Goal: Information Seeking & Learning: Learn about a topic

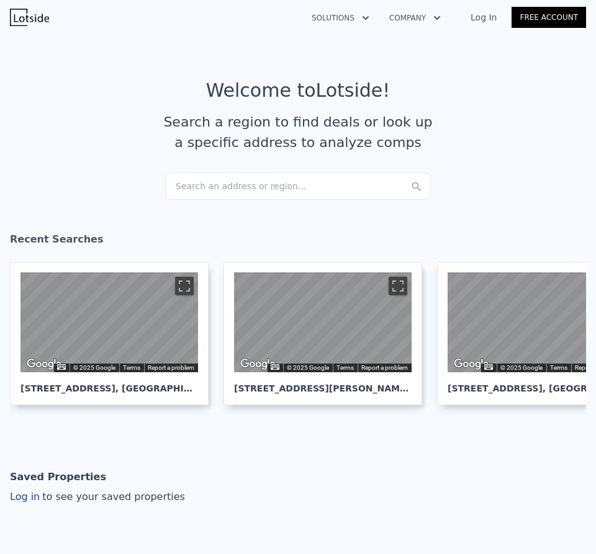
click at [213, 200] on div "Search an address or region..." at bounding box center [298, 185] width 266 height 27
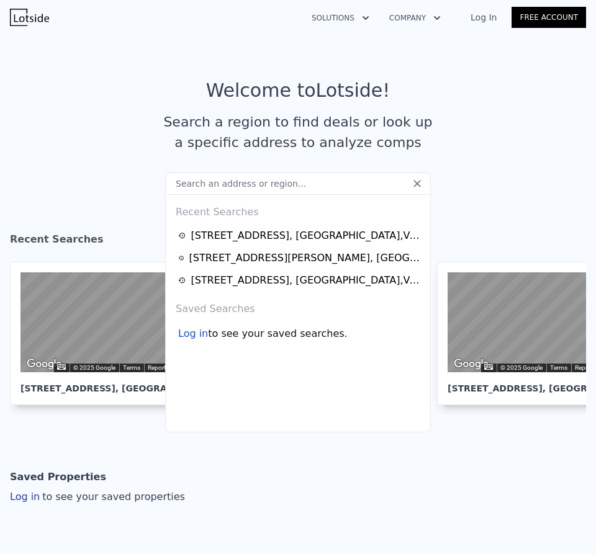
type input "[STREET_ADDRESS]"
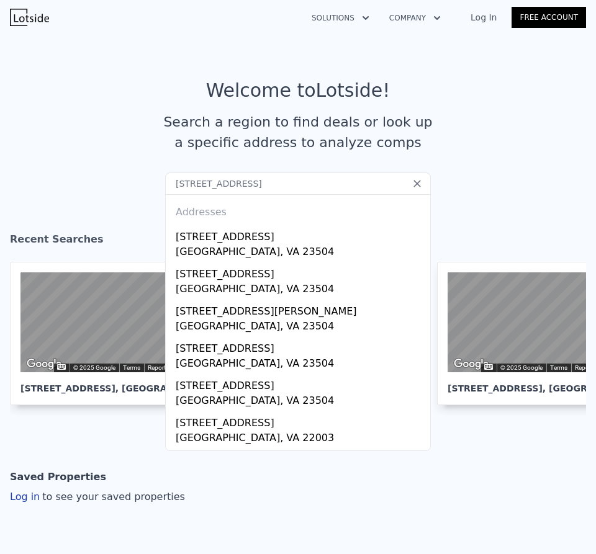
click at [455, 21] on link "Log In" at bounding box center [483, 17] width 56 height 12
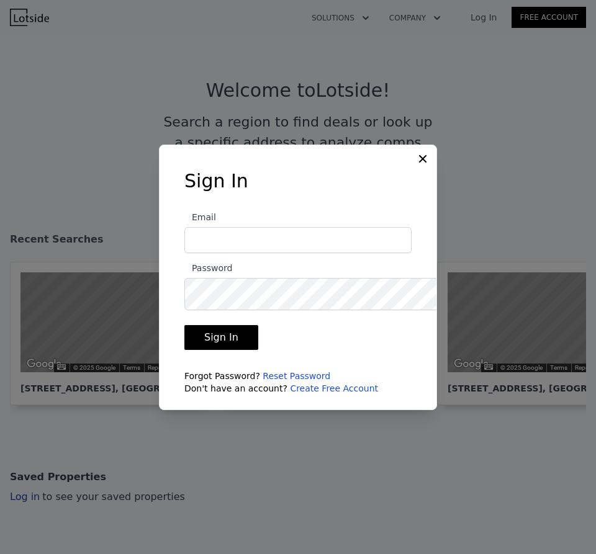
type input "[EMAIL_ADDRESS][DOMAIN_NAME]"
click at [207, 342] on button "Sign In" at bounding box center [221, 337] width 74 height 25
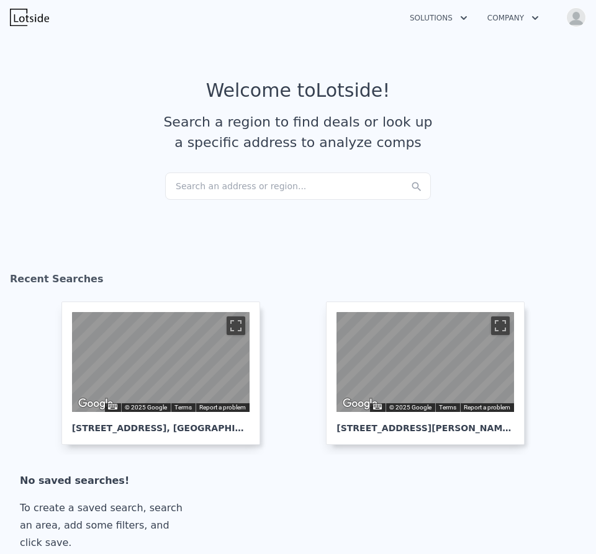
click at [256, 200] on div "Search an address or region..." at bounding box center [298, 185] width 266 height 27
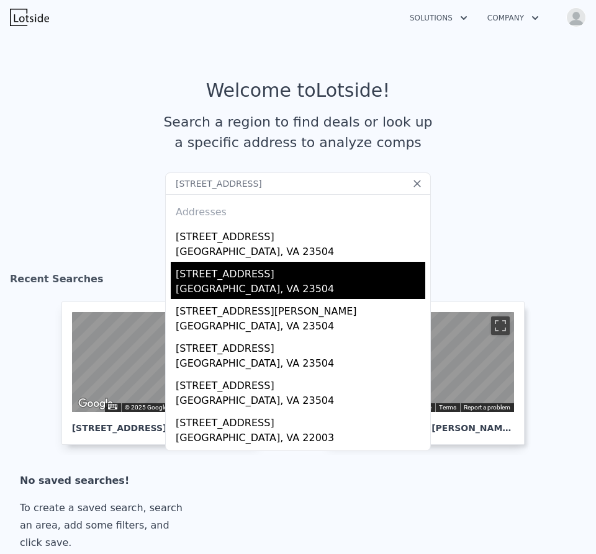
type input "860 B Avenue Norfolk, VA 23504"
click at [239, 299] on div "Norfolk, VA 23504" at bounding box center [300, 290] width 249 height 17
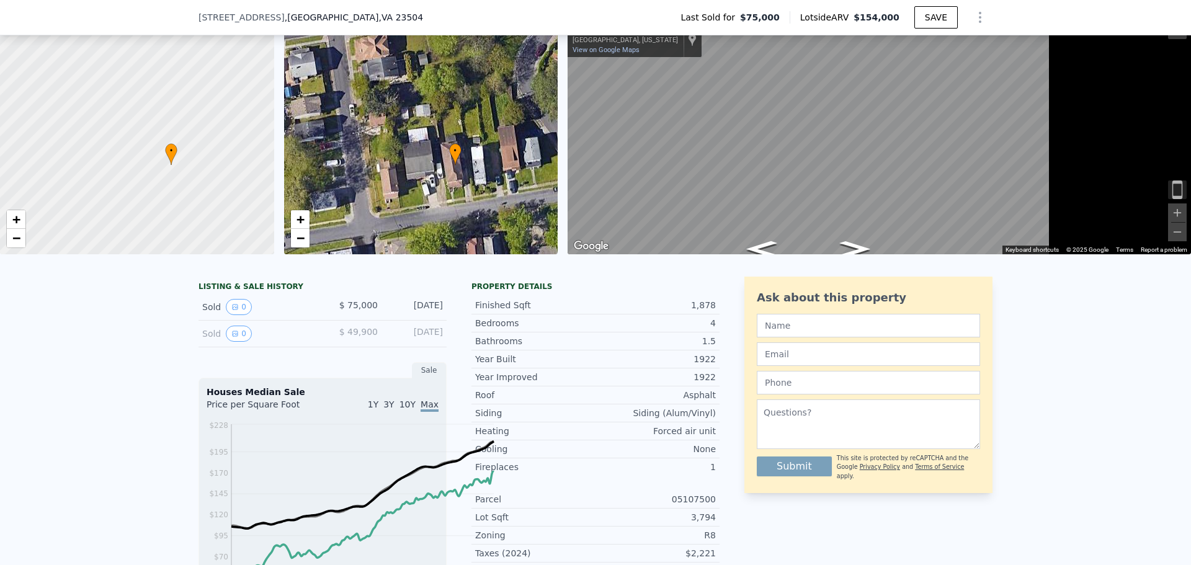
scroll to position [60, 0]
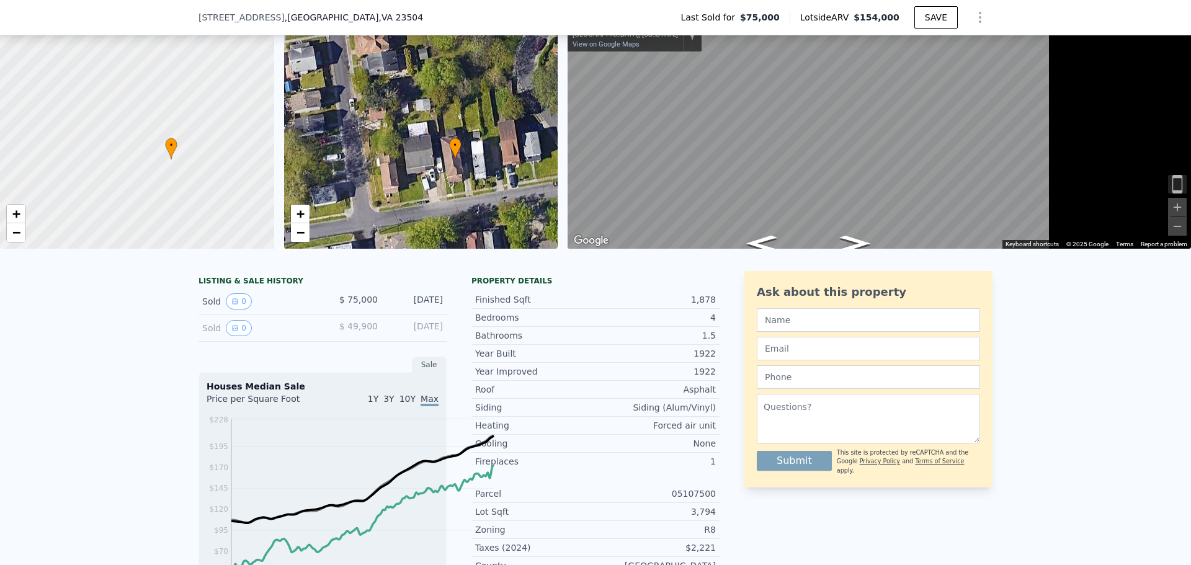
click at [413, 352] on div "LISTING & SALE HISTORY Sold 0 $ 75,000 Mar 26, 2015 Sold 0 $ 49,900 Apr 15, 201…" at bounding box center [595, 561] width 1191 height 601
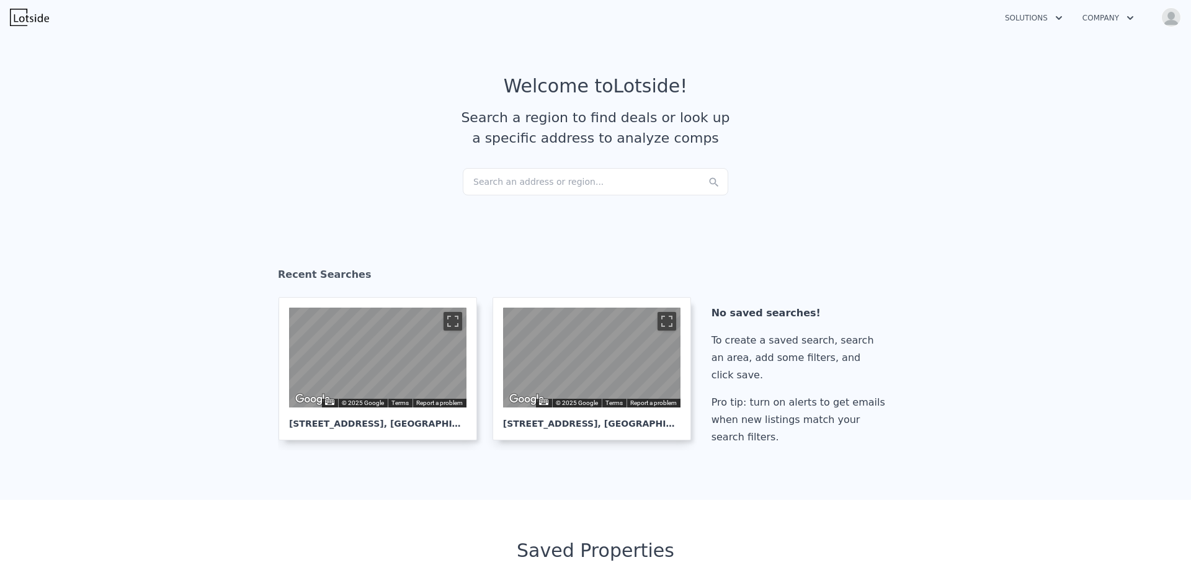
scroll to position [6, 0]
click at [913, 295] on div "Recent Searches" at bounding box center [595, 276] width 635 height 40
click at [1162, 25] on img "button" at bounding box center [1171, 17] width 20 height 20
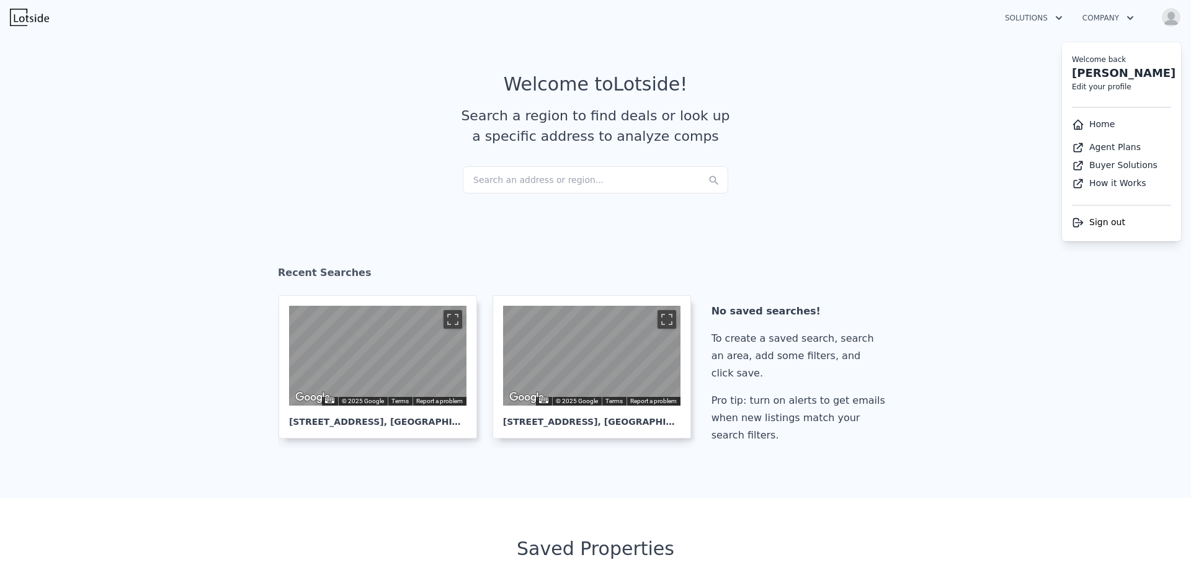
click at [917, 166] on article "Welcome to Lotside ! Search a region to find deals or look up a specific addres…" at bounding box center [596, 119] width 794 height 93
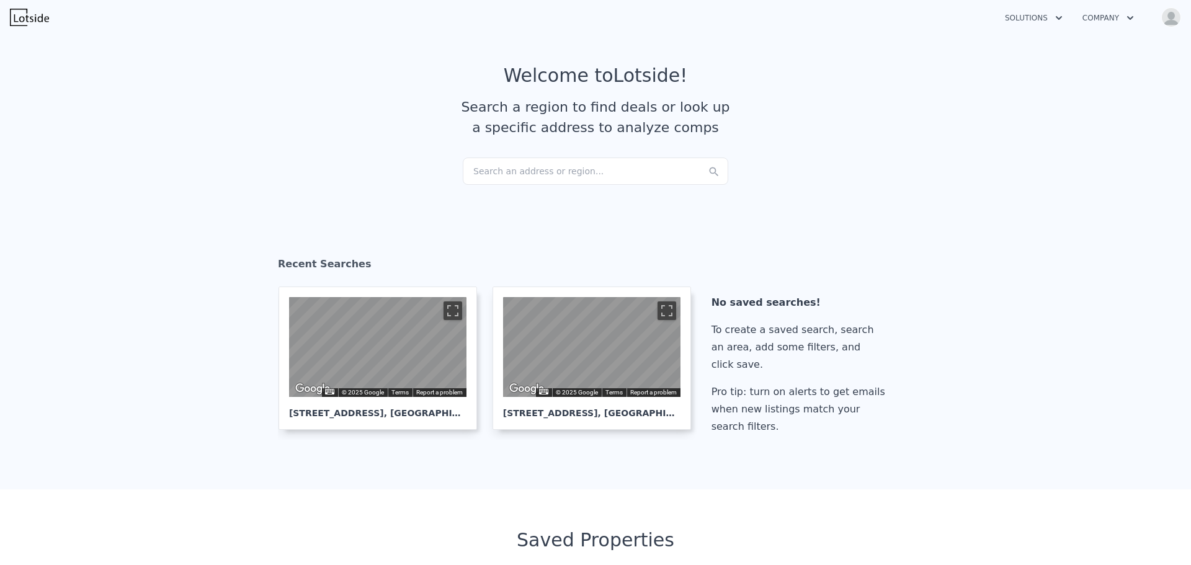
scroll to position [9, 0]
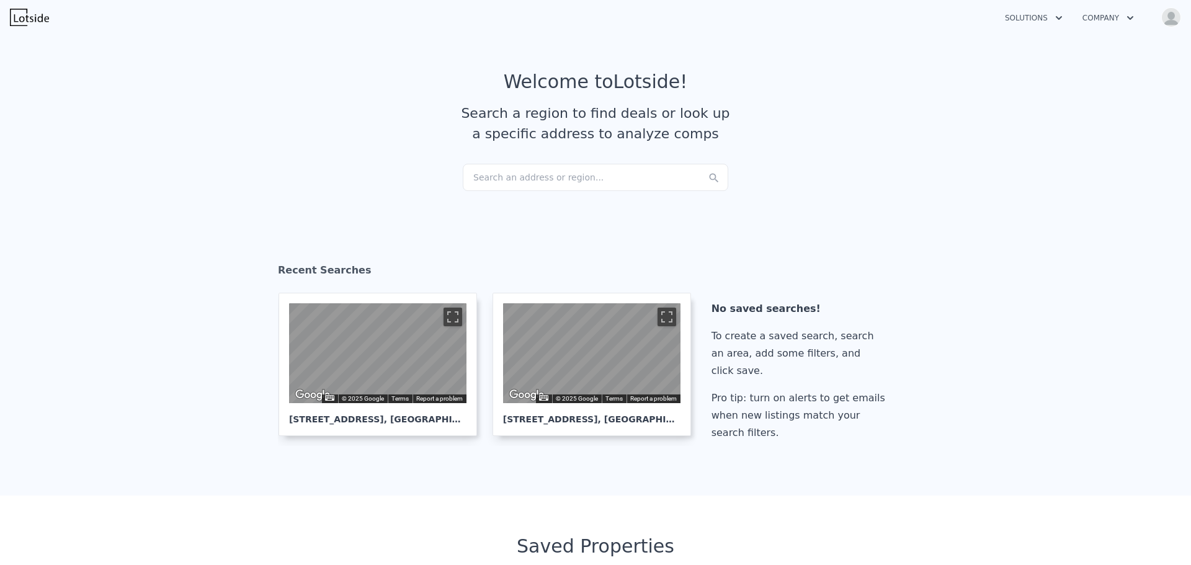
click at [556, 191] on div "Search an address or region..." at bounding box center [596, 177] width 266 height 27
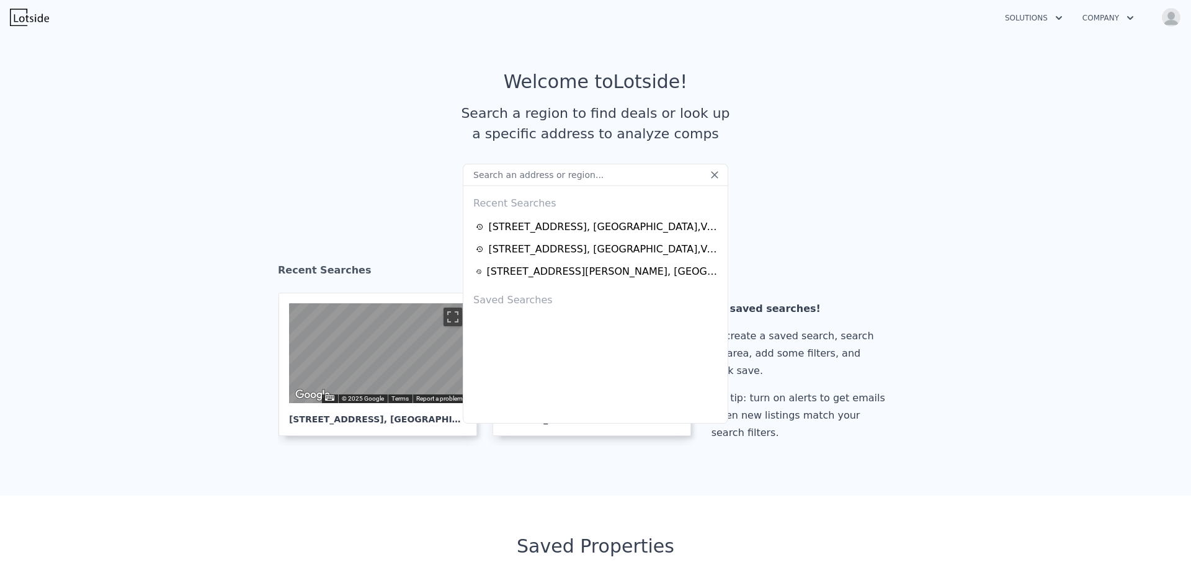
click at [1171, 27] on img "button" at bounding box center [1171, 17] width 20 height 20
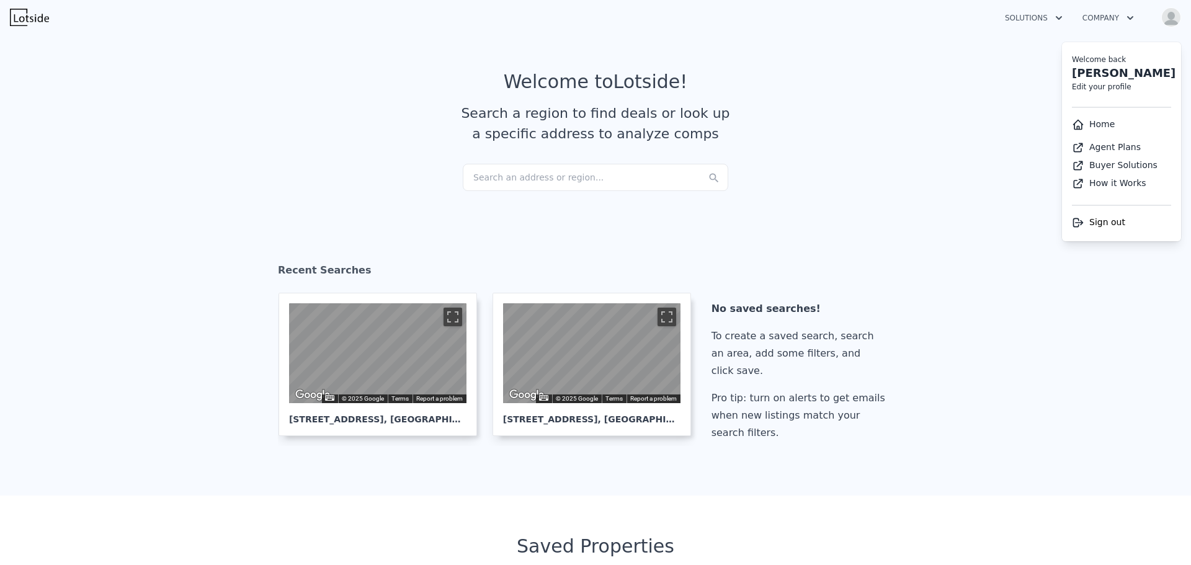
click at [574, 191] on div "Search an address or region..." at bounding box center [596, 177] width 266 height 27
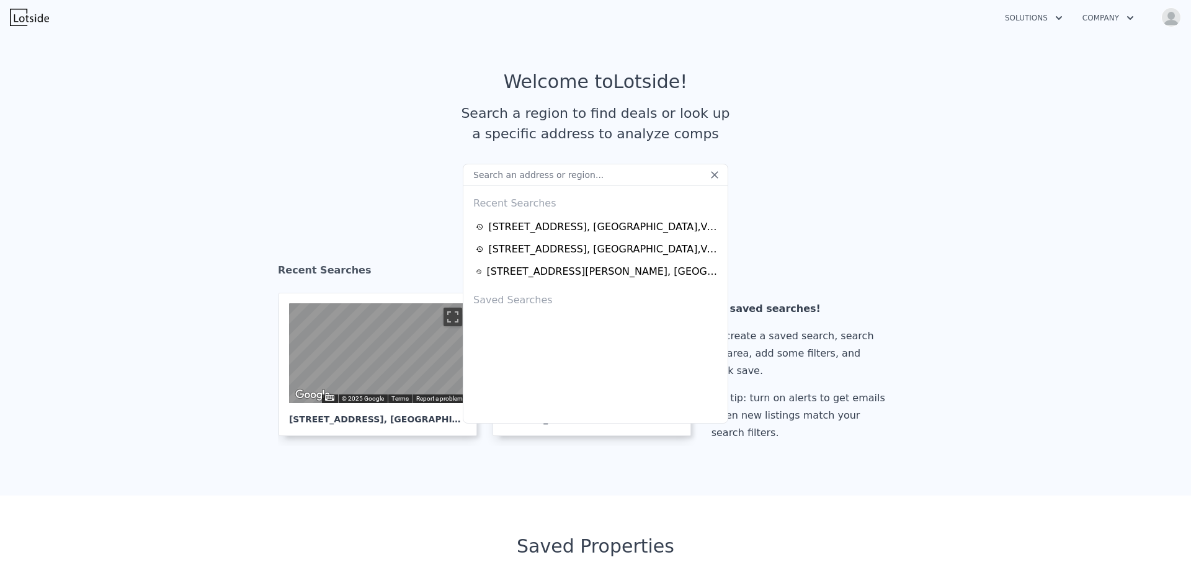
click at [531, 186] on input "text" at bounding box center [596, 175] width 266 height 22
paste input "955 Marshall Avenue Norfolk, VA 23504"
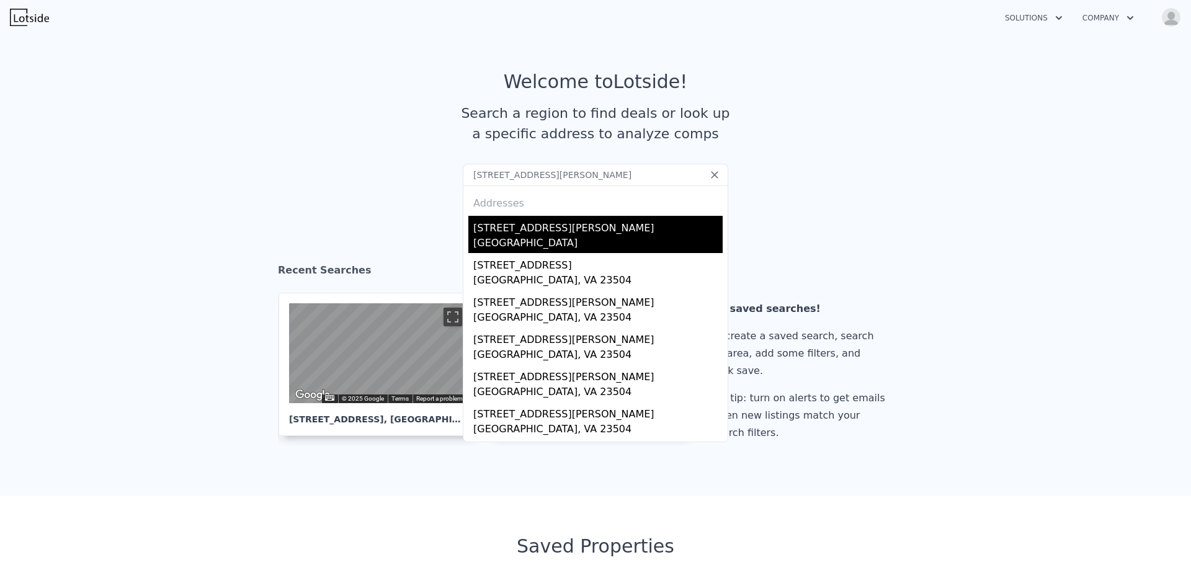
type input "955 Marshall Avenue Norfolk, VA 23504"
click at [552, 236] on div "[STREET_ADDRESS][PERSON_NAME]" at bounding box center [597, 226] width 249 height 20
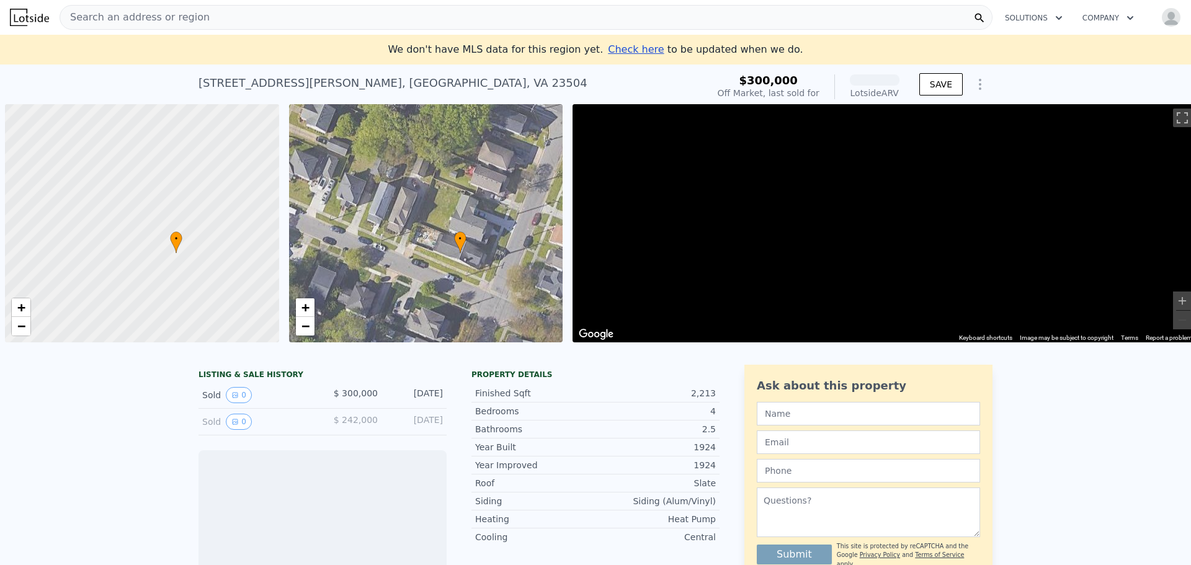
scroll to position [0, 6]
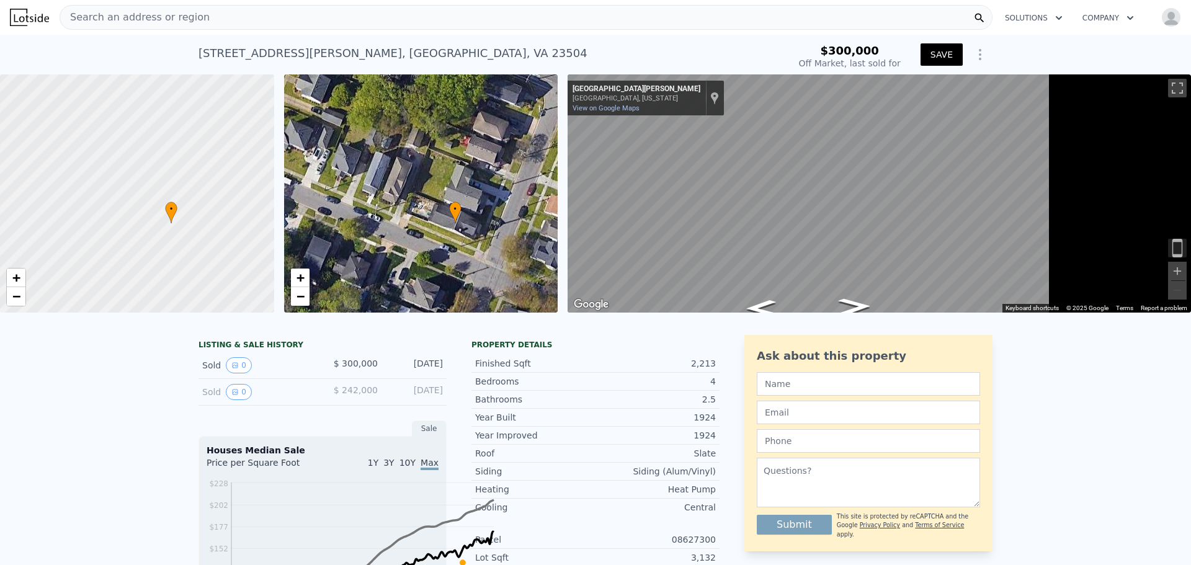
click at [1165, 24] on img "button" at bounding box center [1171, 17] width 20 height 20
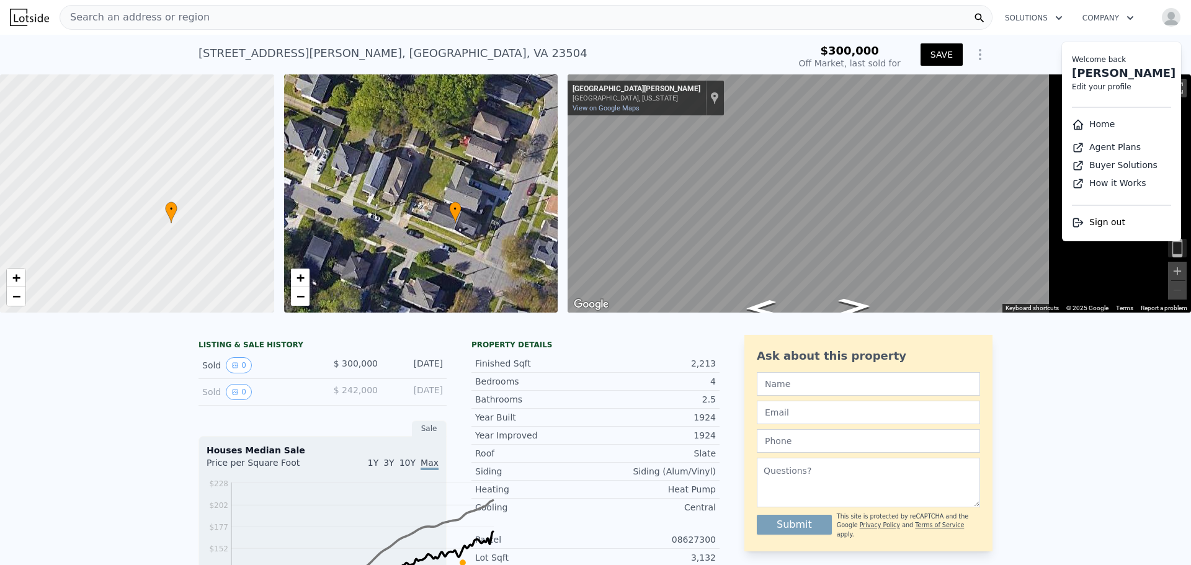
click at [1165, 23] on img "button" at bounding box center [1171, 17] width 20 height 20
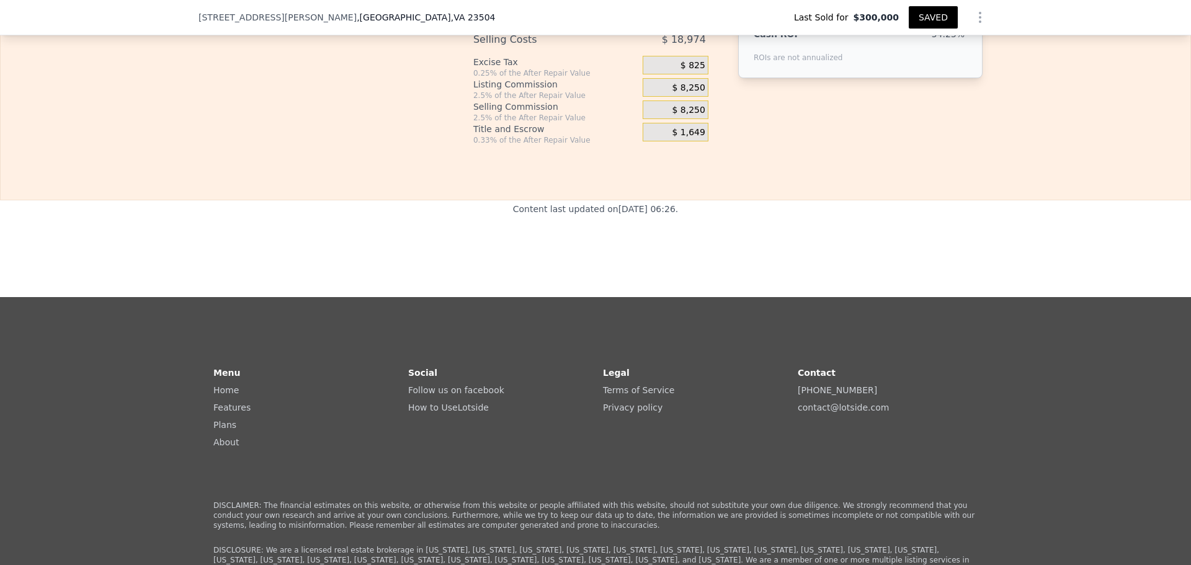
scroll to position [1913, 0]
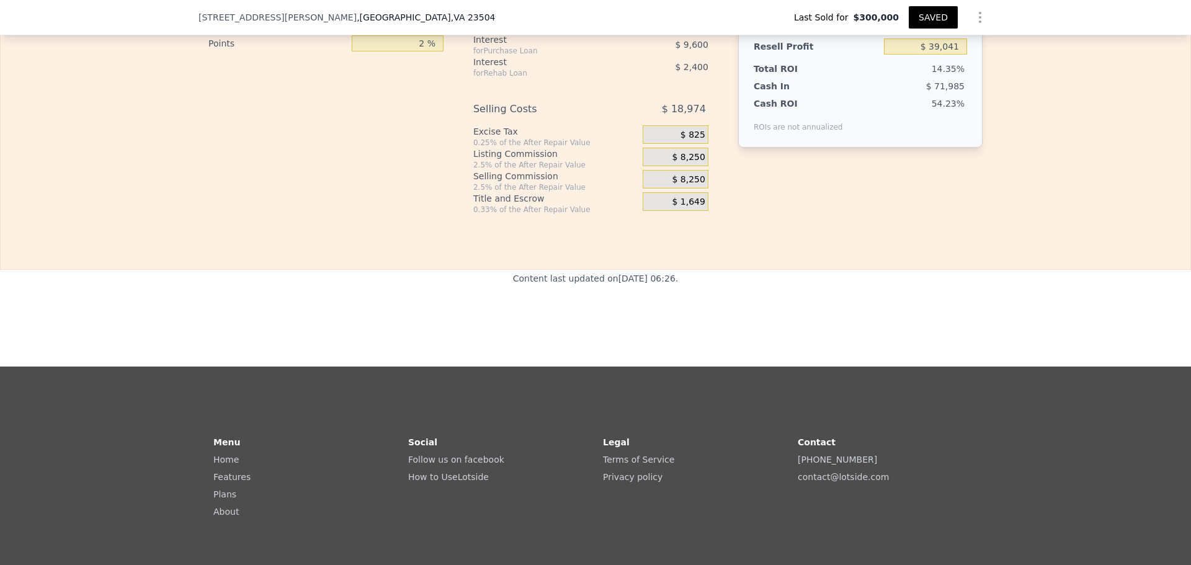
scroll to position [1860, 0]
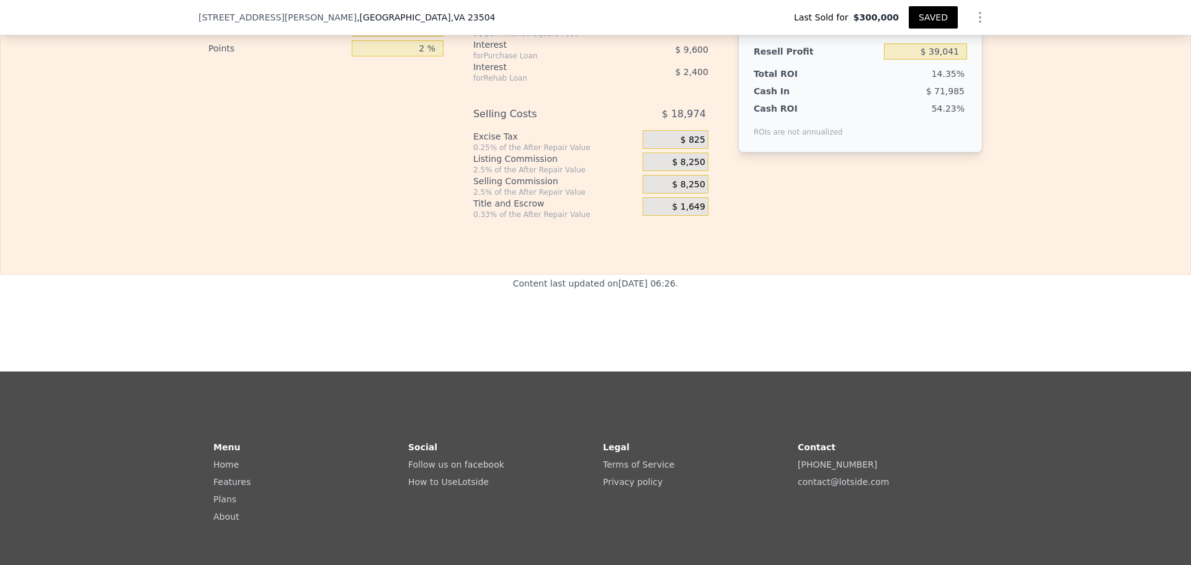
drag, startPoint x: 367, startPoint y: 419, endPoint x: 437, endPoint y: 420, distance: 69.5
click at [437, 220] on div "Interest-Only Financing Purchase Loan Carrying Time 6 months Down Payment 20 % …" at bounding box center [595, 14] width 774 height 412
click at [316, 220] on div "Interest-Only Financing Purchase Loan Carrying Time 6 months Down Payment 20 % …" at bounding box center [330, 14] width 245 height 412
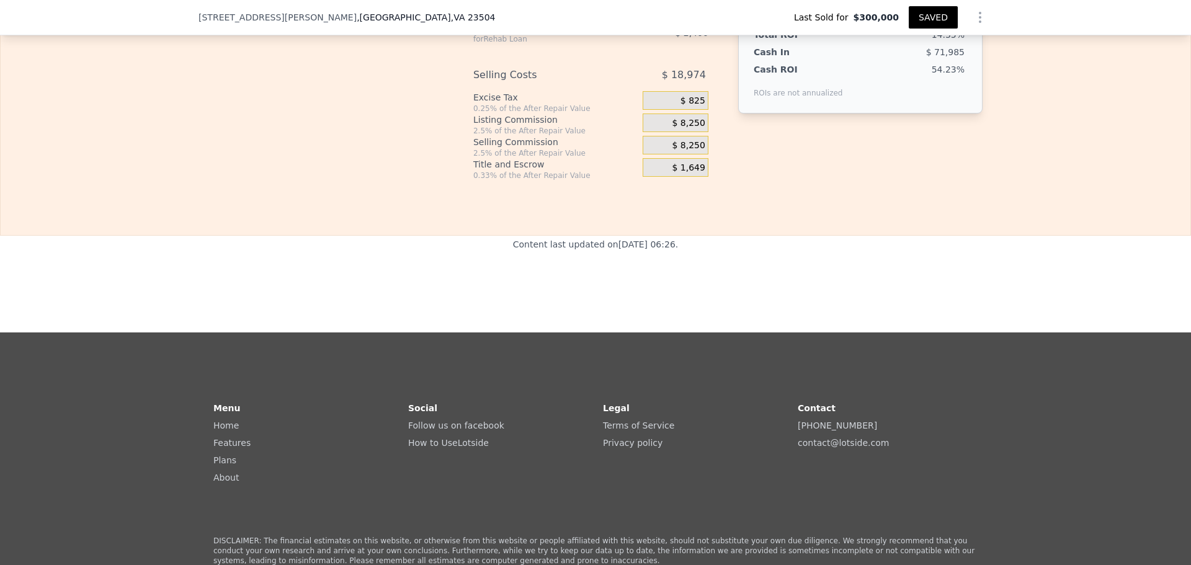
scroll to position [1895, 0]
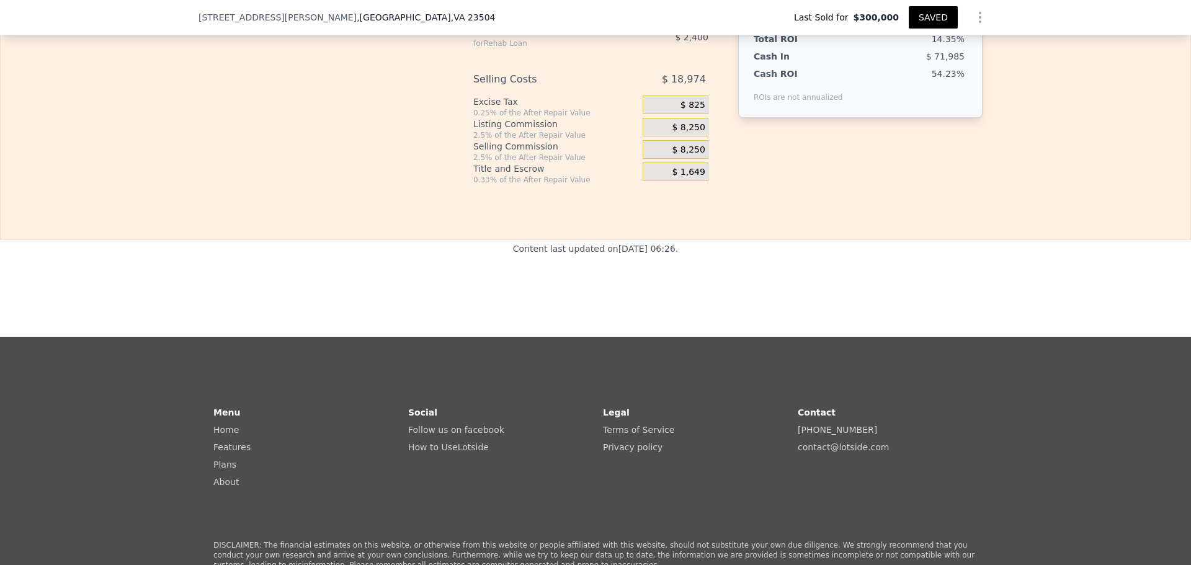
type input "1 %"
type input "$ 47,843"
type input "10 %"
type input "$ 40,643"
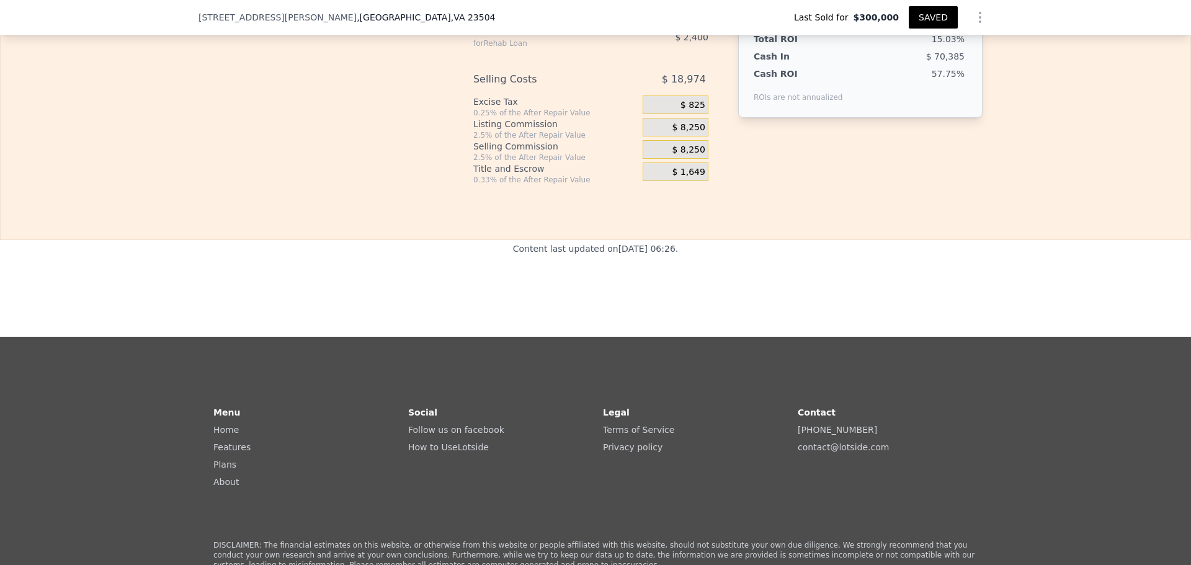
type input "10.5 %"
type input "$ 40,241"
type input "10.5 %"
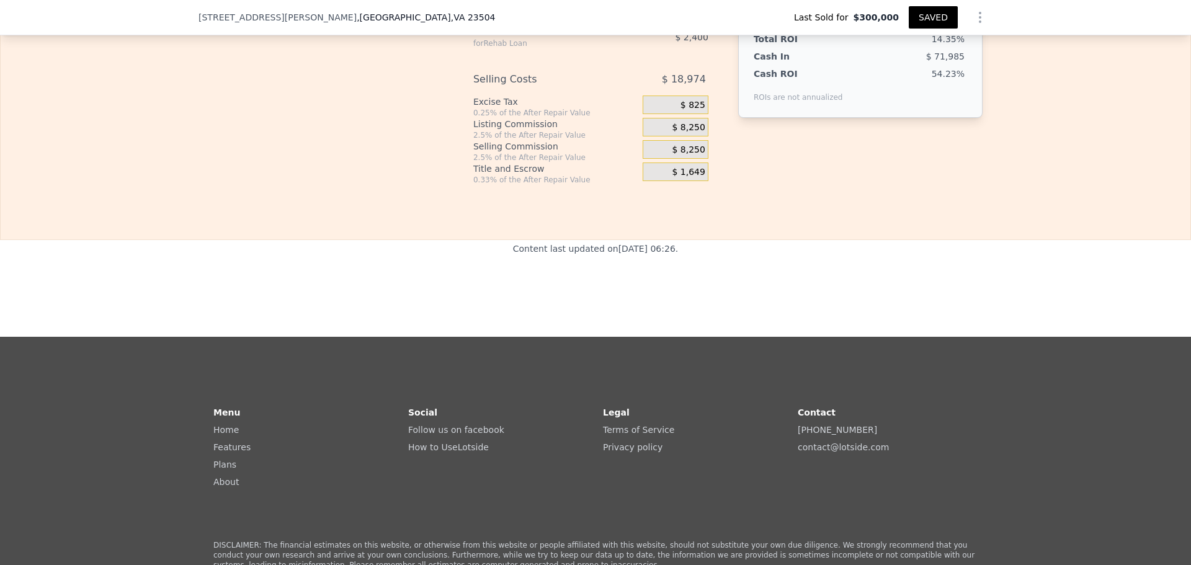
type input "$ 39,041"
drag, startPoint x: 706, startPoint y: 234, endPoint x: 717, endPoint y: 238, distance: 11.8
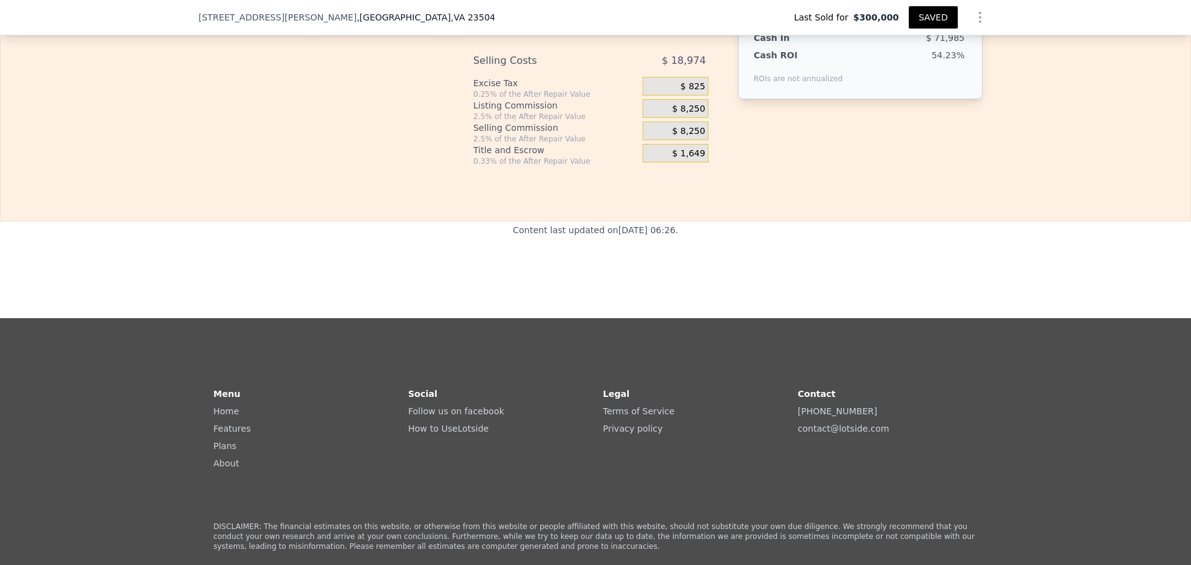
scroll to position [1866, 0]
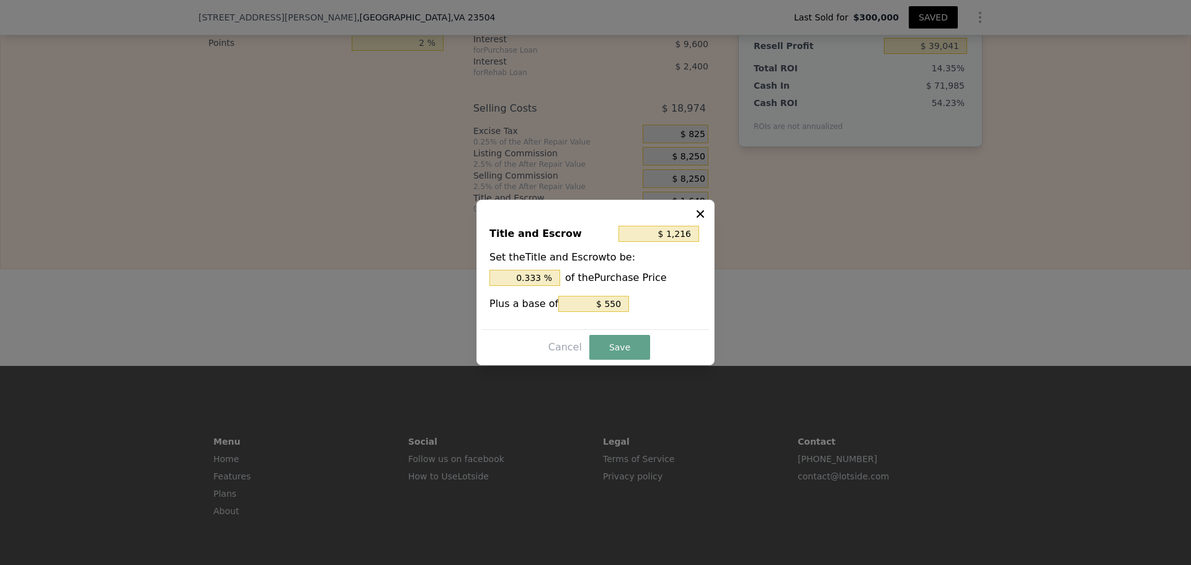
click at [707, 208] on icon at bounding box center [700, 214] width 12 height 12
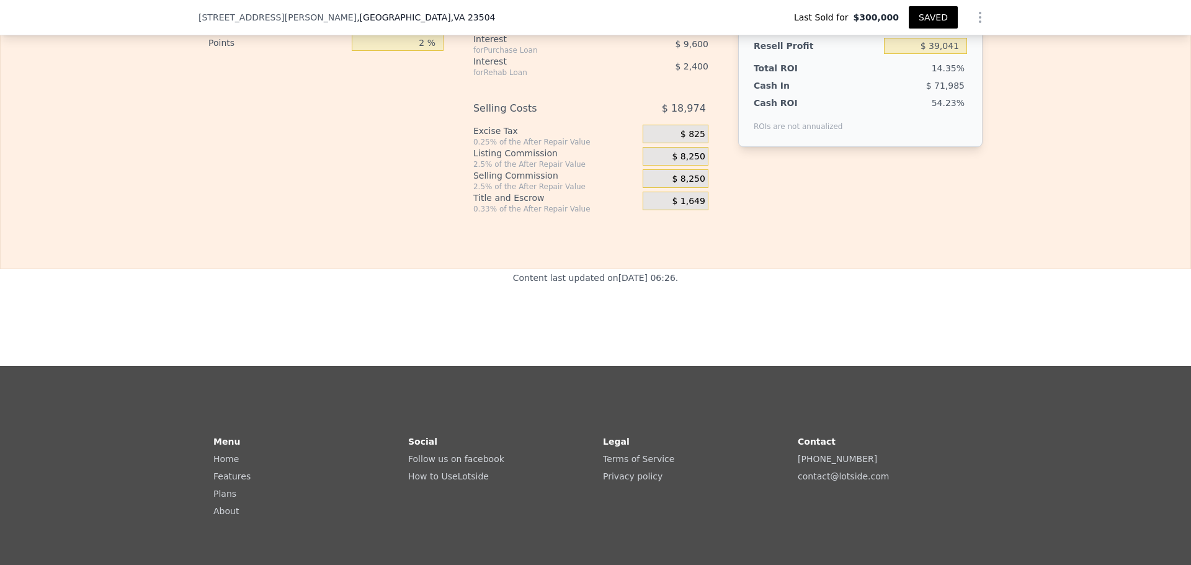
checkbox input "false"
type input "$ 51,841"
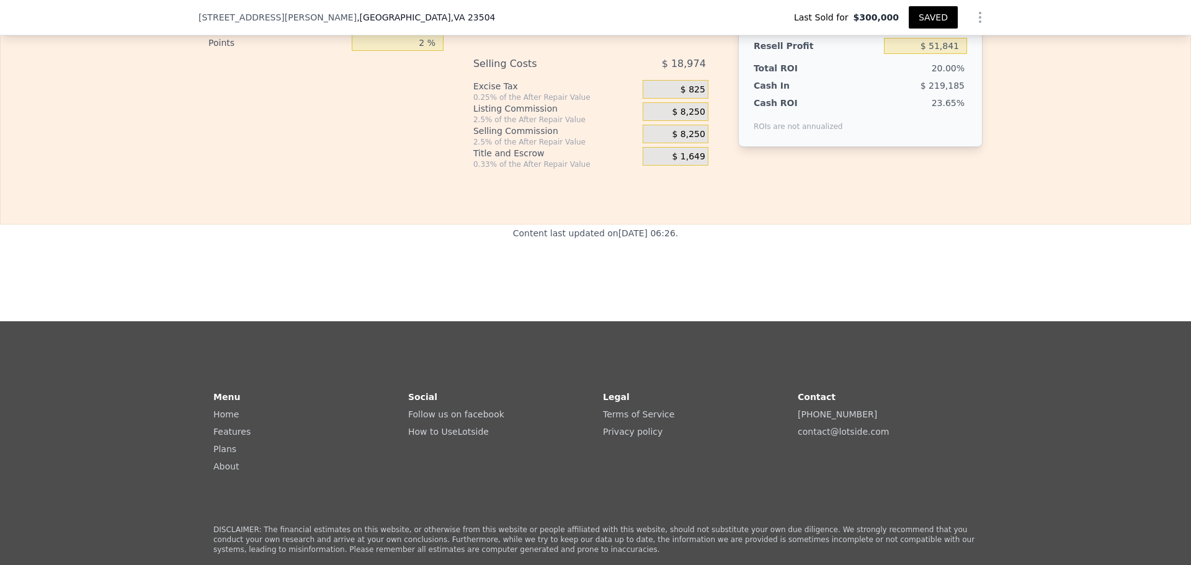
checkbox input "true"
type input "$ 39,041"
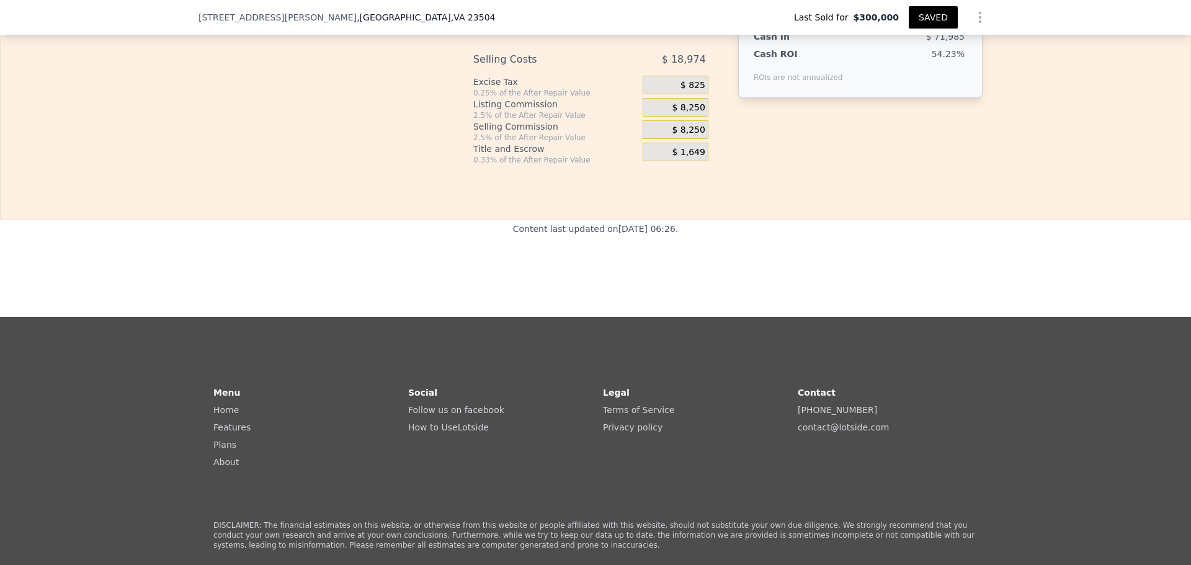
scroll to position [1919, 0]
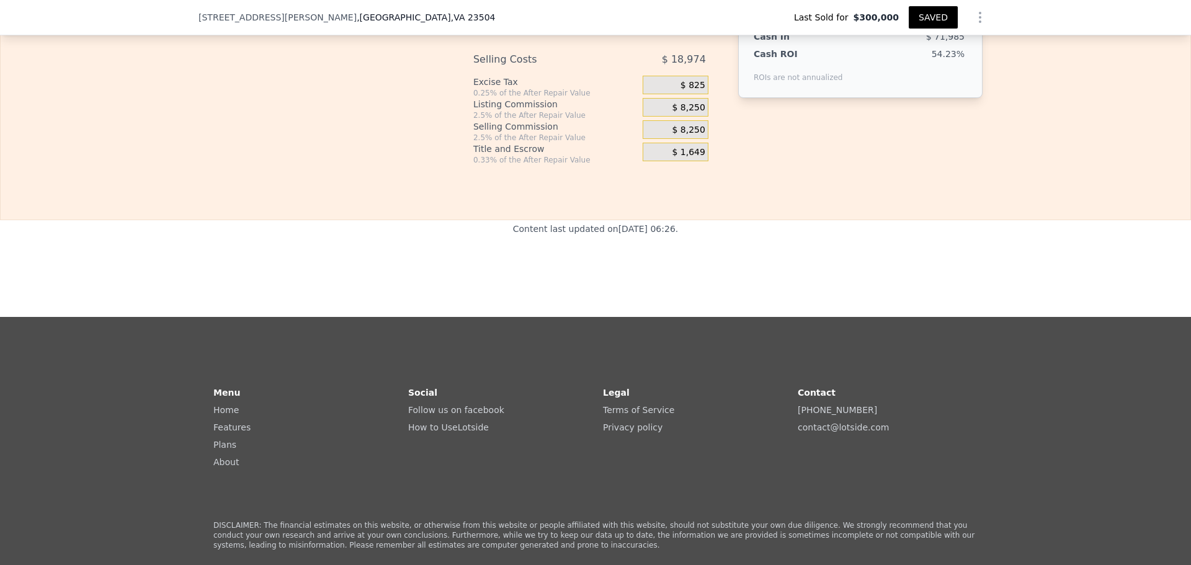
scroll to position [1913, 0]
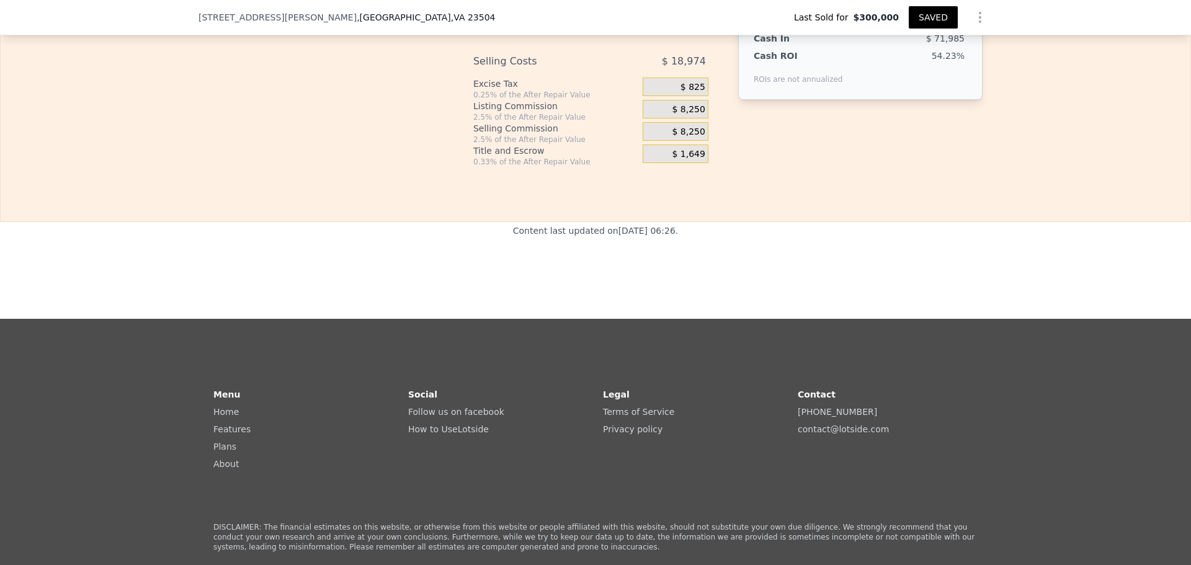
drag, startPoint x: 383, startPoint y: 269, endPoint x: 373, endPoint y: 269, distance: 10.6
type input "0 %"
type input "$ 42,241"
type input "02 %"
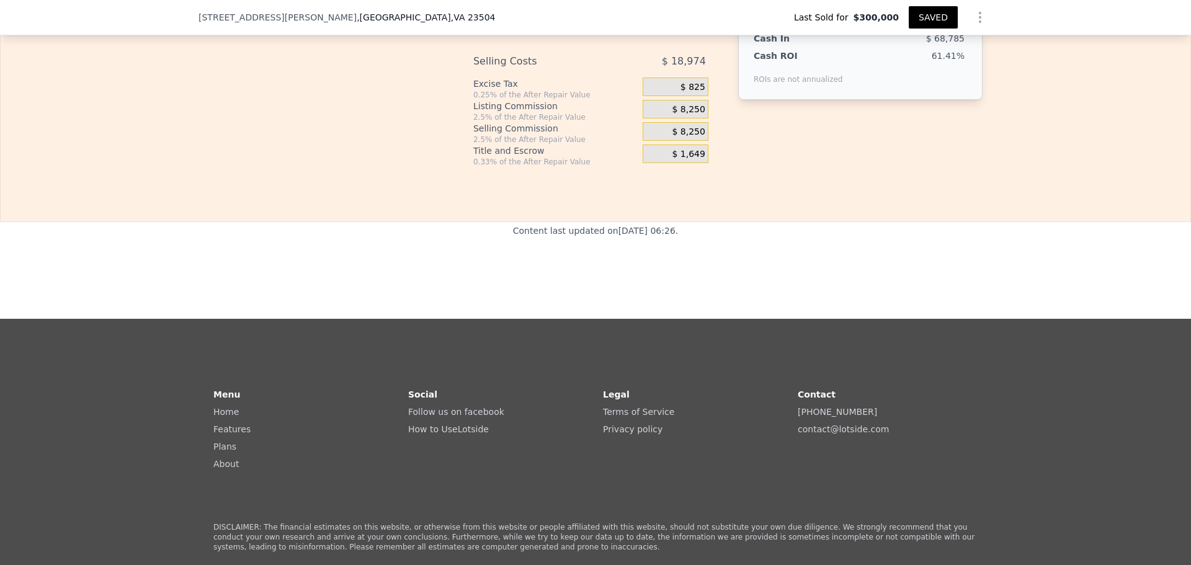
type input "$ 39,041"
type input "0 %"
type input "$ 42,241"
type input "01 %"
type input "$ 40,641"
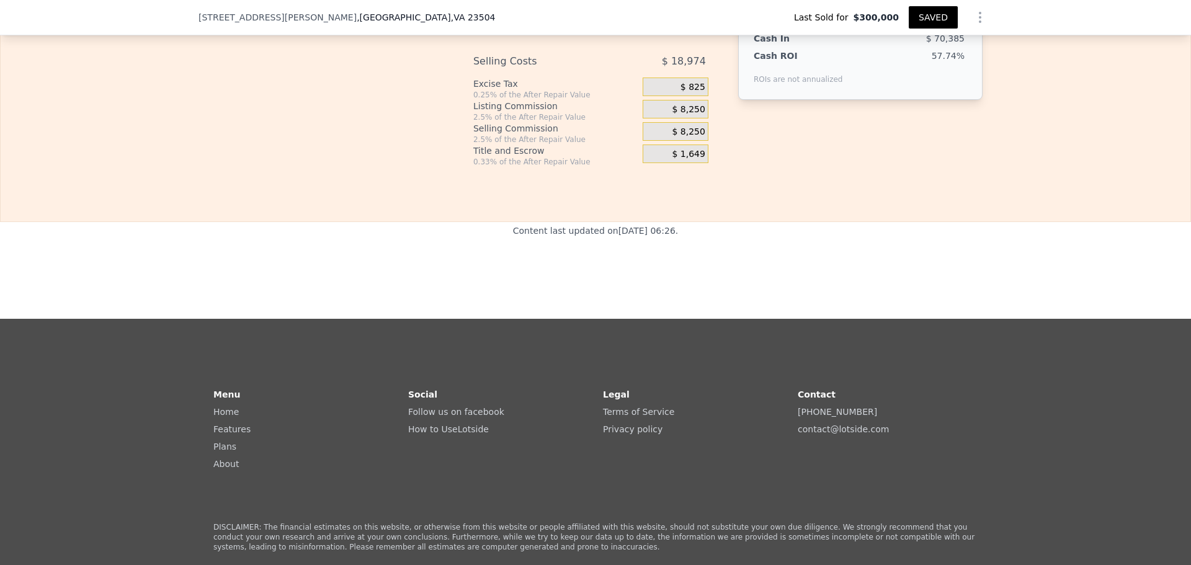
type input "01.2 %"
type input "$ 40,321"
type input "01.25 %"
type input "$ 40,241"
type input "1.25 %"
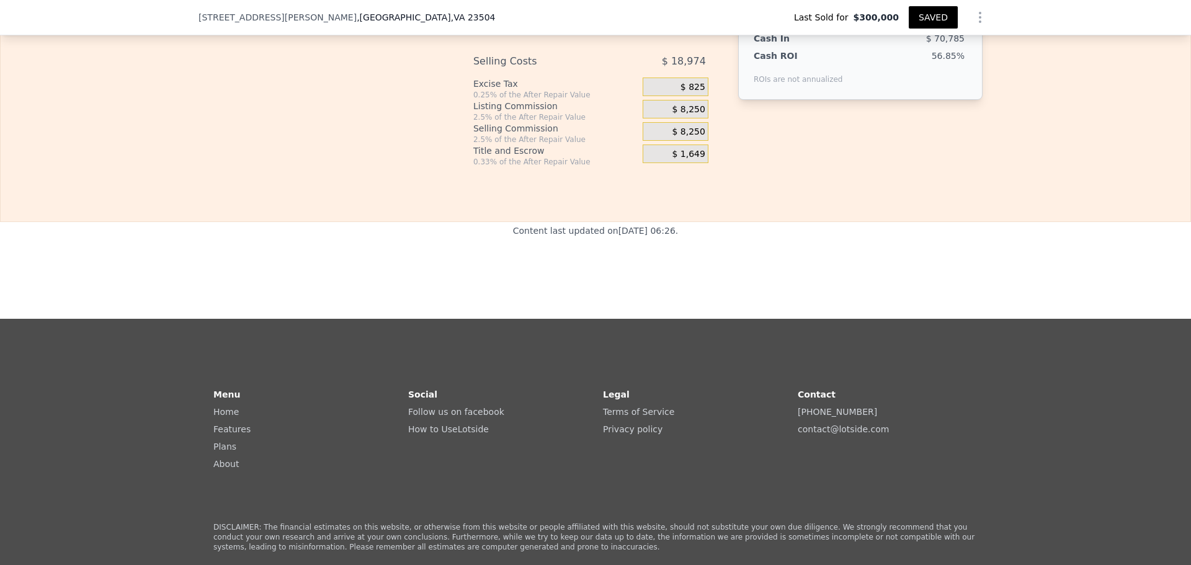
drag, startPoint x: 347, startPoint y: 406, endPoint x: 329, endPoint y: 405, distance: 18.0
type input "1 %"
type input "$ 40,641"
type input "1.2 %"
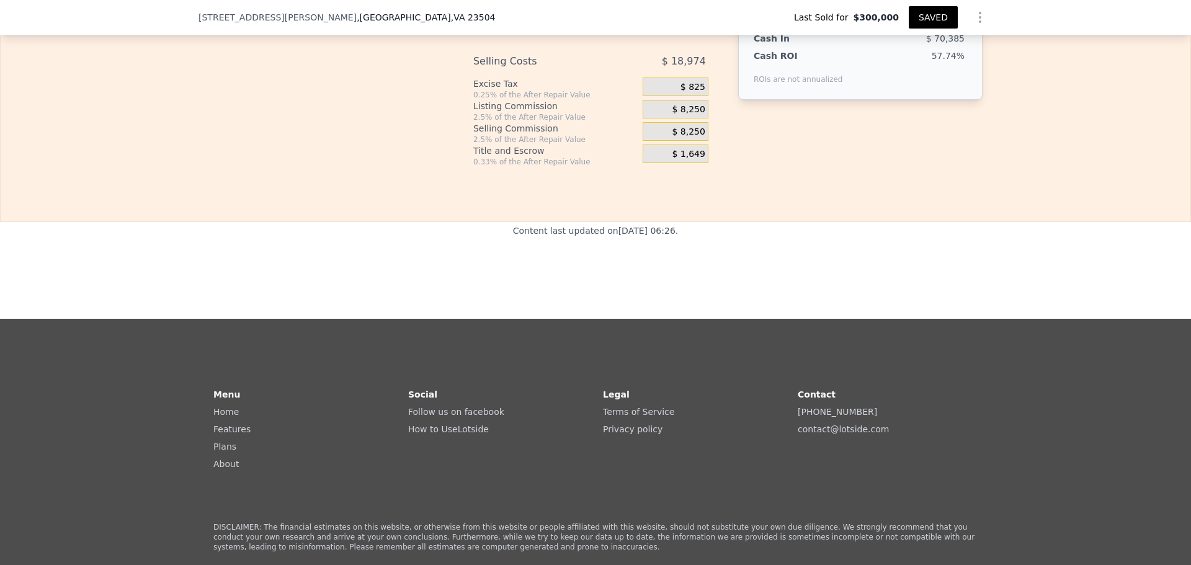
type input "$ 40,561"
type input "1.25 %"
type input "$ 40,541"
type input "1.25 %"
drag, startPoint x: 383, startPoint y: 391, endPoint x: 346, endPoint y: 388, distance: 37.3
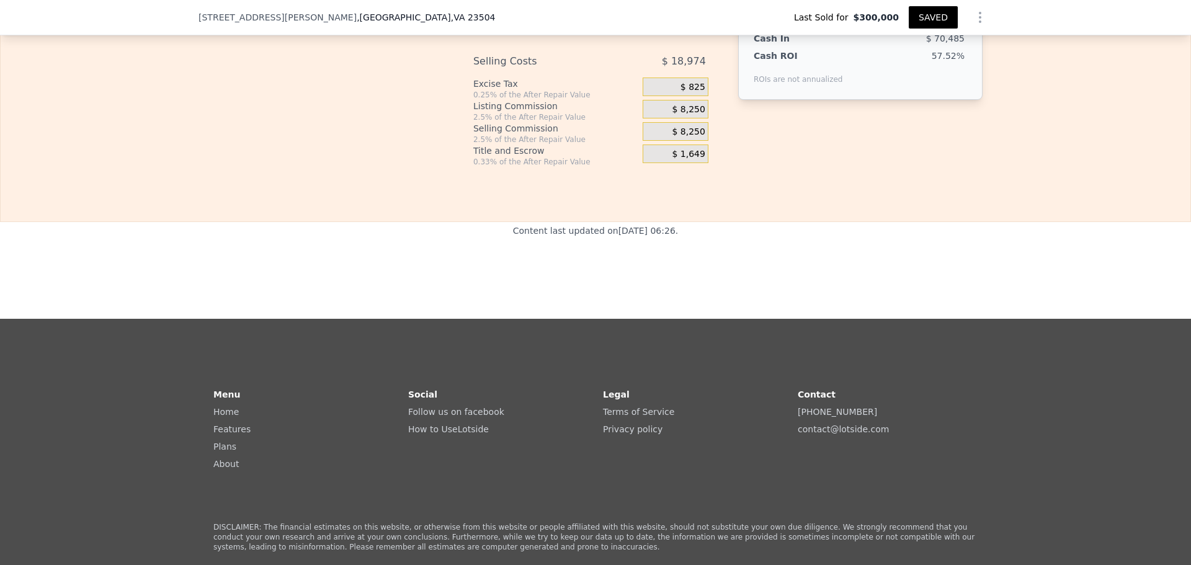
type input "1 %"
type input "$ 42,743"
type input "10 %"
type input "$ 40,943"
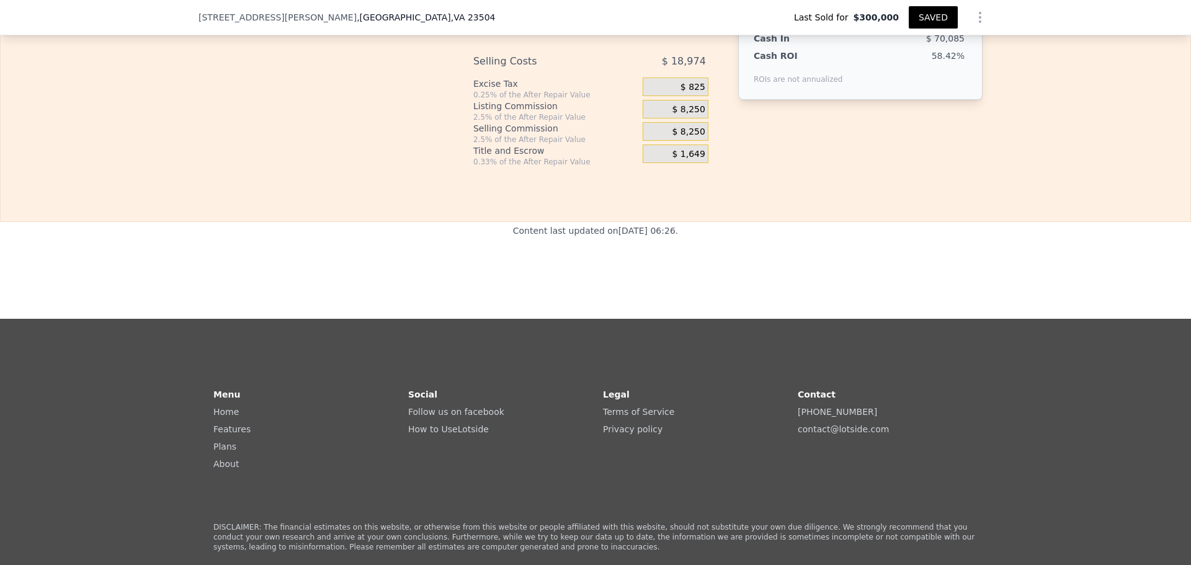
type input "10.5 %"
type input "$ 40,841"
type input "10. %"
type input "$ 40,943"
type input "10.6 %"
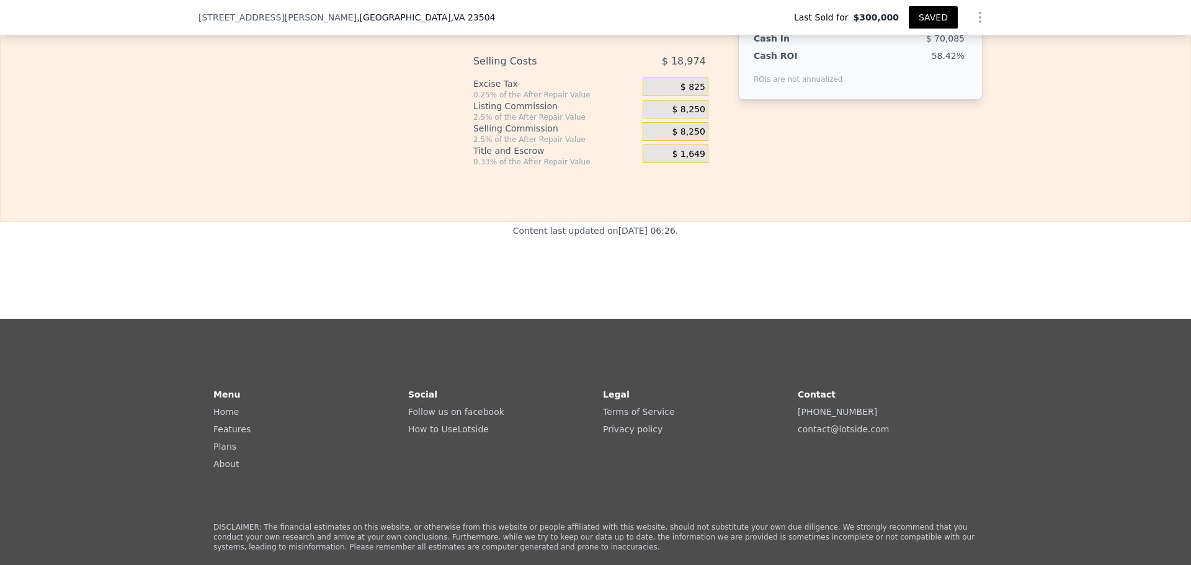
type input "$ 40,823"
type input "10.6 %"
type input "10. %"
type input "$ 42,425"
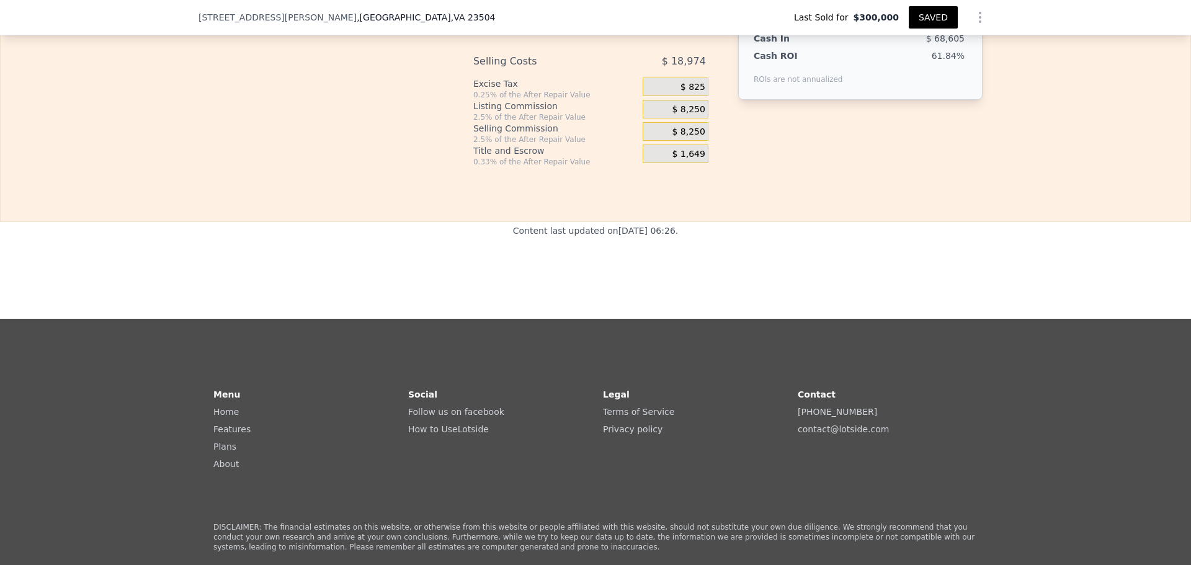
type input "10.6 %"
type input "$ 41,945"
type input "10.6 %"
type input "$ 39,041"
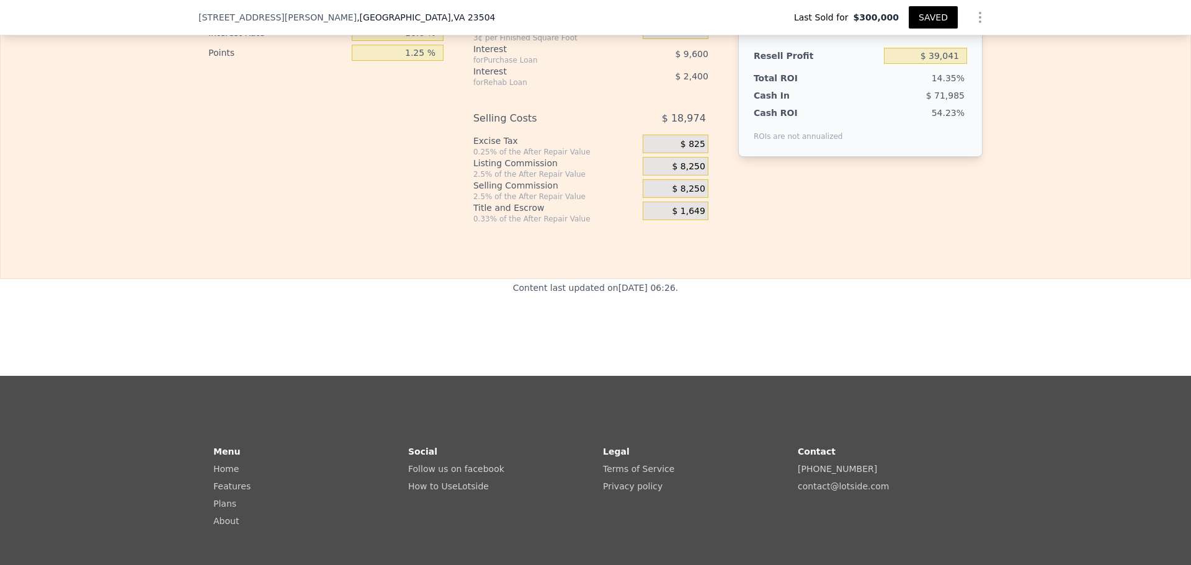
scroll to position [1865, 0]
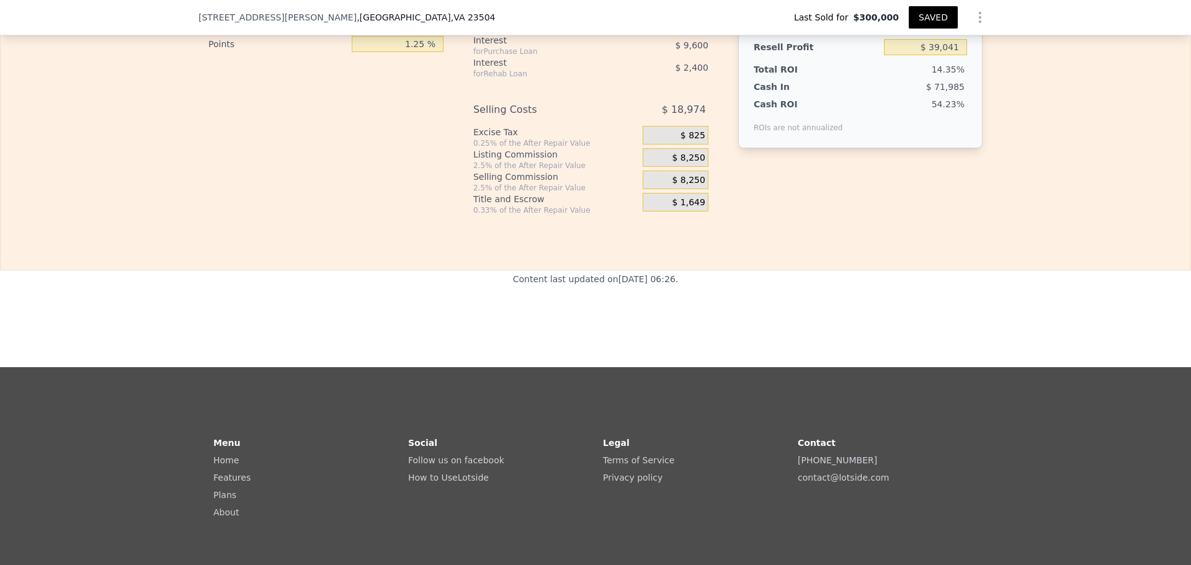
drag, startPoint x: 388, startPoint y: 411, endPoint x: 349, endPoint y: 406, distance: 38.8
click at [352, 12] on input "20 %" at bounding box center [398, 4] width 92 height 16
type input "0 %"
type input "$ 38,241"
type input "0 %"
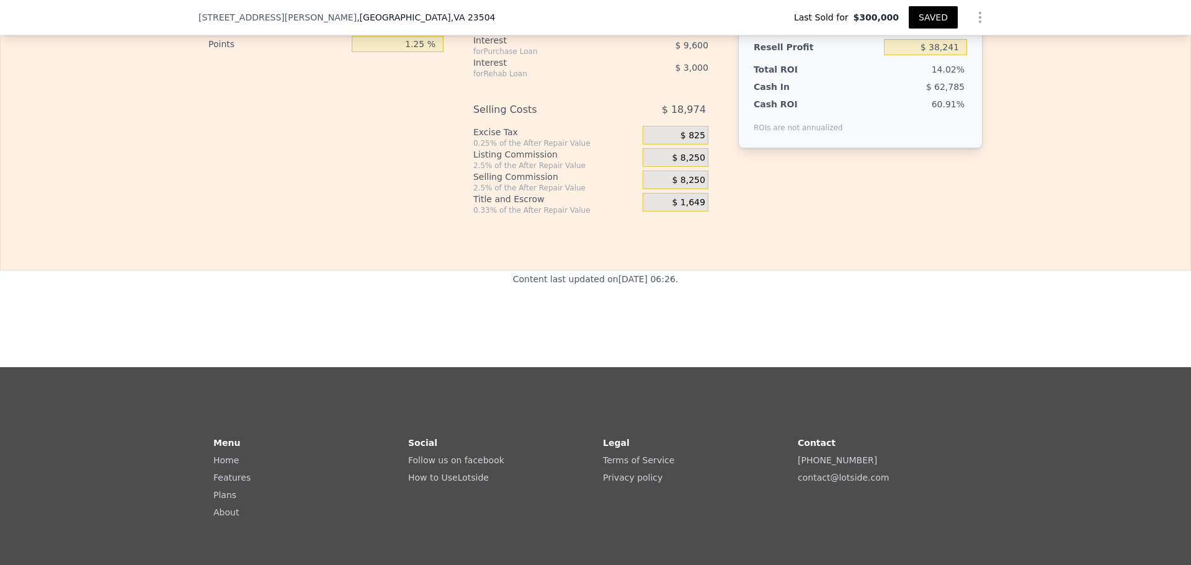
click at [341, 215] on div "Interest-Only Financing Purchase Loan Carrying Time 6 months Down Payment 20 % …" at bounding box center [330, 9] width 245 height 412
drag, startPoint x: 331, startPoint y: 491, endPoint x: 336, endPoint y: 463, distance: 28.5
click at [330, 215] on div "Interest-Only Financing Purchase Loan Carrying Time 6 months Down Payment 20 % …" at bounding box center [330, 9] width 245 height 412
click at [352, 12] on input "0 %" at bounding box center [398, 4] width 92 height 16
click at [352, 34] on div "10.6 %" at bounding box center [398, 24] width 92 height 20
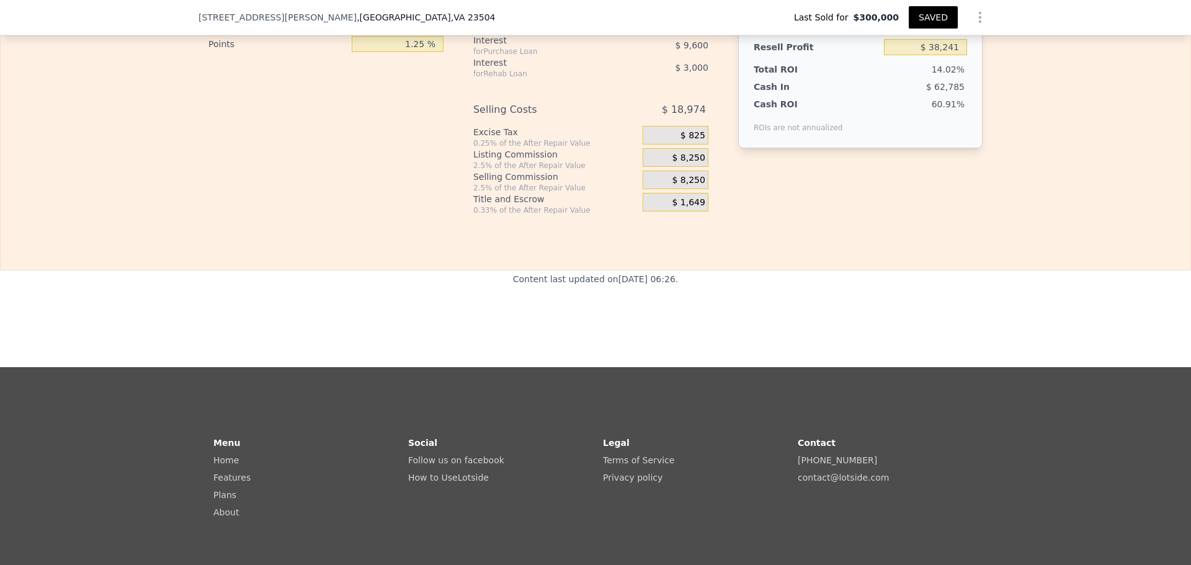
click at [384, 12] on input "0 %" at bounding box center [398, 4] width 92 height 16
type input "1 %"
type input "$ 38,281"
type input "10 %"
type input "$ 38,641"
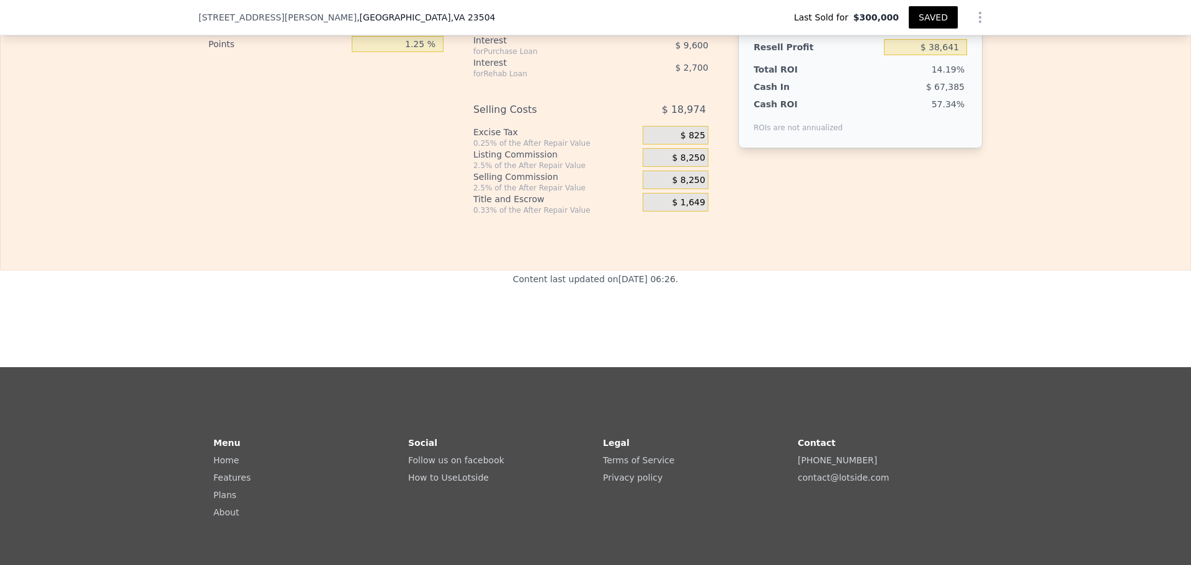
type input "1 %"
type input "$ 38,281"
type input "10 %"
type input "$ 38,641"
type input "1 %"
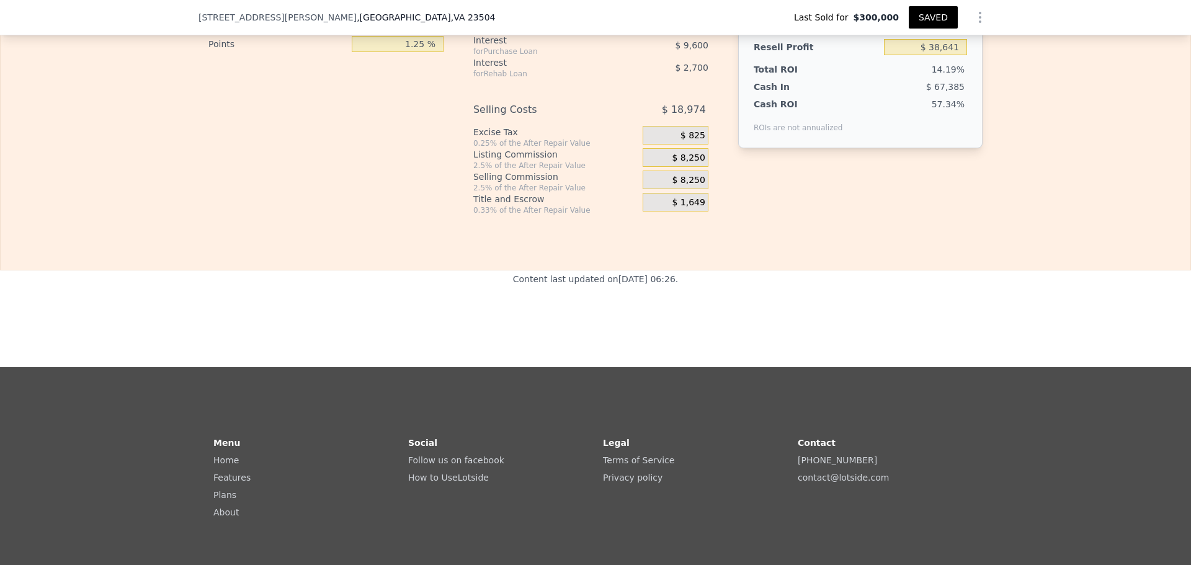
type input "$ 38,281"
type input "0 %"
type input "$ 38,241"
drag, startPoint x: 384, startPoint y: 270, endPoint x: 365, endPoint y: 265, distance: 19.9
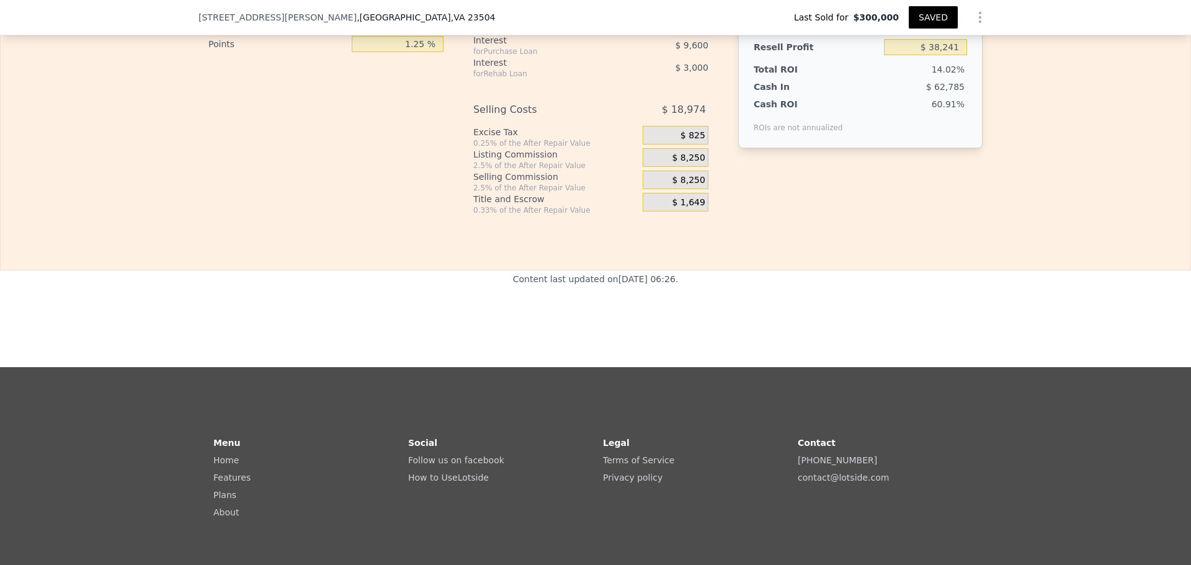
type input "1 %"
type input "$ 35,201"
type input "15 %"
type input "$ 37,441"
type input "15 %"
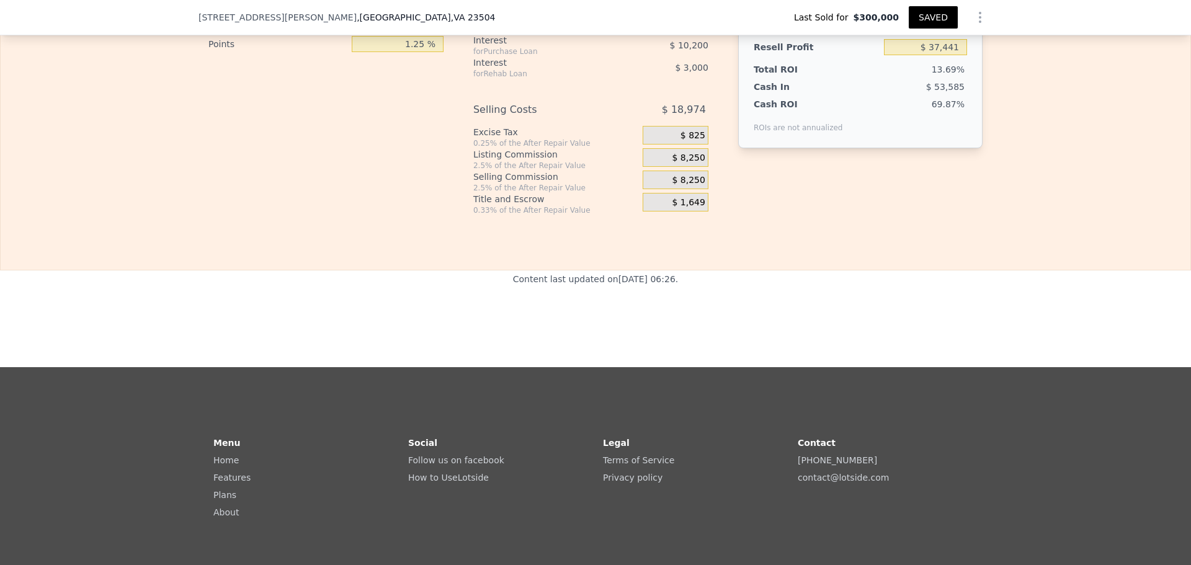
click at [352, 12] on input "0 %" at bounding box center [398, 4] width 92 height 16
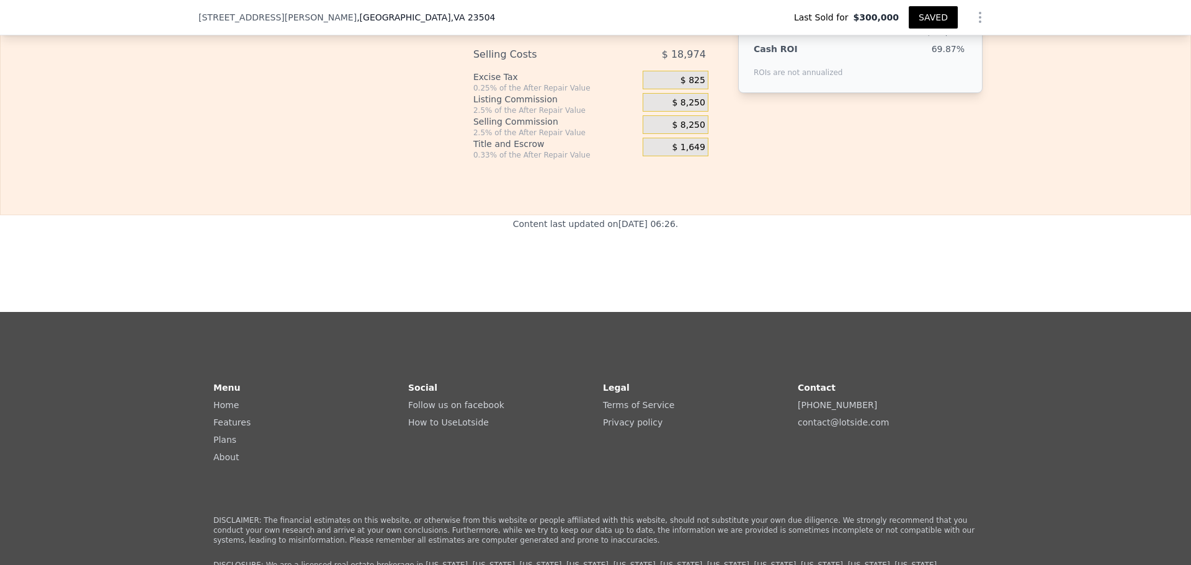
scroll to position [1914, 0]
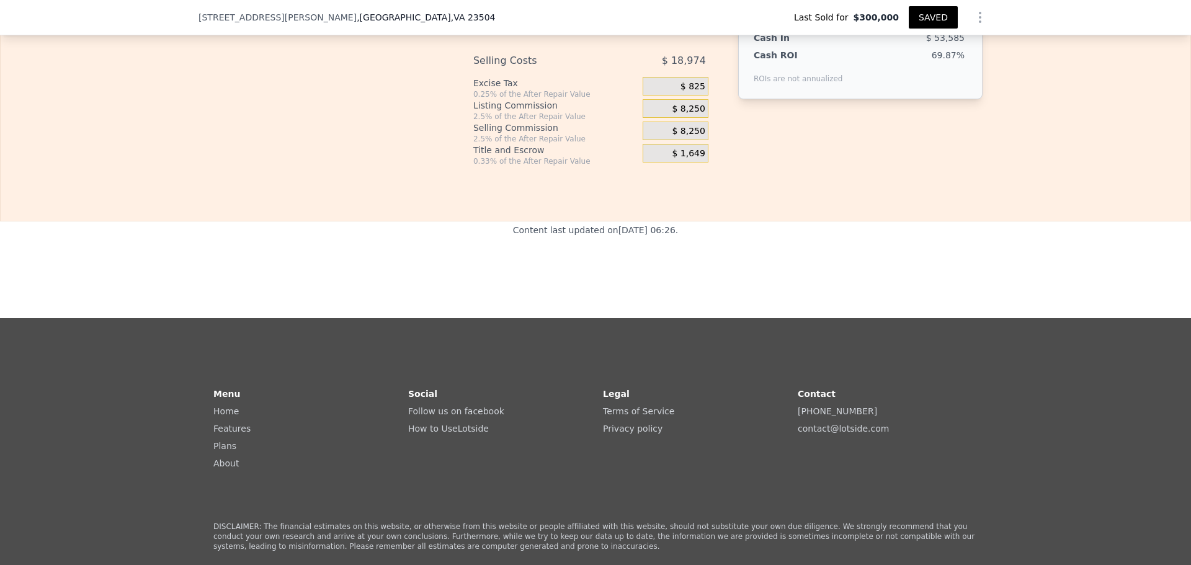
type input "$ 195,000"
type input "$ 42,795"
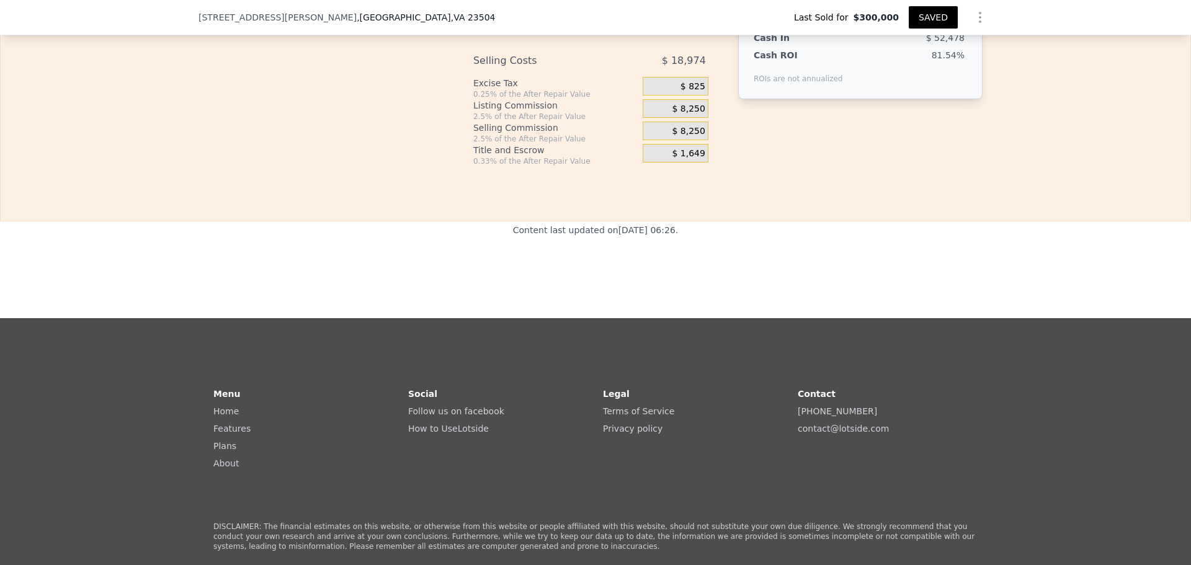
type input "$ 190,000"
type input "$ 48,154"
click at [958, 23] on button "SAVED" at bounding box center [933, 17] width 49 height 22
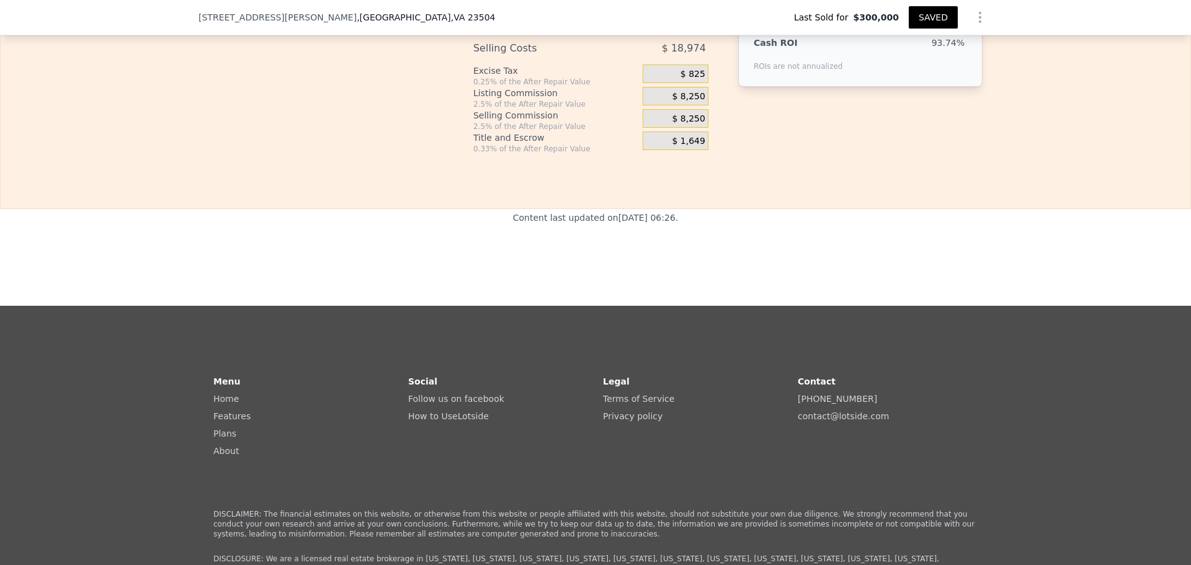
scroll to position [1931, 0]
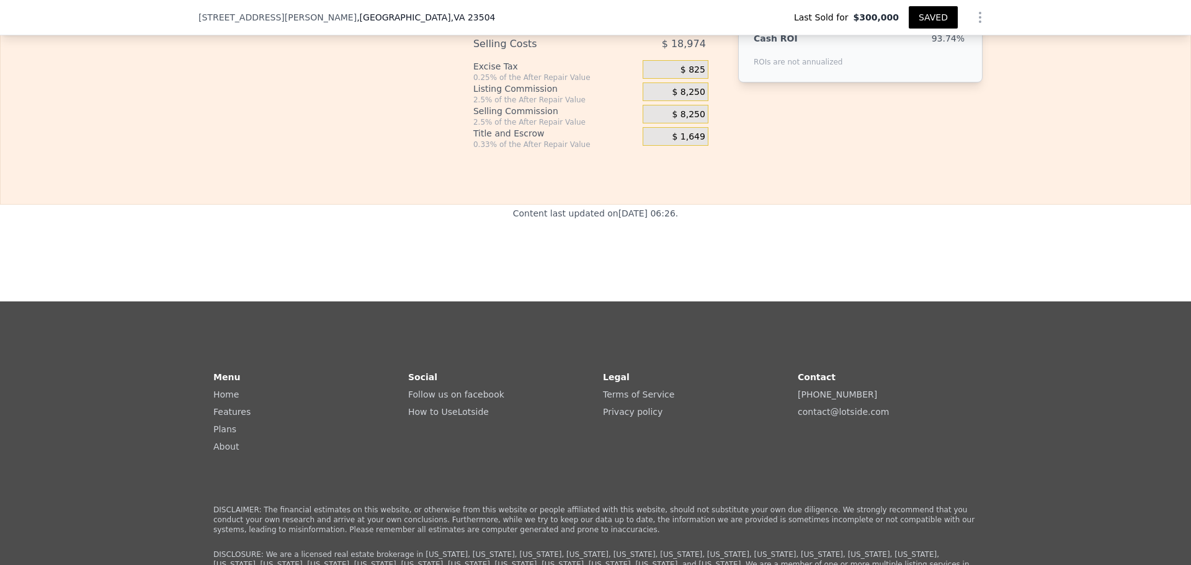
drag, startPoint x: 383, startPoint y: 250, endPoint x: 302, endPoint y: 246, distance: 81.4
drag, startPoint x: 401, startPoint y: 395, endPoint x: 275, endPoint y: 392, distance: 126.0
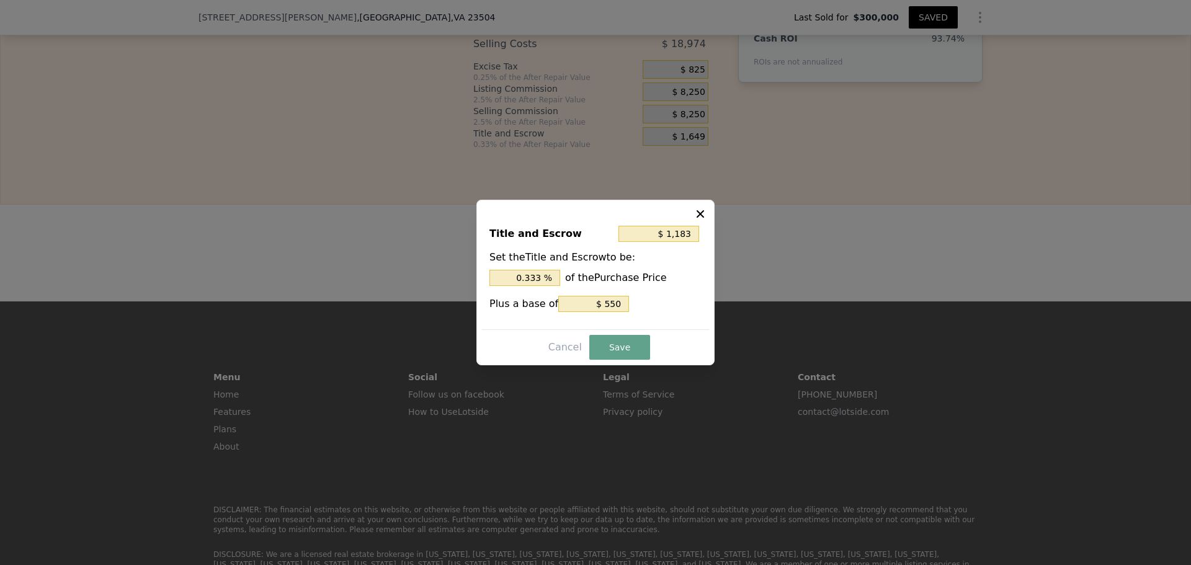
click at [707, 208] on icon at bounding box center [700, 214] width 12 height 12
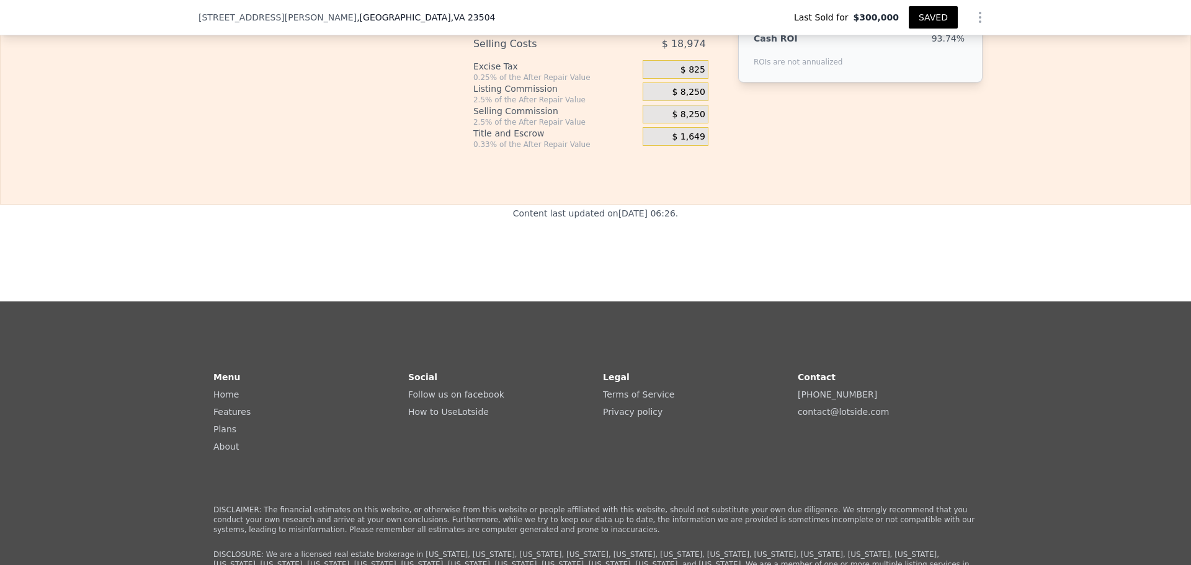
type input "2 %"
type input "1 %"
type input "$ 49,769"
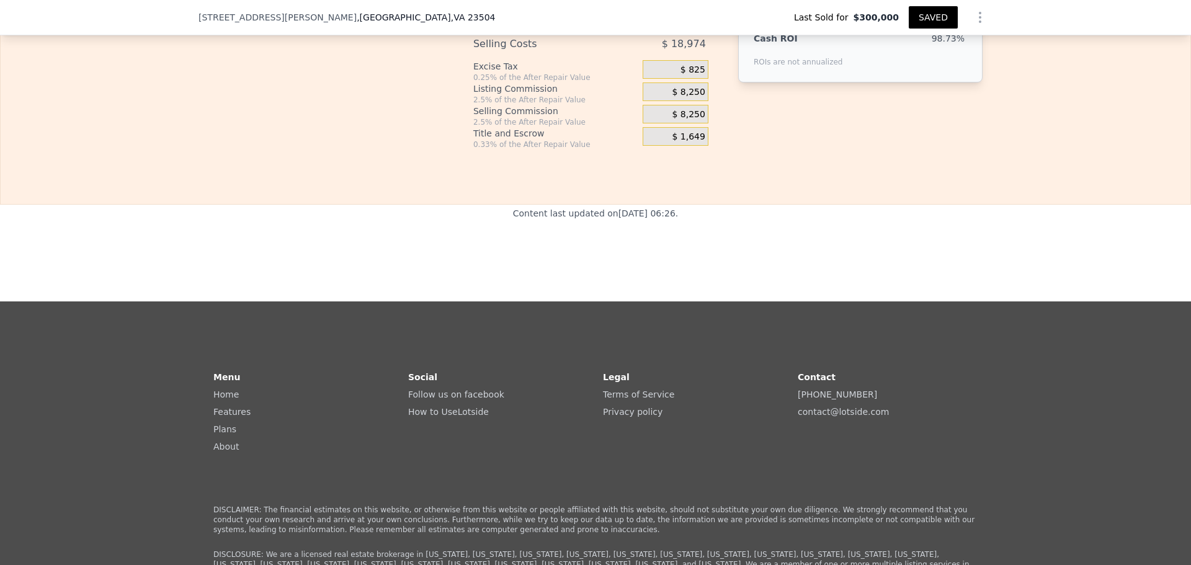
type input "1.2 %"
type input "$ 49,446"
type input "1.25 %"
type input "$ 49,365"
type input "1.25 %"
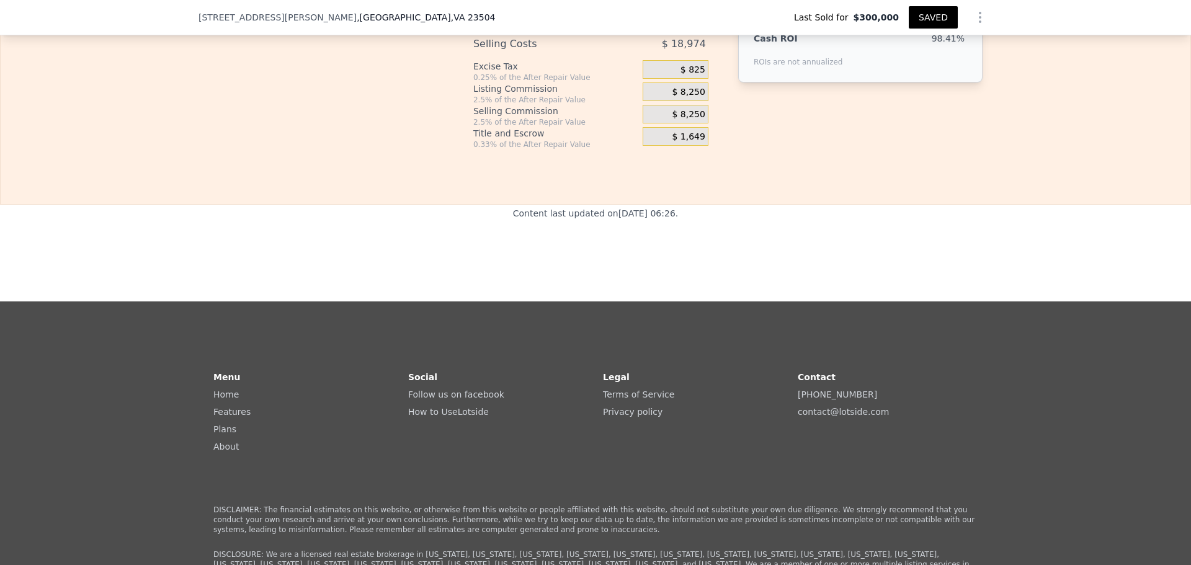
drag, startPoint x: 388, startPoint y: 383, endPoint x: 385, endPoint y: 391, distance: 8.4
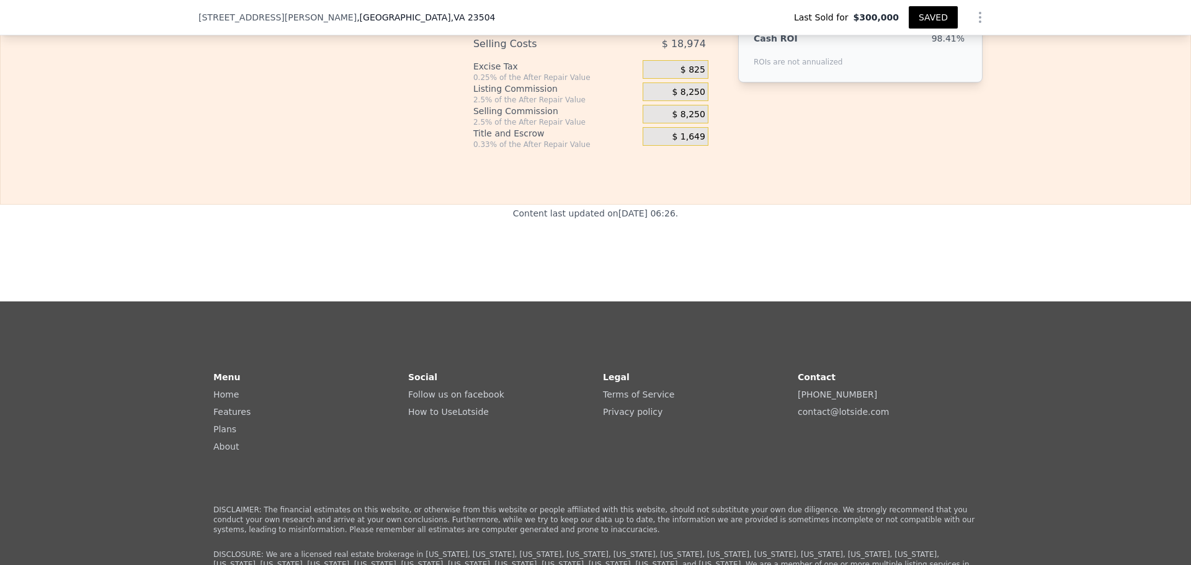
type input "2 %"
type input "1 %"
type input "$ 49,865"
type input "1.2 %"
type input "$ 49,765"
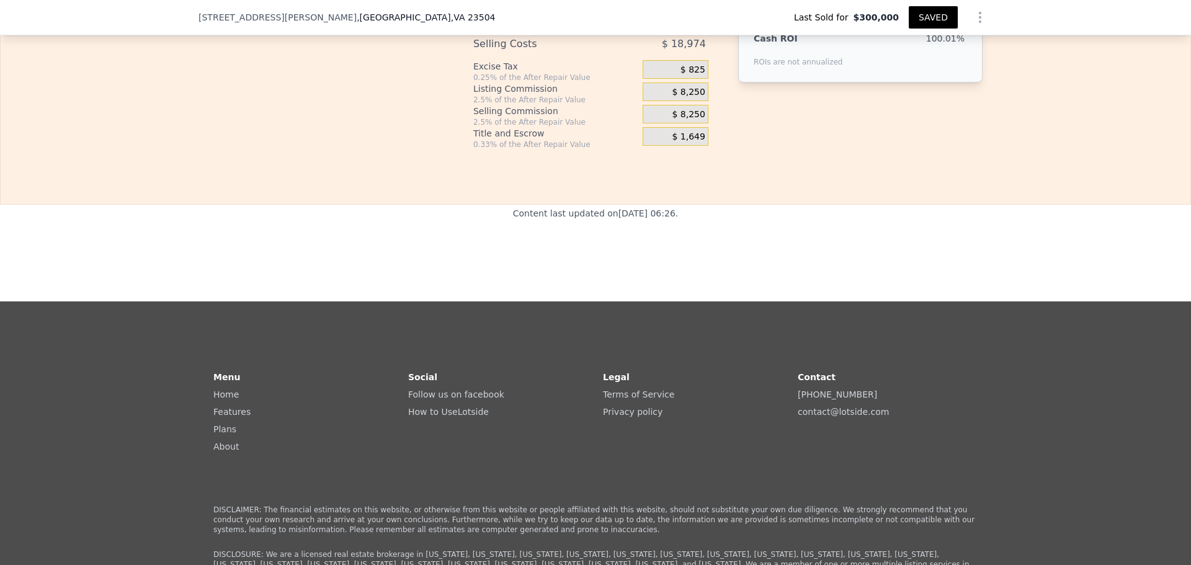
type input "1.25 %"
type input "$ 49,740"
type input "1.25 %"
drag, startPoint x: 387, startPoint y: 248, endPoint x: 318, endPoint y: 239, distance: 70.0
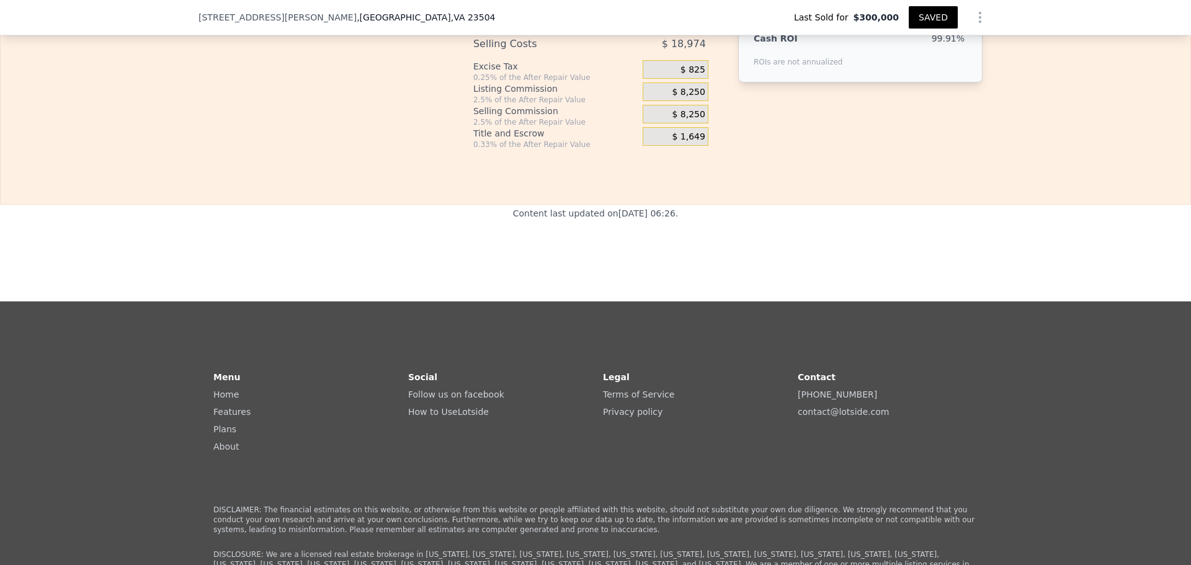
type input "5 %"
type input "$ 43,684"
type input "1 %"
type input "$ 50,144"
type input "1.2 %"
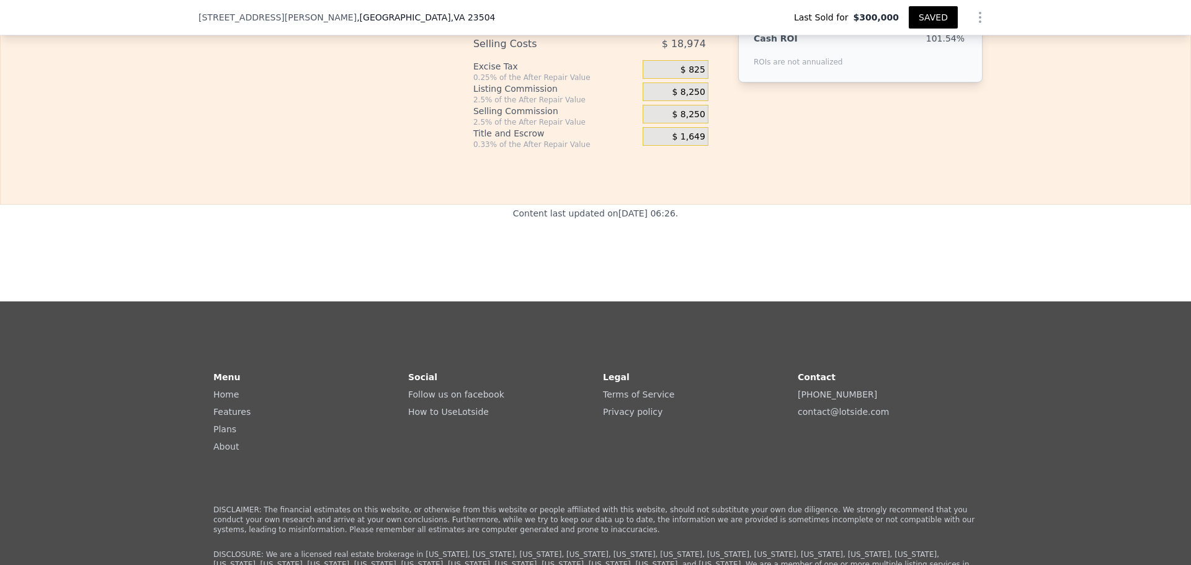
type input "$ 49,821"
type input "1.25 %"
type input "$ 49,740"
drag, startPoint x: 384, startPoint y: 398, endPoint x: 305, endPoint y: 390, distance: 79.1
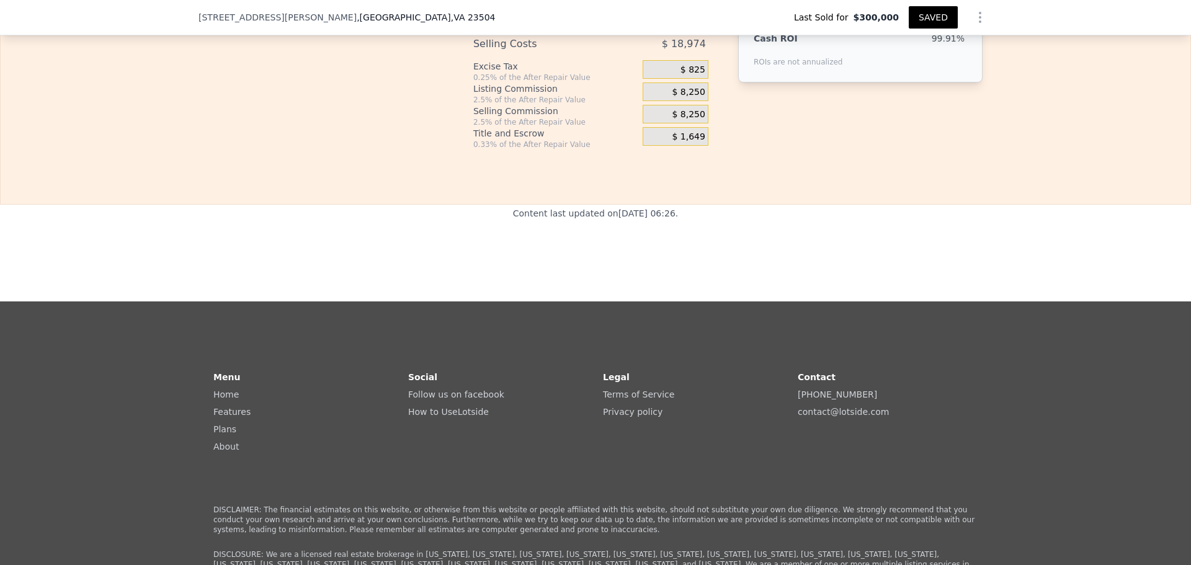
type input "1 %"
type input "$ 49,865"
type input "1.2 %"
type input "$ 49,765"
type input "1.25 %"
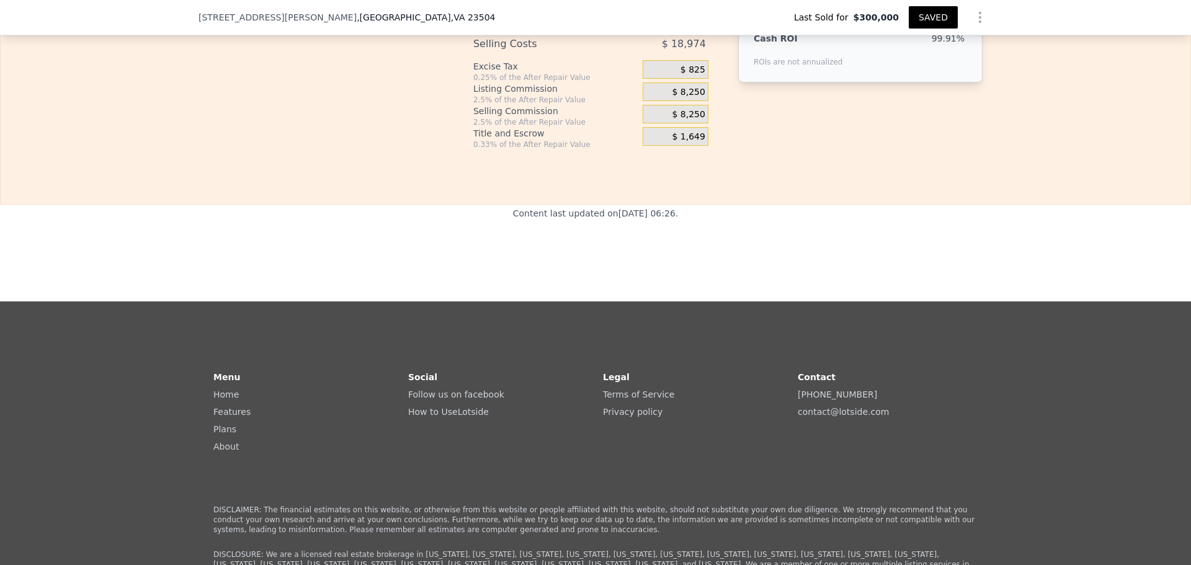
scroll to position [1924, 0]
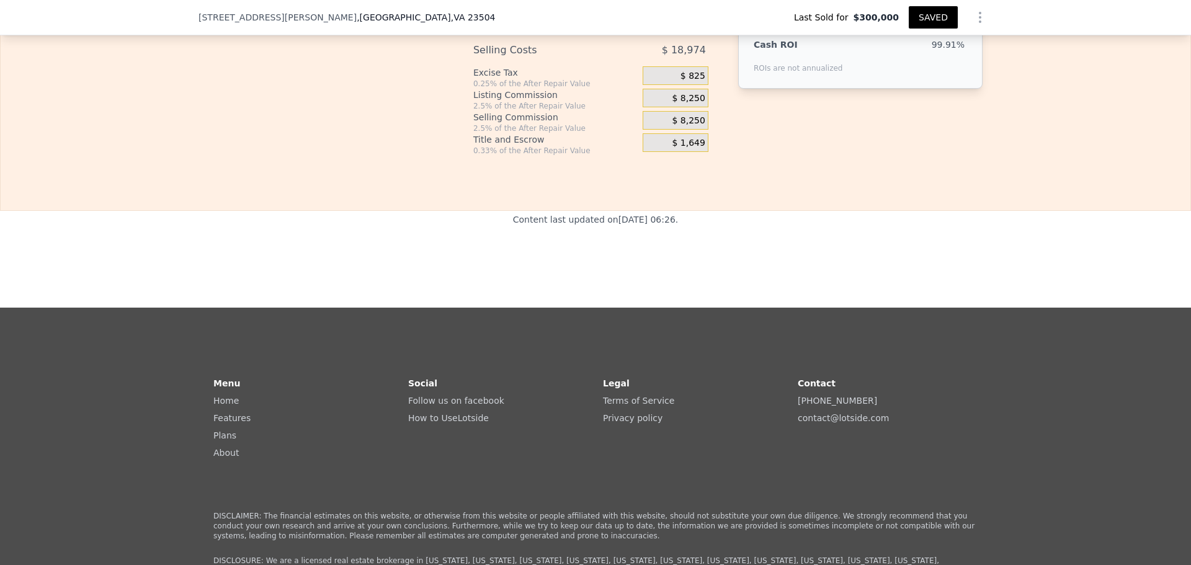
type input "$ 48,154"
drag, startPoint x: 398, startPoint y: 375, endPoint x: 306, endPoint y: 378, distance: 92.5
type input "1 %"
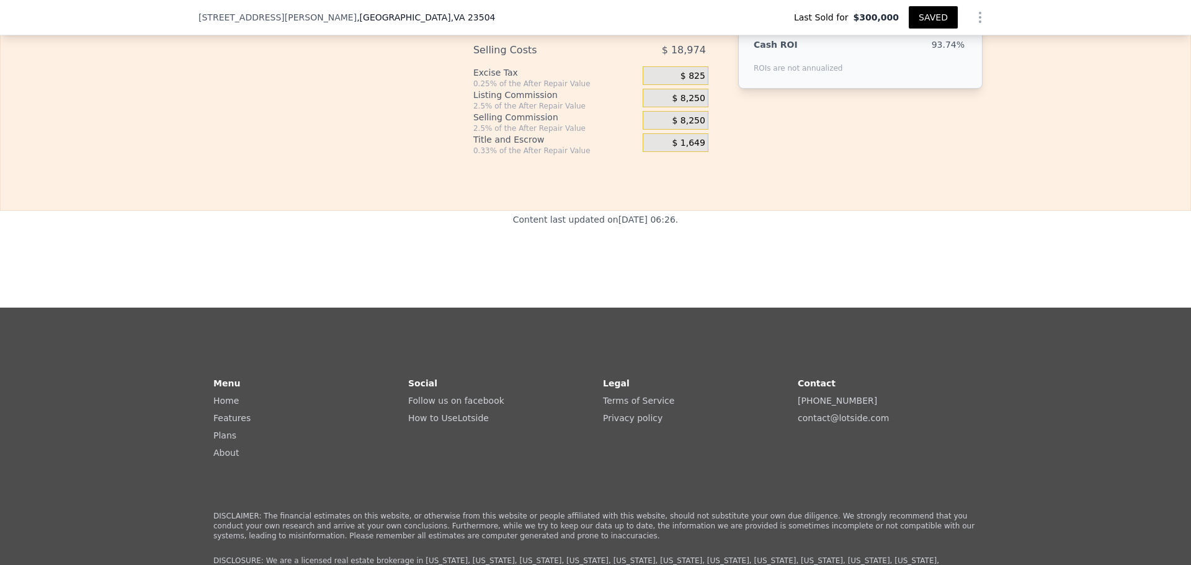
type input "$ 50,902"
type input "12 %"
type input "$ 48,154"
type input "1 %"
type input "$ 50,902"
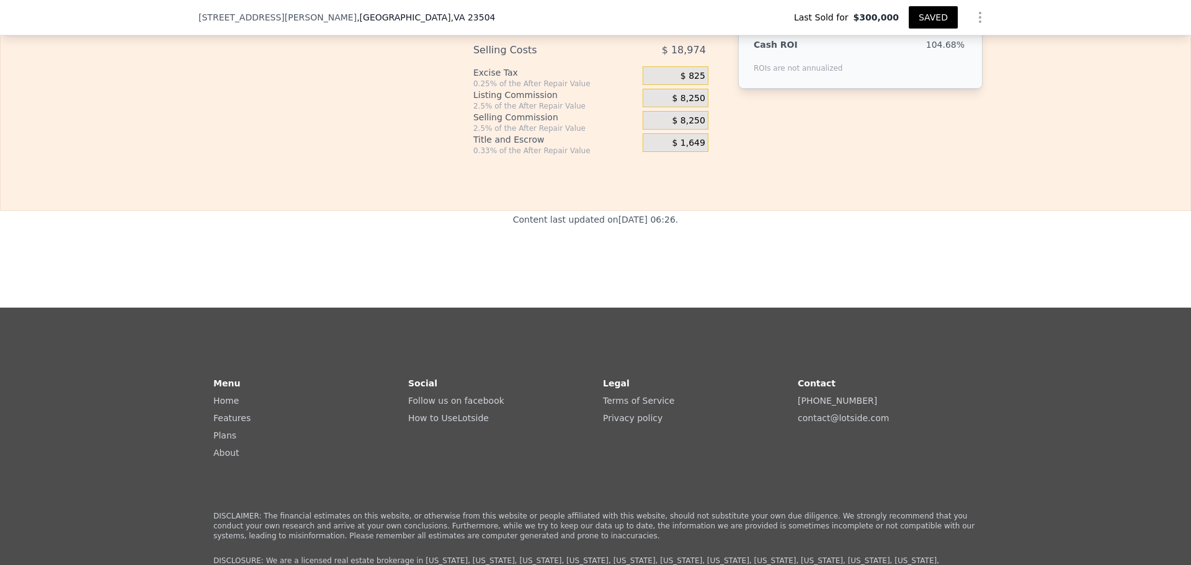
type input "10 %"
type input "$ 48,652"
type input "10.2 %"
type input "$ 48,604"
type input "10.2 %"
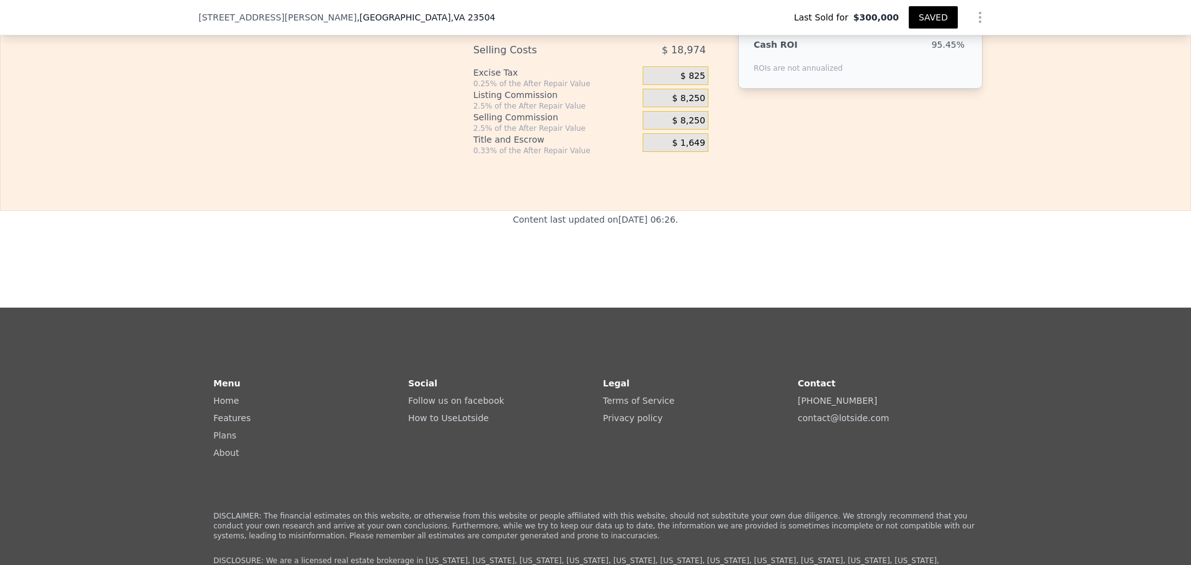
drag, startPoint x: 386, startPoint y: 229, endPoint x: 321, endPoint y: 223, distance: 64.8
type input "6 %"
type input "$ 53,446"
type input "1 %"
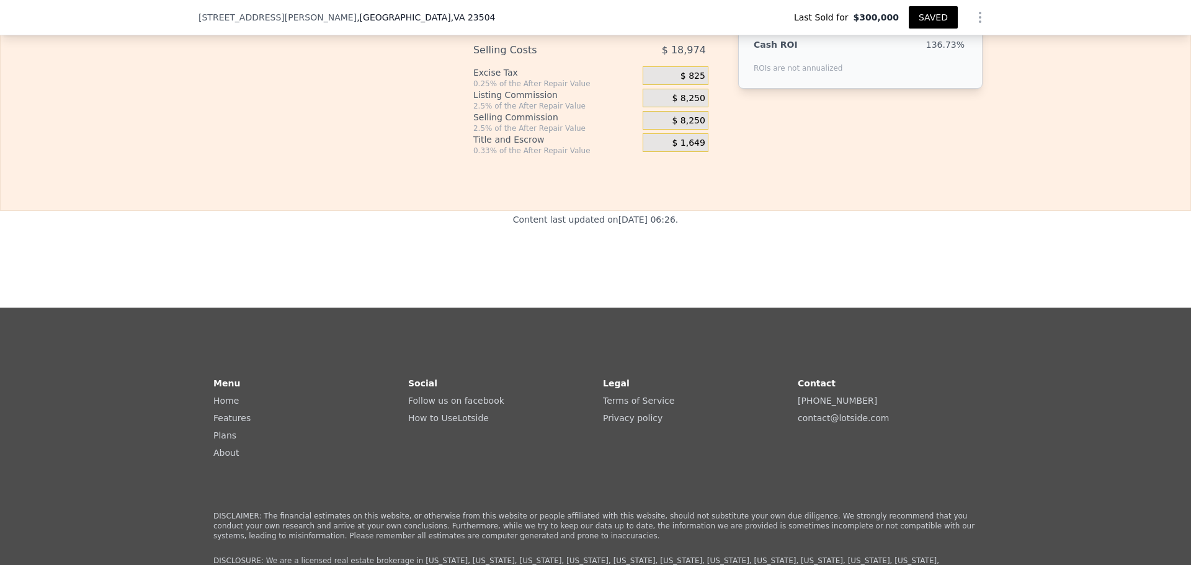
type input "$ 57,484"
type input "10 %"
type input "$ 50,218"
type input "10.5 %"
type input "$ 49,816"
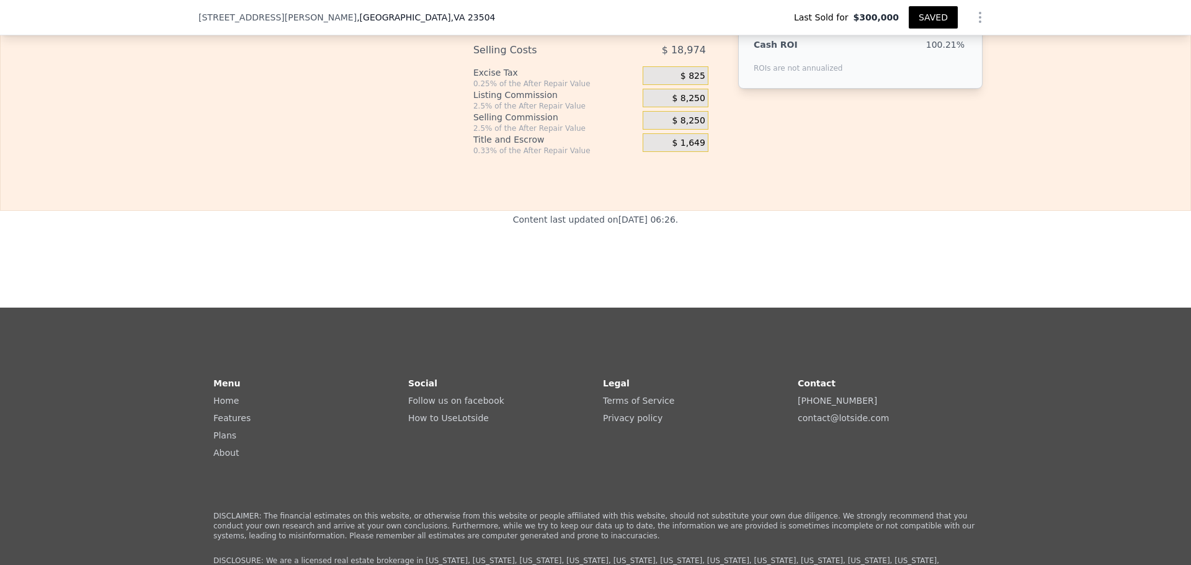
type input "10.5 %"
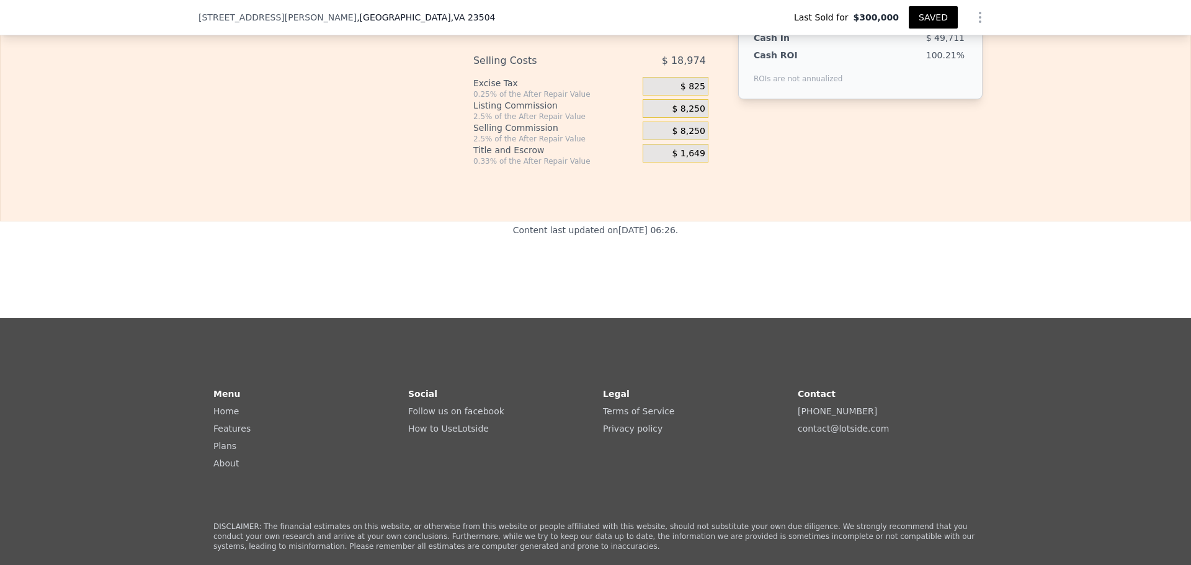
scroll to position [1887, 0]
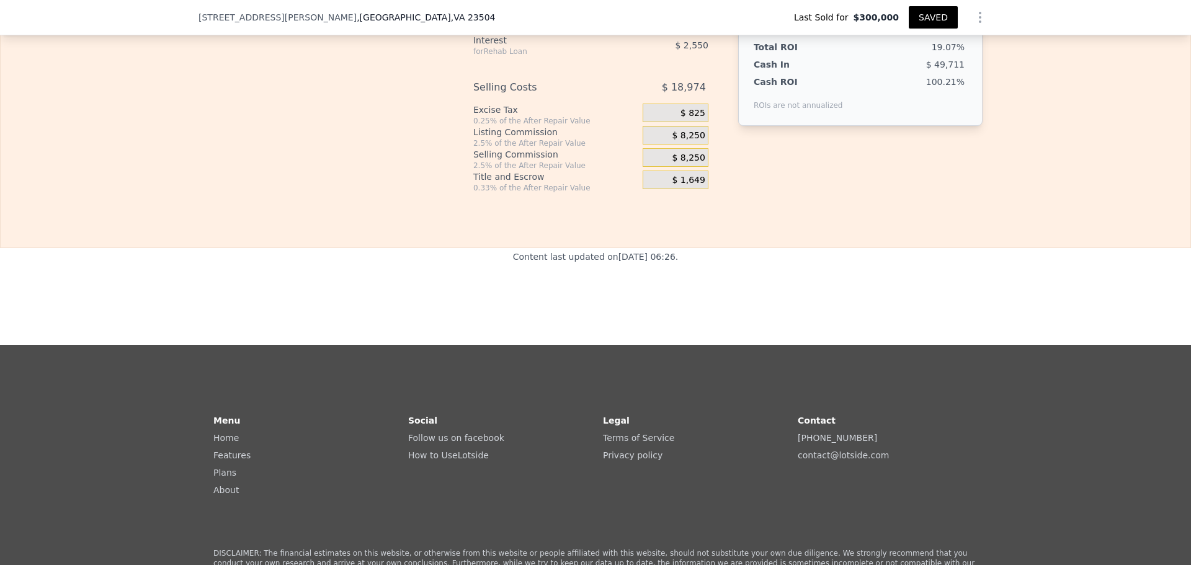
drag, startPoint x: 386, startPoint y: 293, endPoint x: 334, endPoint y: 295, distance: 52.1
type input "0 %"
type input "$ 53,046"
type input "01 %"
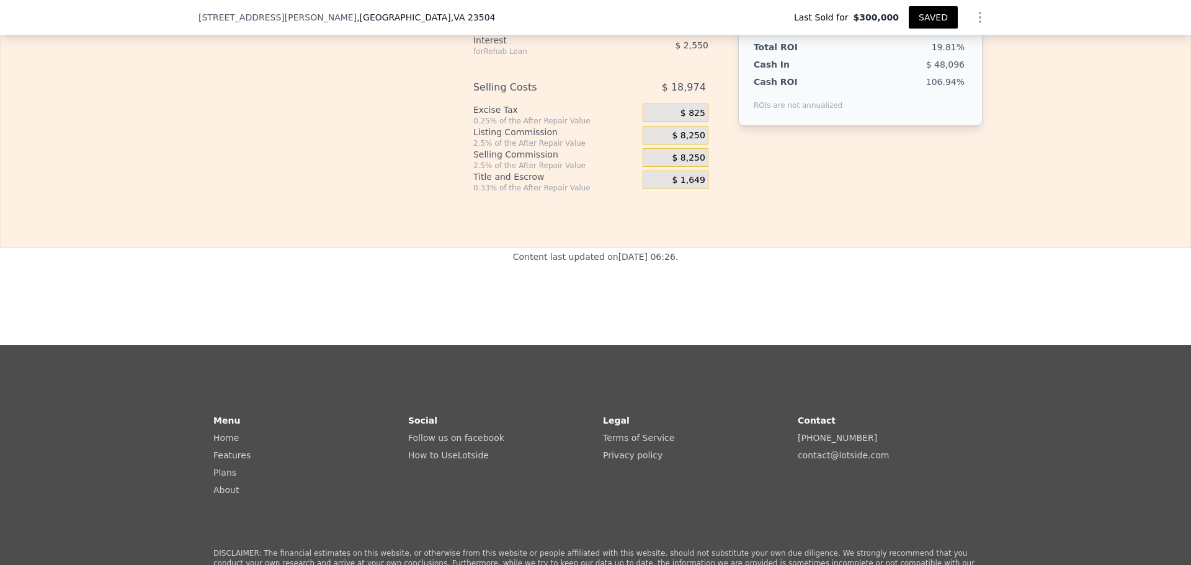
type input "$ 51,431"
type input "01.2 %"
type input "$ 51,108"
type input "01.25 %"
type input "$ 51,027"
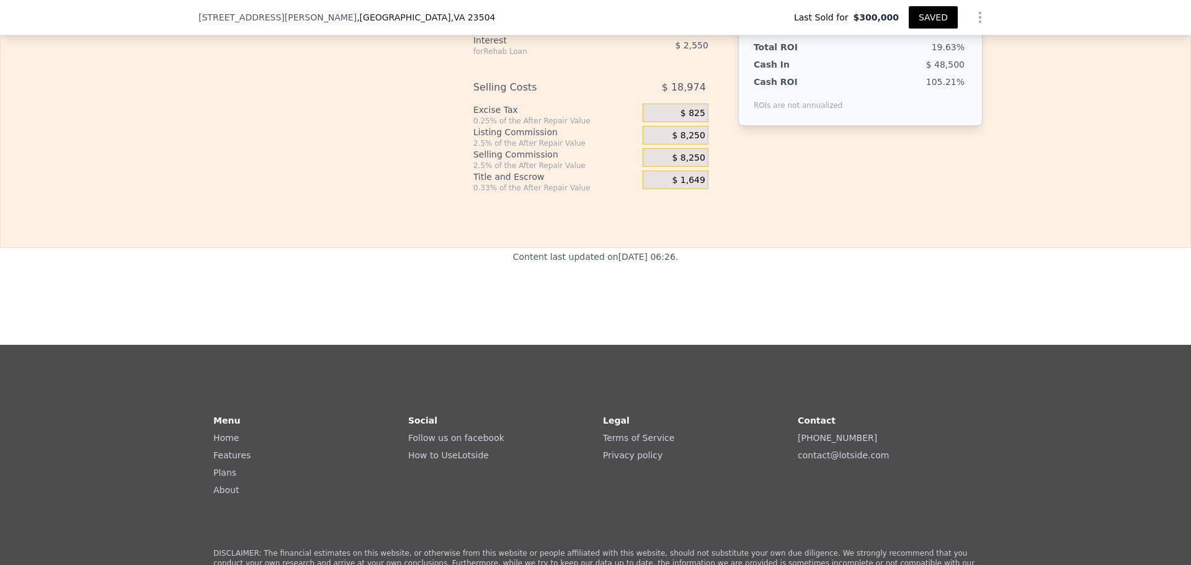
type input "1.25 %"
drag, startPoint x: 385, startPoint y: 444, endPoint x: 323, endPoint y: 427, distance: 64.3
click at [352, 30] on input "1.25 %" at bounding box center [398, 22] width 92 height 16
type input "0 %"
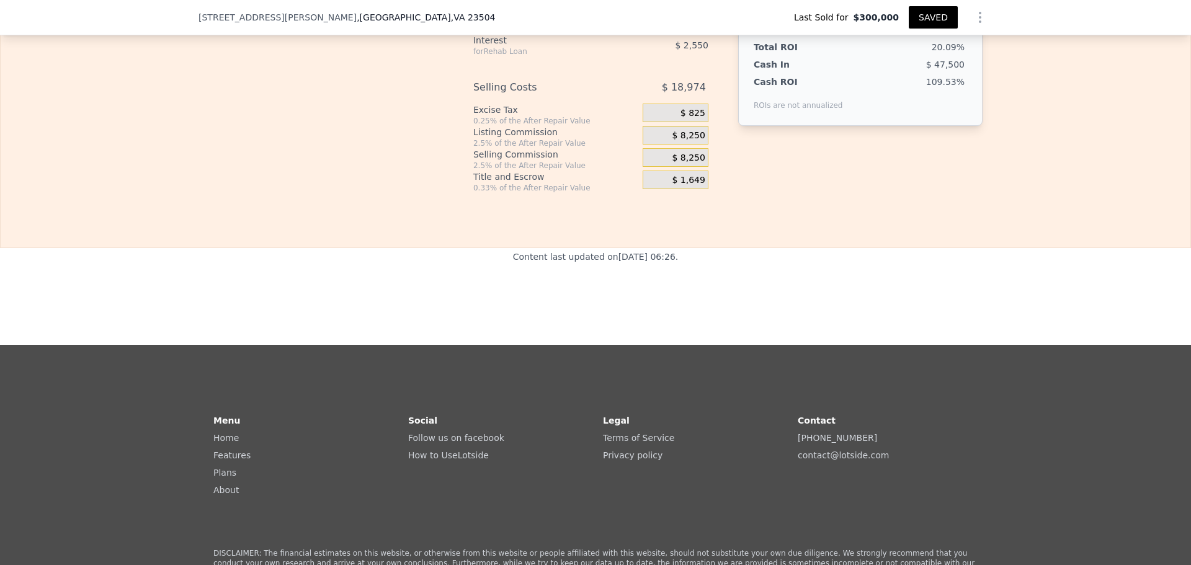
type input "$ 52,027"
type input "01 %"
type input "$ 51,527"
type input "01.2 %"
type input "$ 51,427"
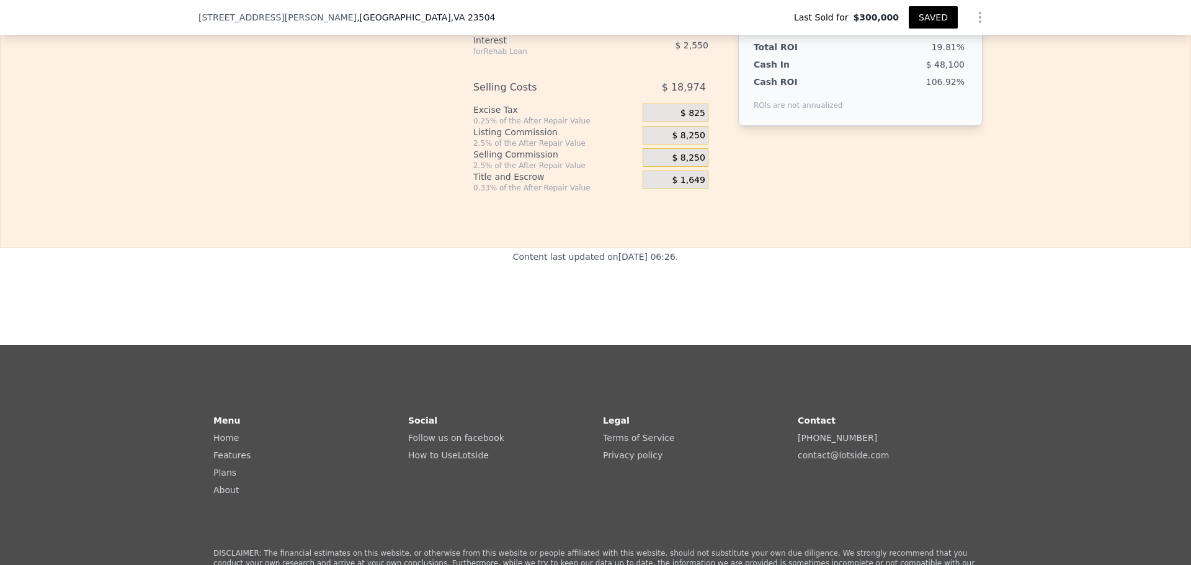
type input "01.25 %"
type input "$ 51,402"
type input "1.25 %"
click at [958, 27] on button "SAVED" at bounding box center [933, 17] width 49 height 22
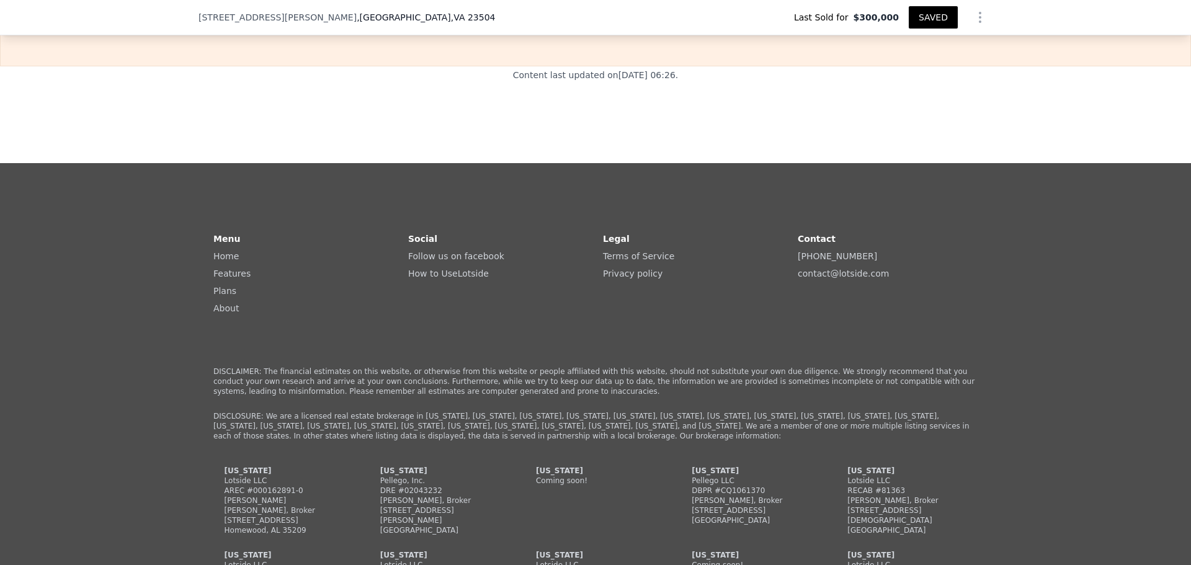
scroll to position [2095, 0]
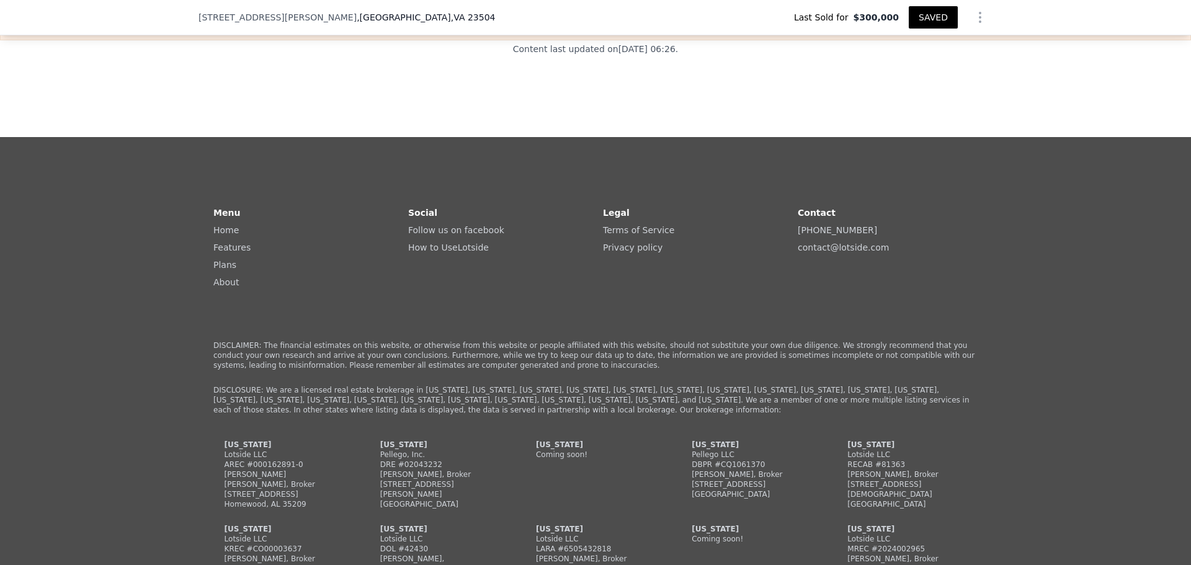
click at [958, 24] on button "SAVED" at bounding box center [933, 17] width 49 height 22
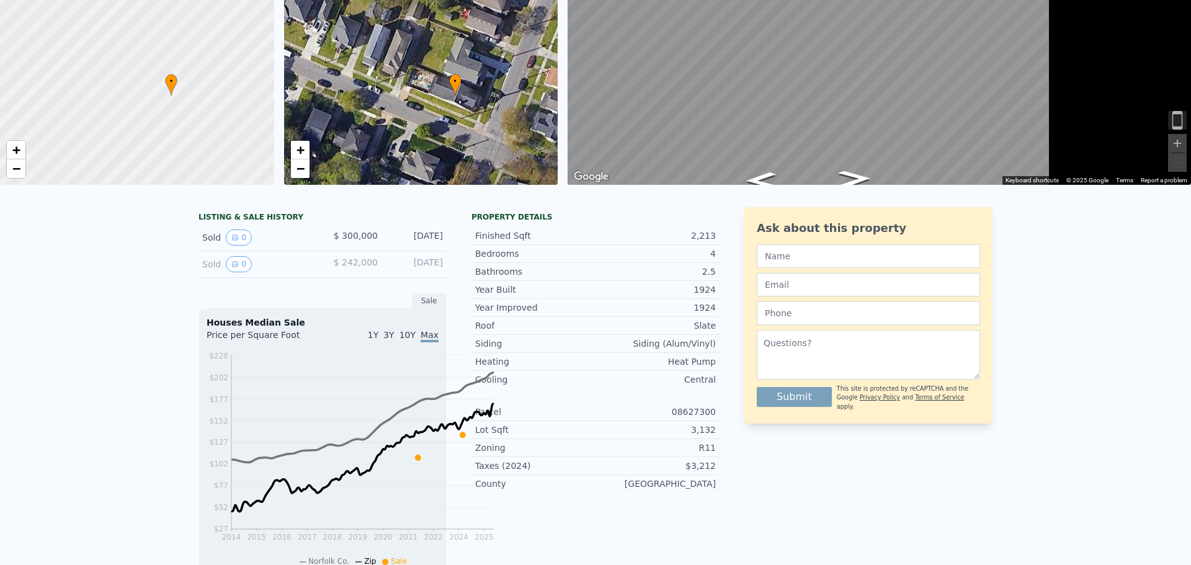
scroll to position [1, 0]
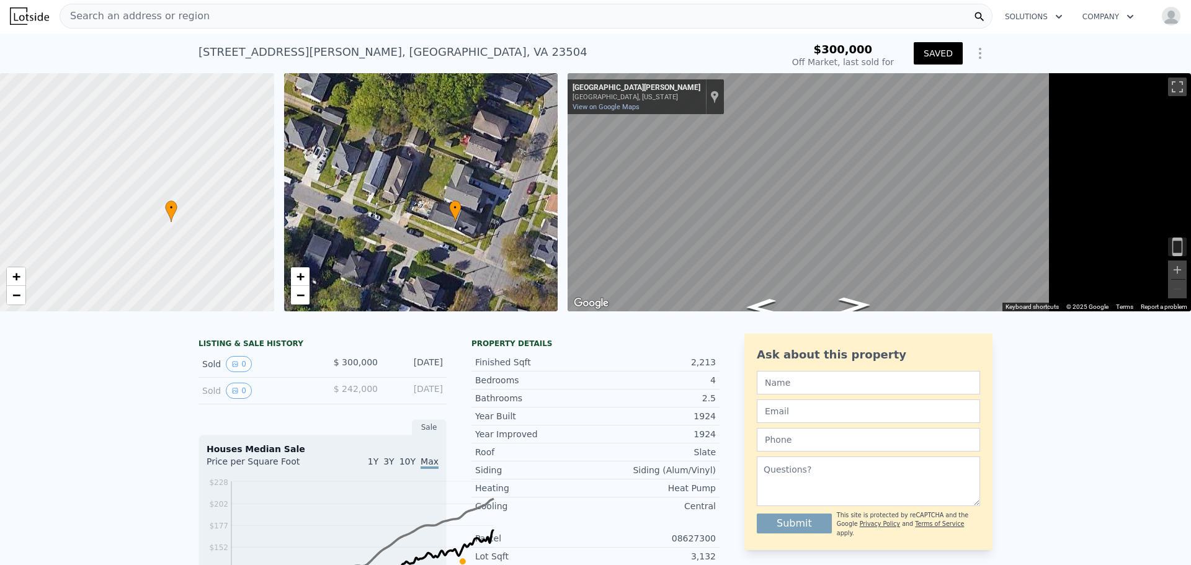
click at [1163, 19] on img "button" at bounding box center [1171, 16] width 20 height 20
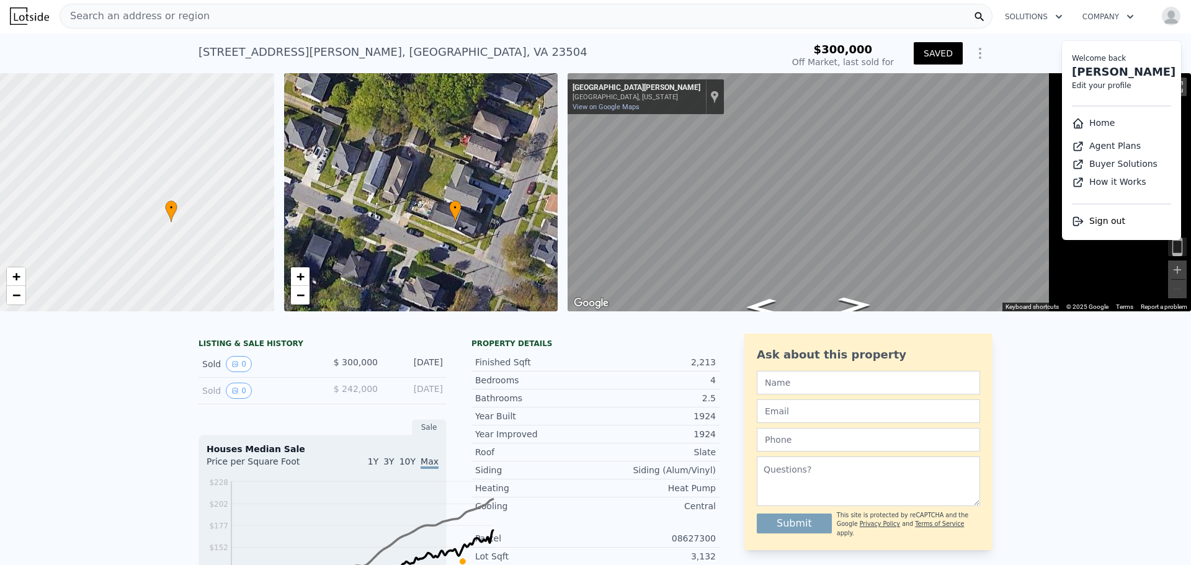
click at [1076, 128] on link "Home" at bounding box center [1093, 123] width 43 height 10
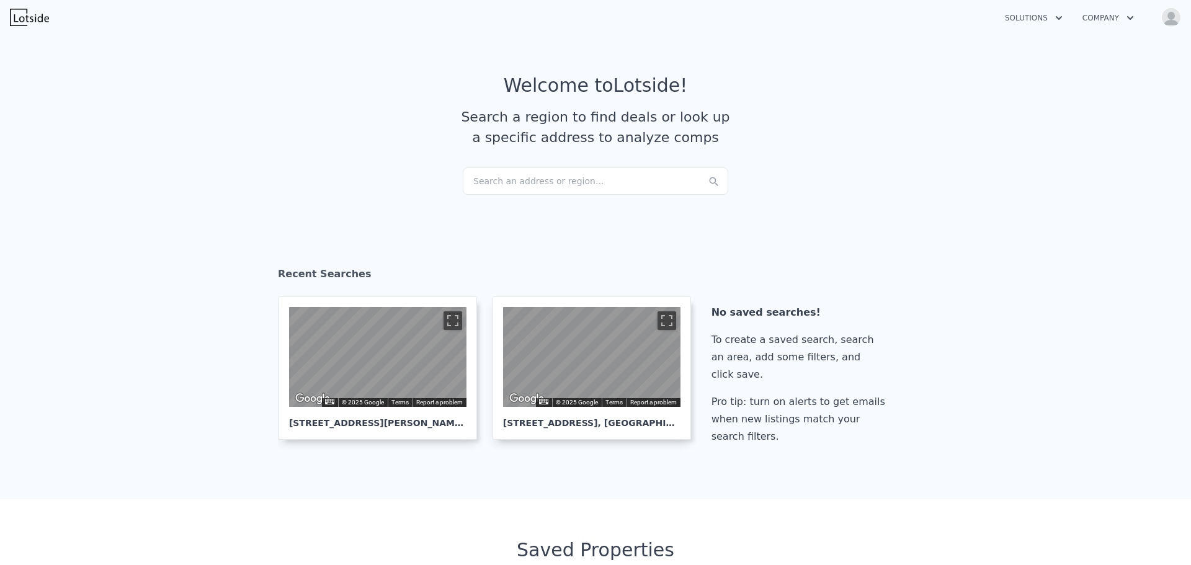
scroll to position [6, 0]
click at [1164, 23] on img "button" at bounding box center [1171, 17] width 20 height 20
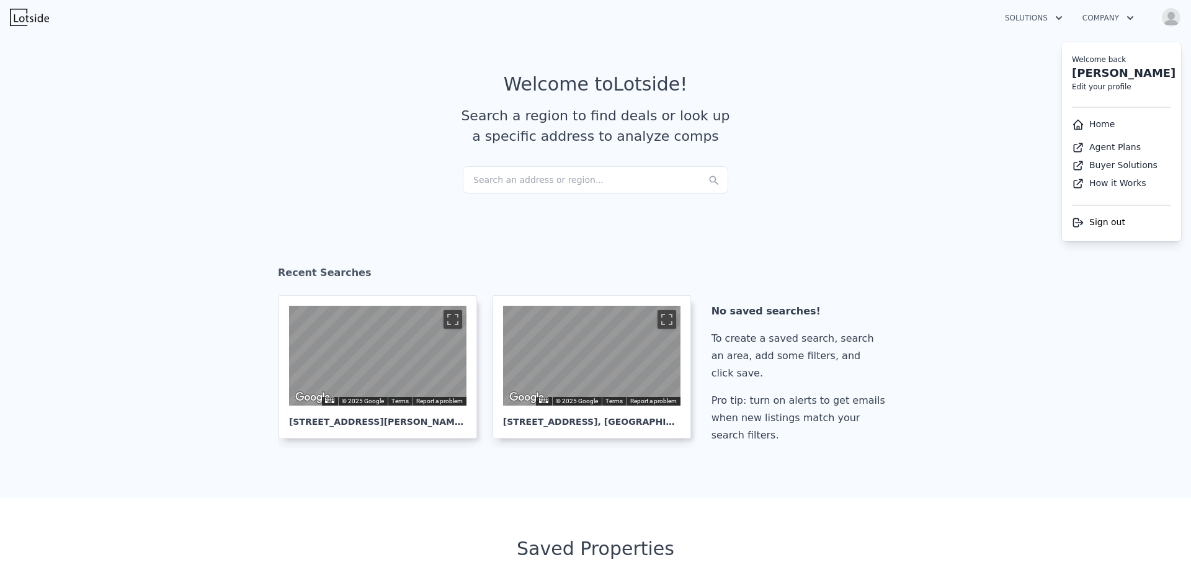
click at [1097, 136] on li "Home" at bounding box center [1121, 124] width 119 height 23
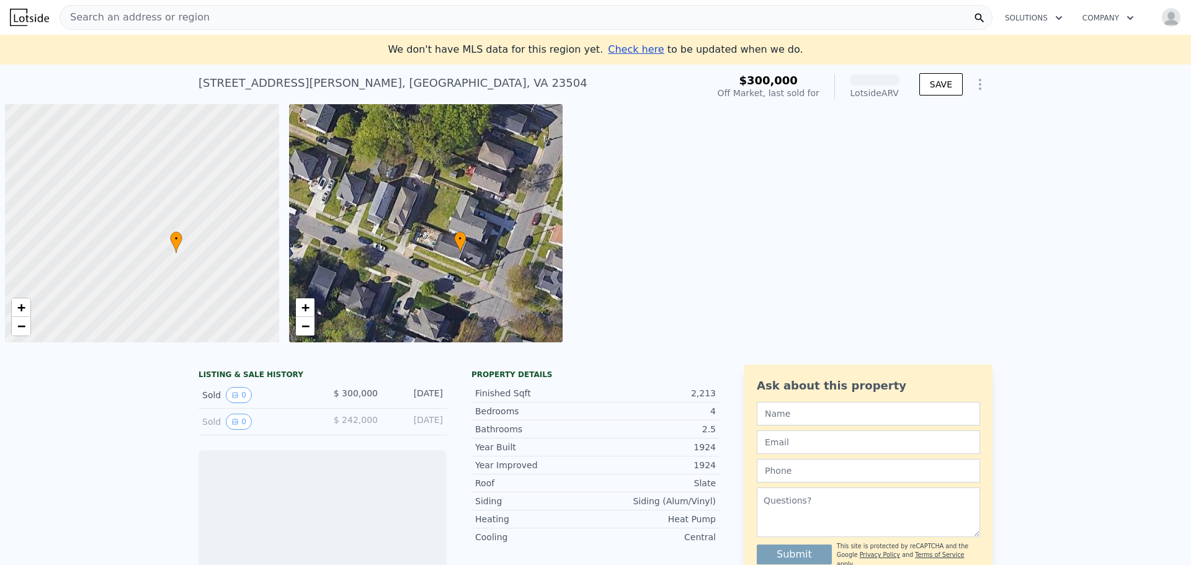
scroll to position [0, 6]
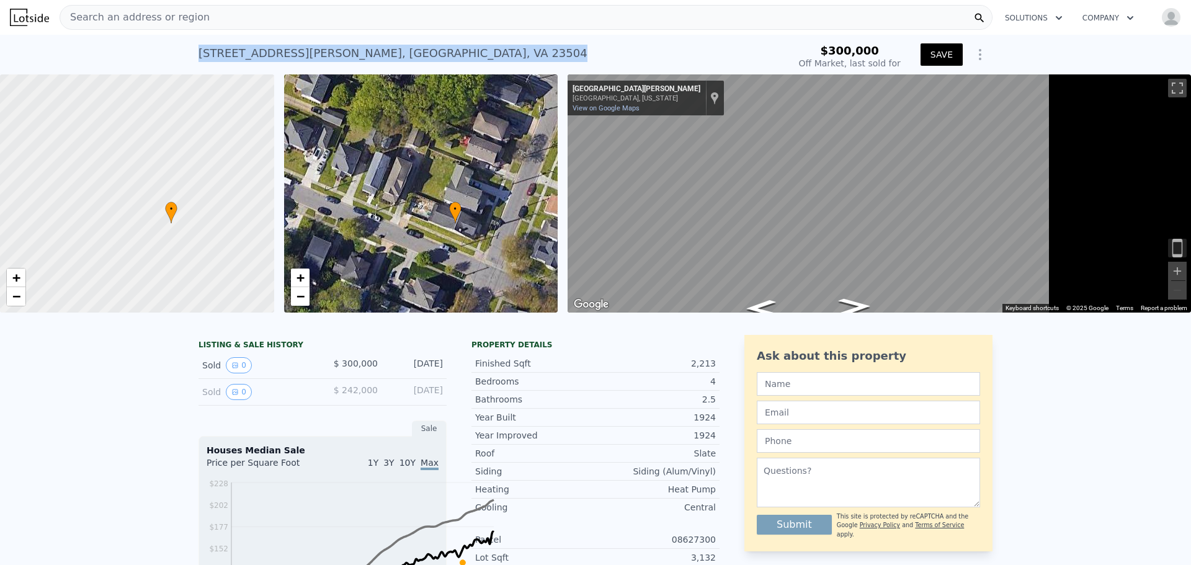
drag, startPoint x: 383, startPoint y: 65, endPoint x: 73, endPoint y: 76, distance: 311.0
click at [73, 74] on div "955 Marshall Ave , Norfolk County , VA 23504 Sold Mar 2024 for $300k $300,000 O…" at bounding box center [595, 55] width 1191 height 40
copy div "955 Marshall Ave , Norfolk County , VA 23504"
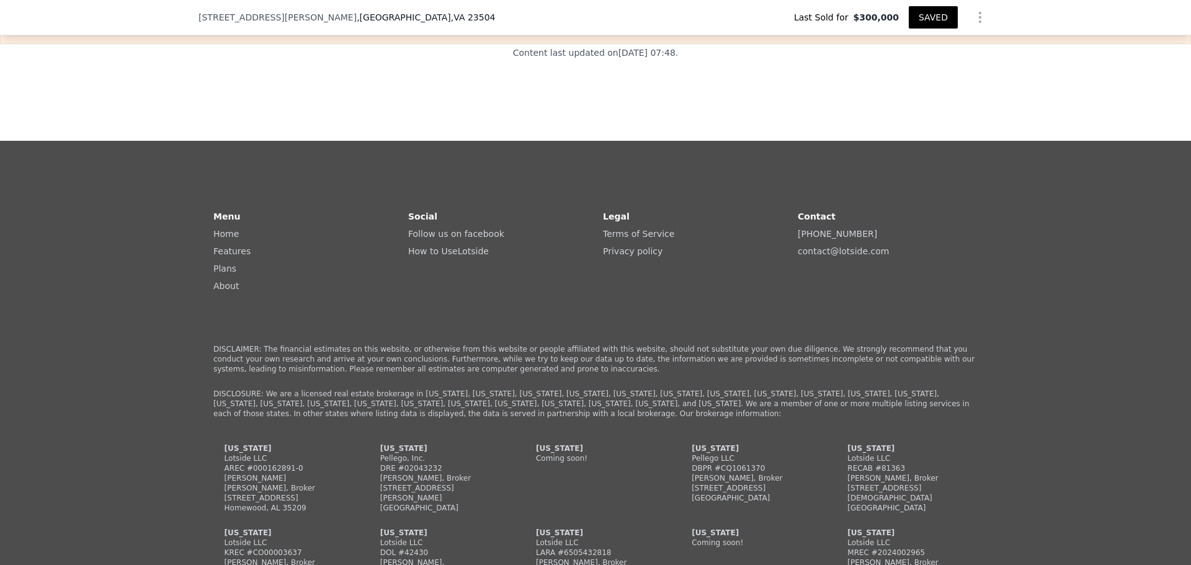
scroll to position [2091, 0]
drag, startPoint x: 437, startPoint y: 373, endPoint x: 409, endPoint y: 42, distance: 332.4
click at [988, 20] on icon "Show Options" at bounding box center [980, 17] width 15 height 15
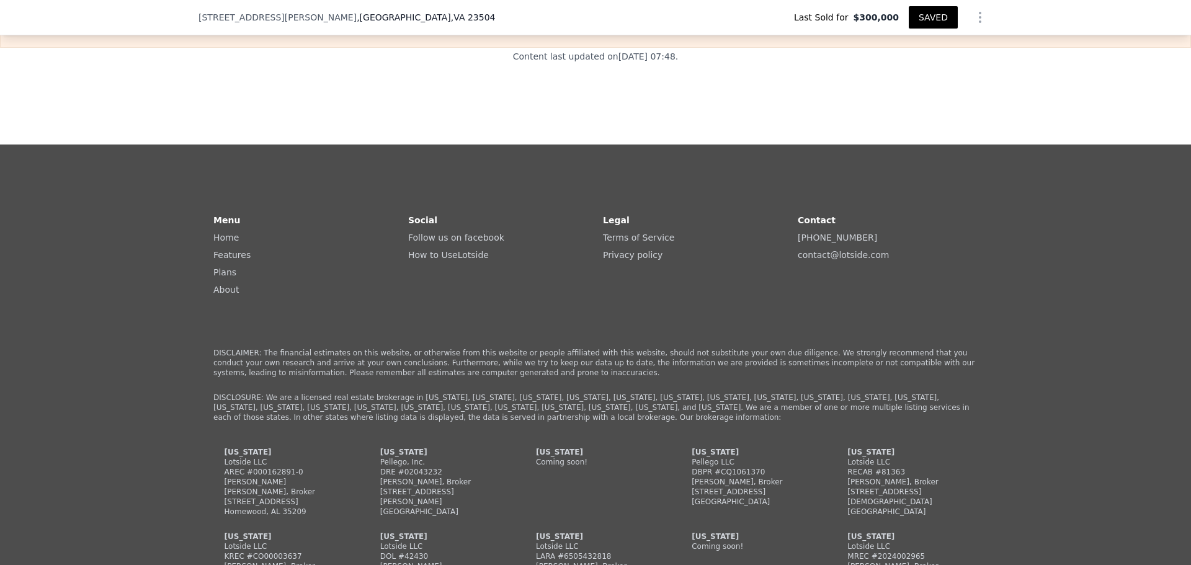
scroll to position [2078, 0]
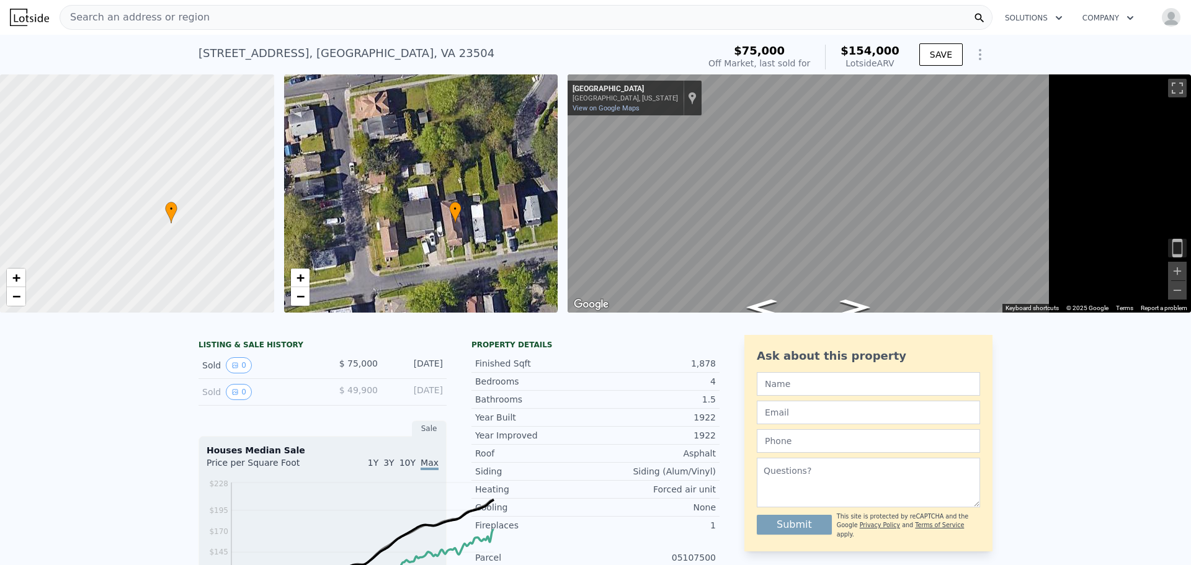
scroll to position [7, 0]
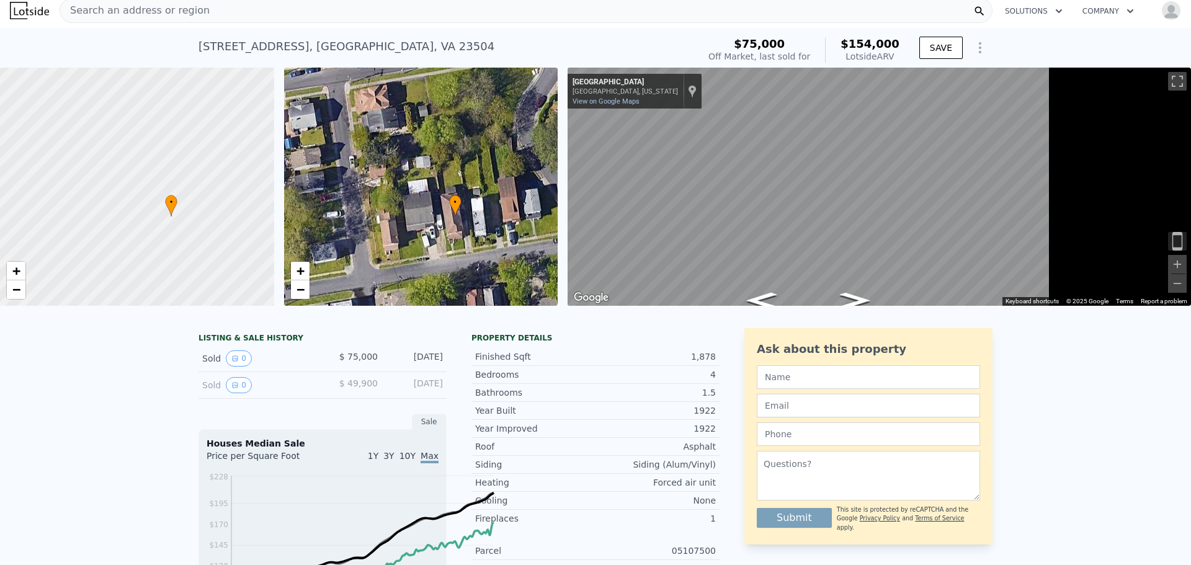
click at [194, 8] on div "Search an address or region" at bounding box center [135, 11] width 150 height 24
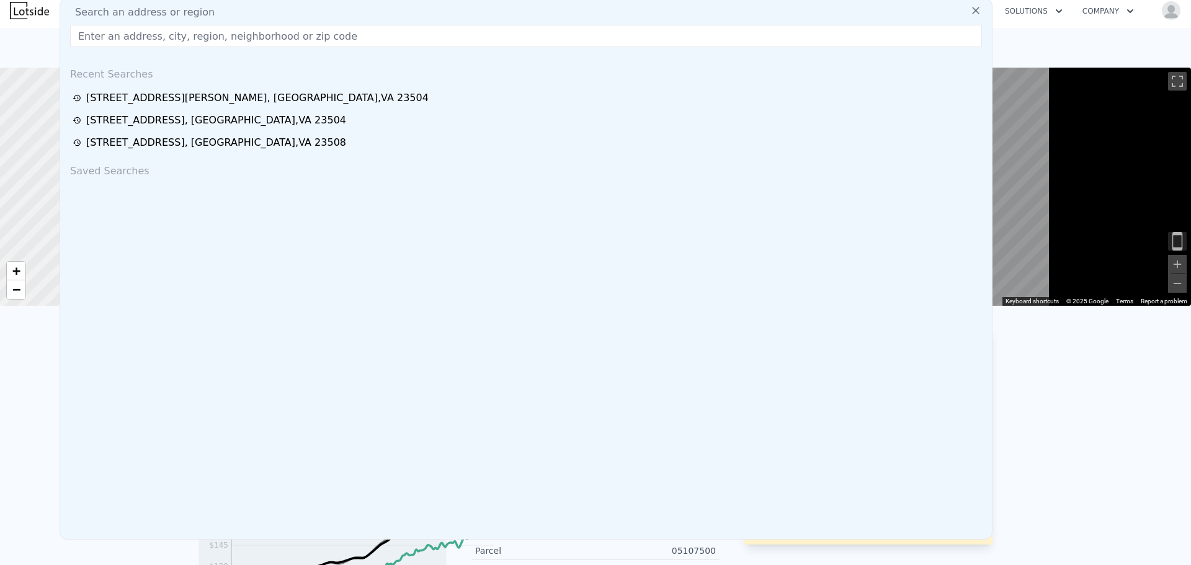
scroll to position [0, 0]
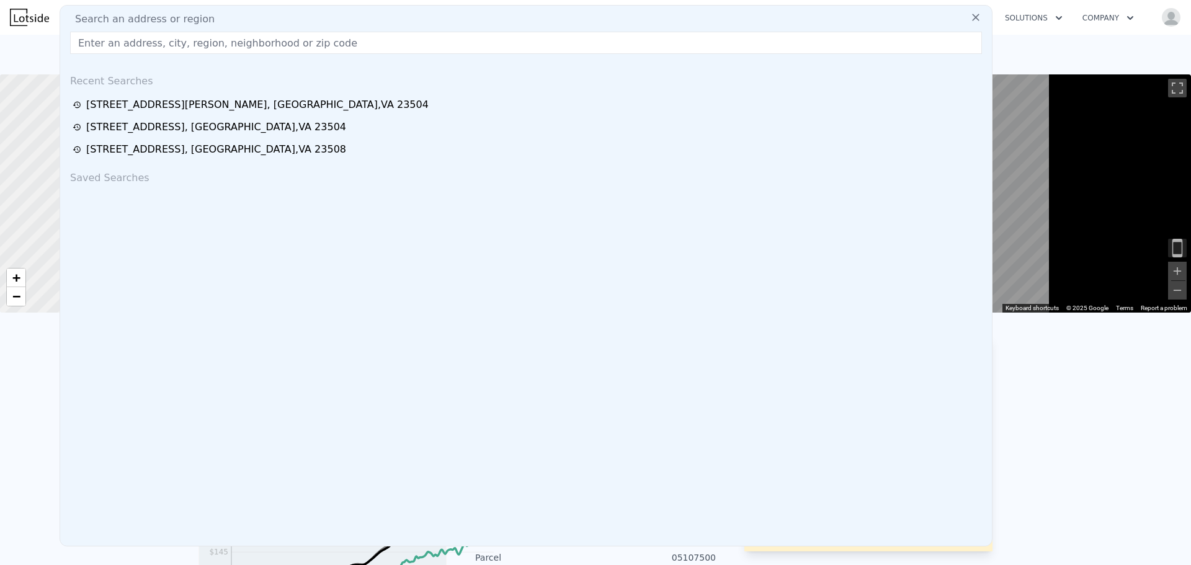
click at [186, 54] on input "text" at bounding box center [526, 43] width 912 height 22
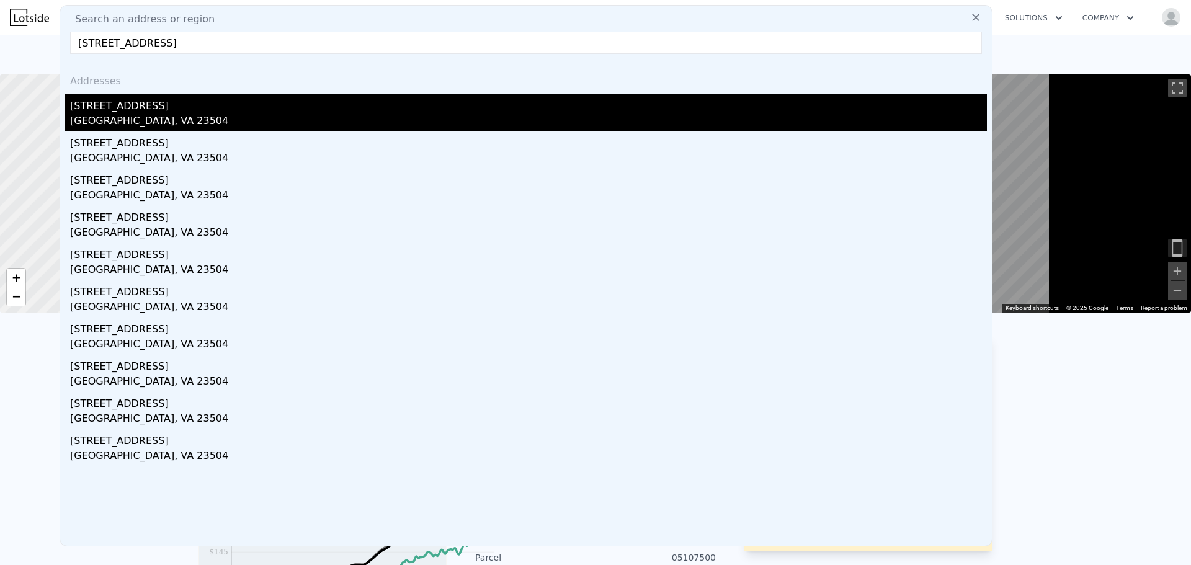
type input "2603 Middle Avenue Norfolk, VA 23504"
click at [156, 114] on div "2603 Middle Ave" at bounding box center [528, 104] width 917 height 20
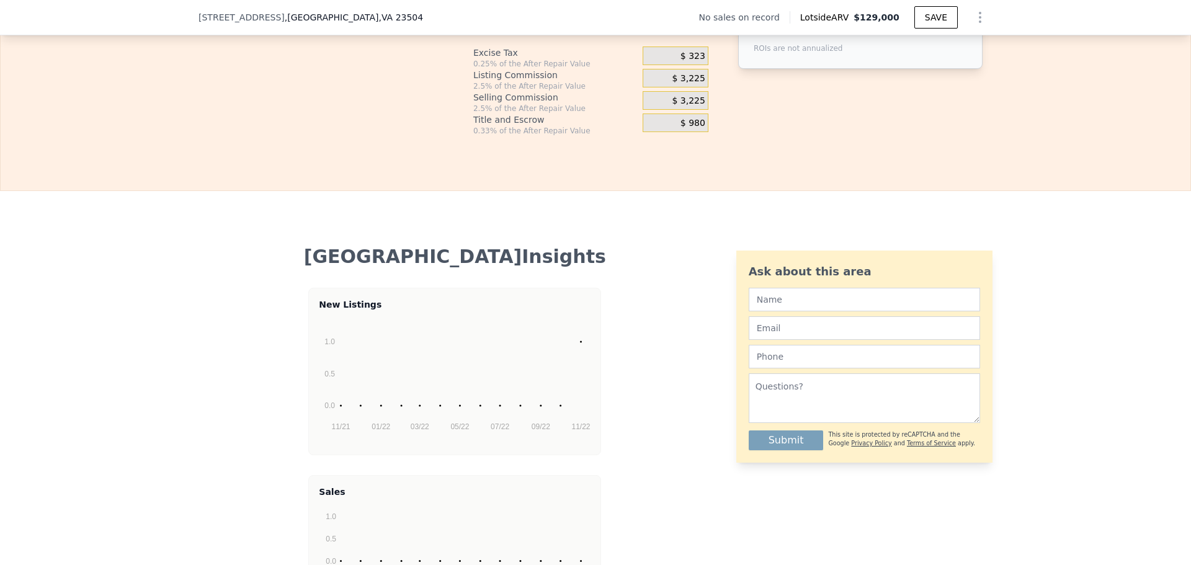
scroll to position [2125, 0]
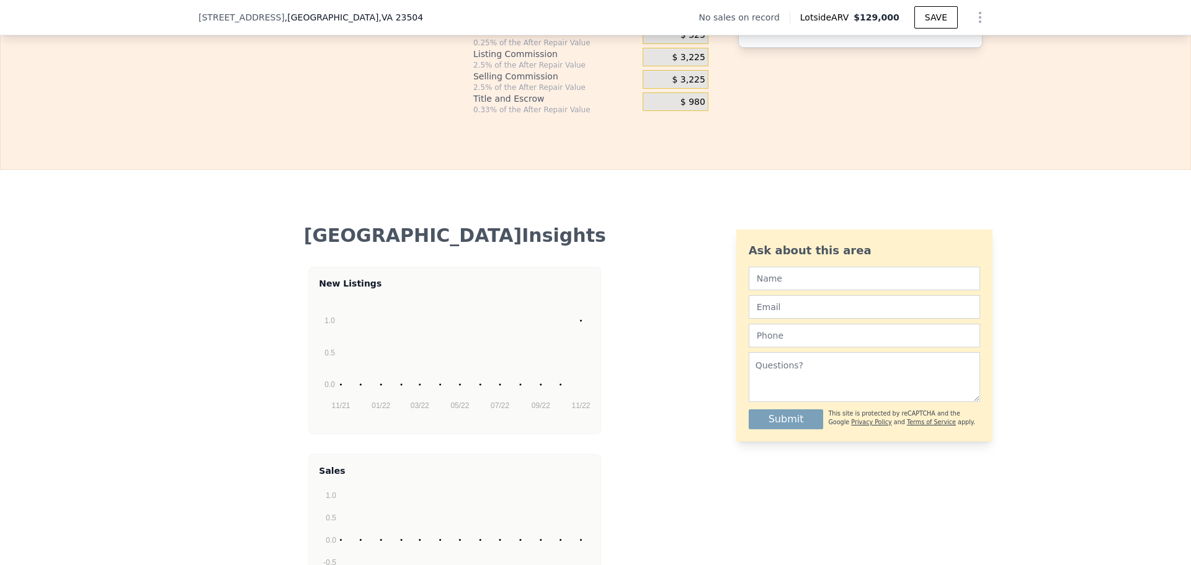
drag, startPoint x: 1055, startPoint y: 104, endPoint x: 968, endPoint y: 104, distance: 86.2
type input "$ 2"
type input "-$ 91,622"
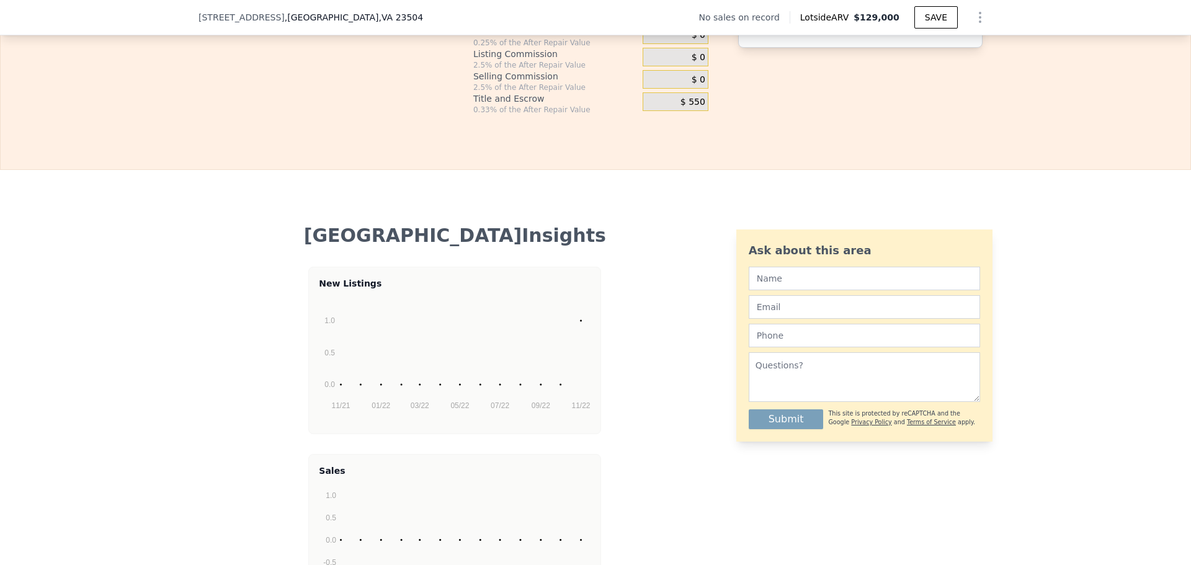
type input "$ 27"
type input "-$ 91,599"
type input "$ 270"
type input "-$ 91,370"
type input "$ 2,700"
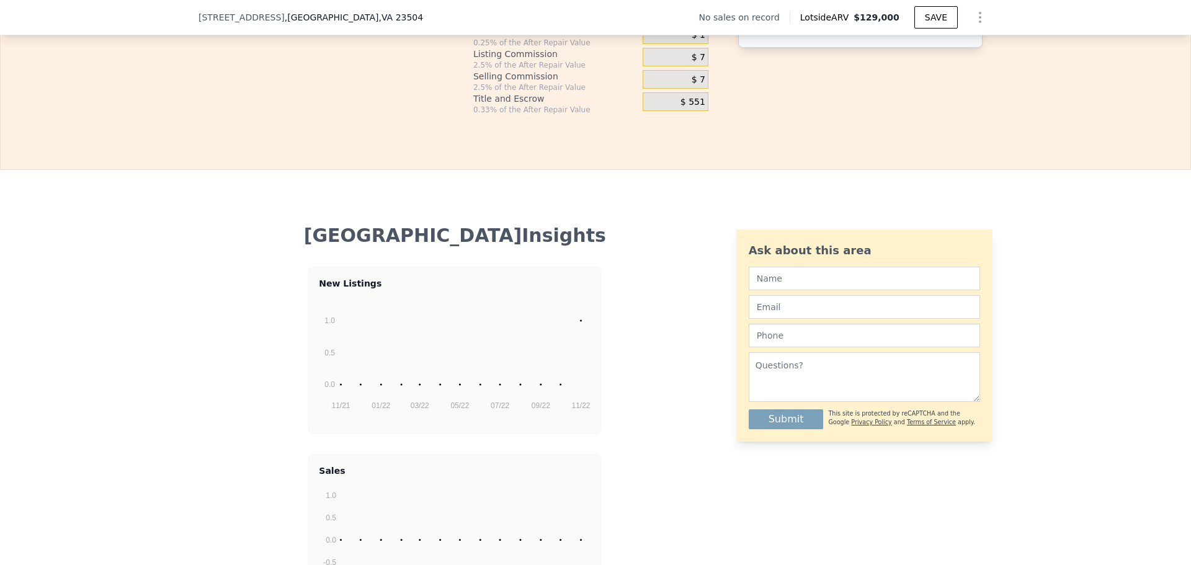
type input "-$ 89,080"
type input "$ 27,000"
type input "-$ 66,168"
type input "$ 270,000"
type input "$ 162,942"
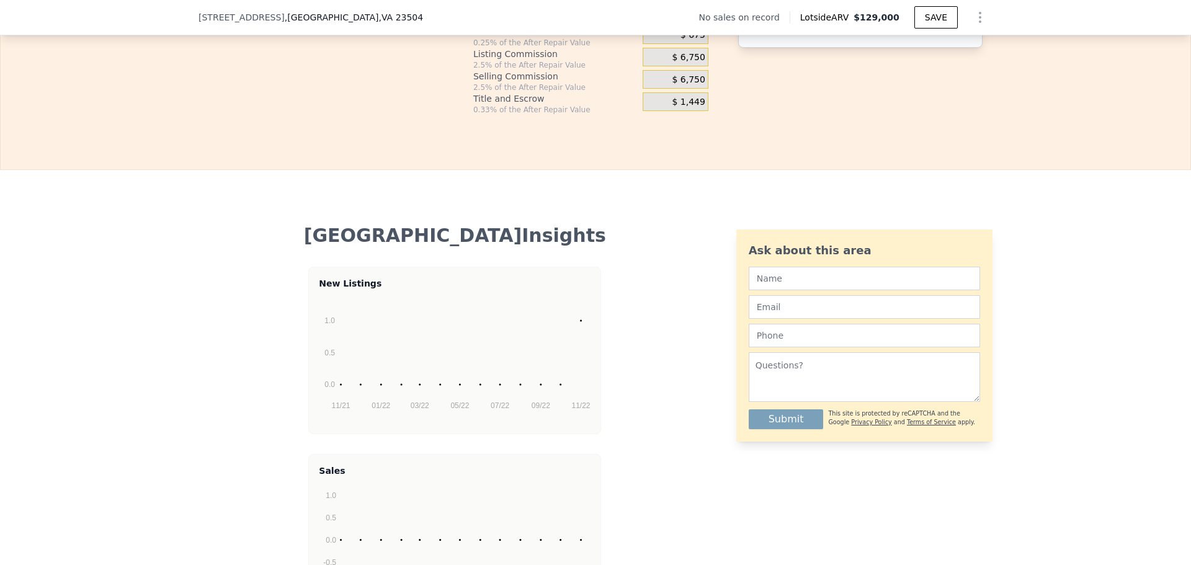
scroll to position [2119, 0]
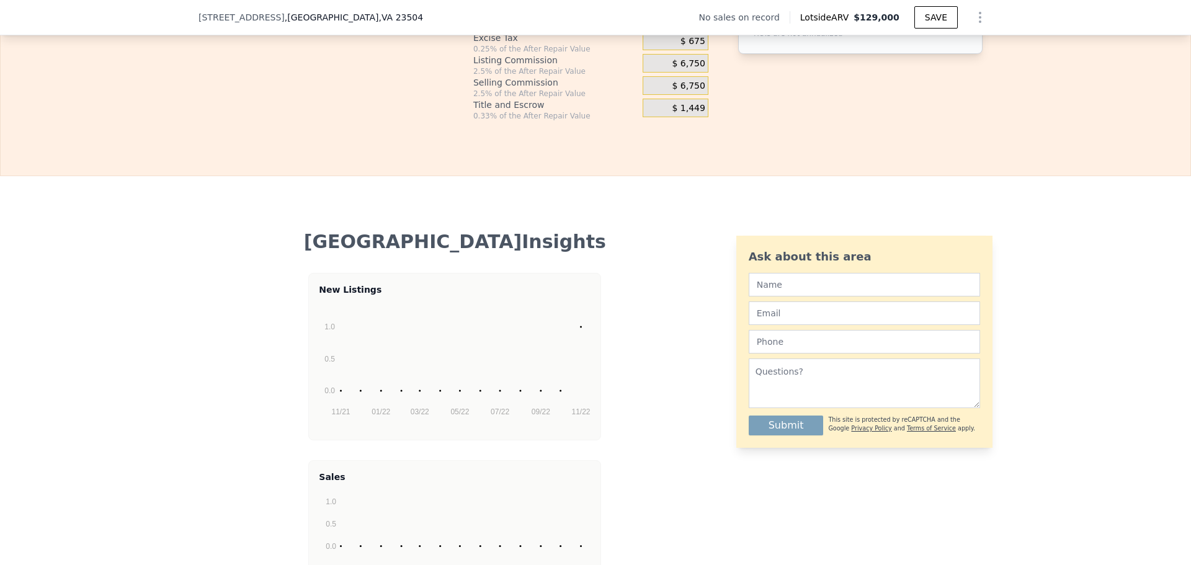
type input "$ 270,000"
drag, startPoint x: 1030, startPoint y: 151, endPoint x: 1081, endPoint y: 152, distance: 50.3
type input "6"
type input "$ 160,898"
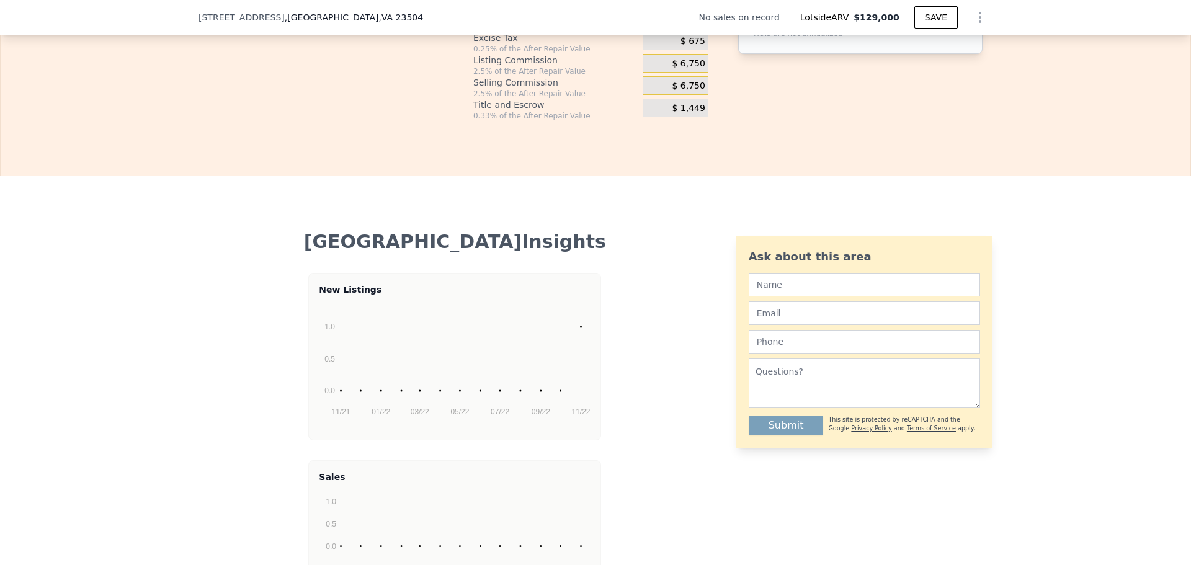
type input "6"
drag, startPoint x: 1012, startPoint y: 212, endPoint x: 1190, endPoint y: 216, distance: 178.1
type input "$ 186,000"
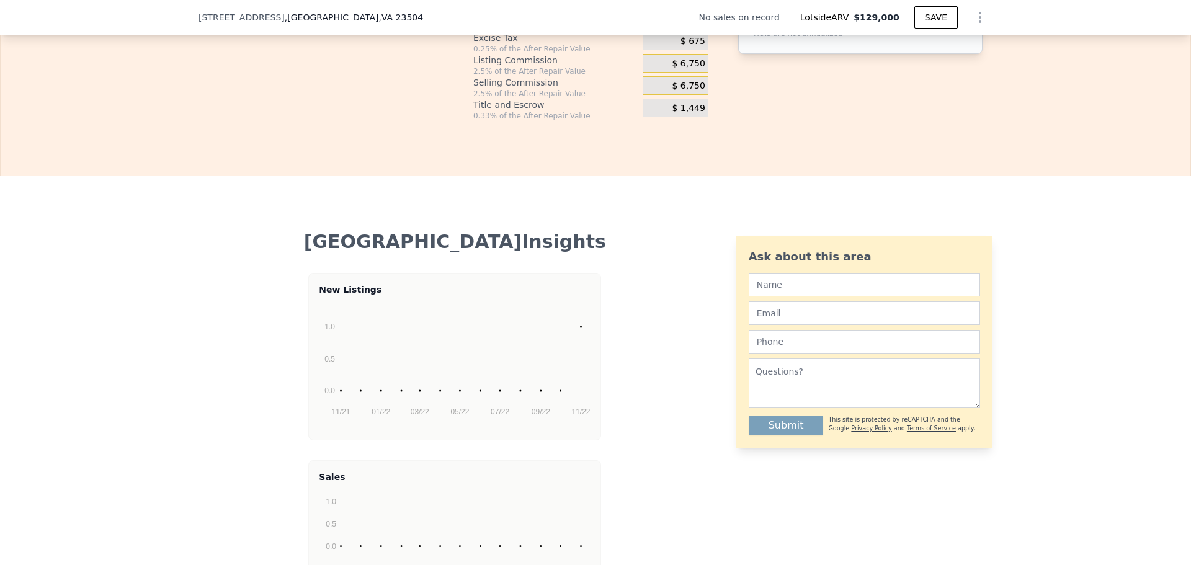
type input "$ 53,259"
type input "$ 54"
type input "$ 53,204"
type input "$ 540"
type input "$ 52,686"
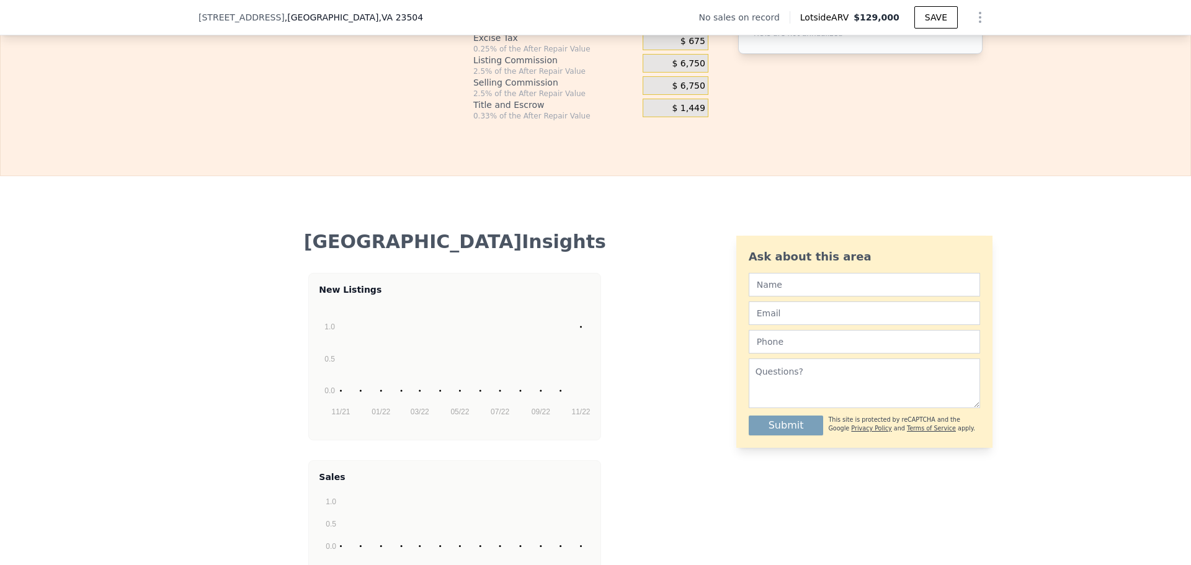
type input "$ 5"
type input "$ 53,254"
type input "$ 50"
type input "$ 53,208"
type input "$ 500"
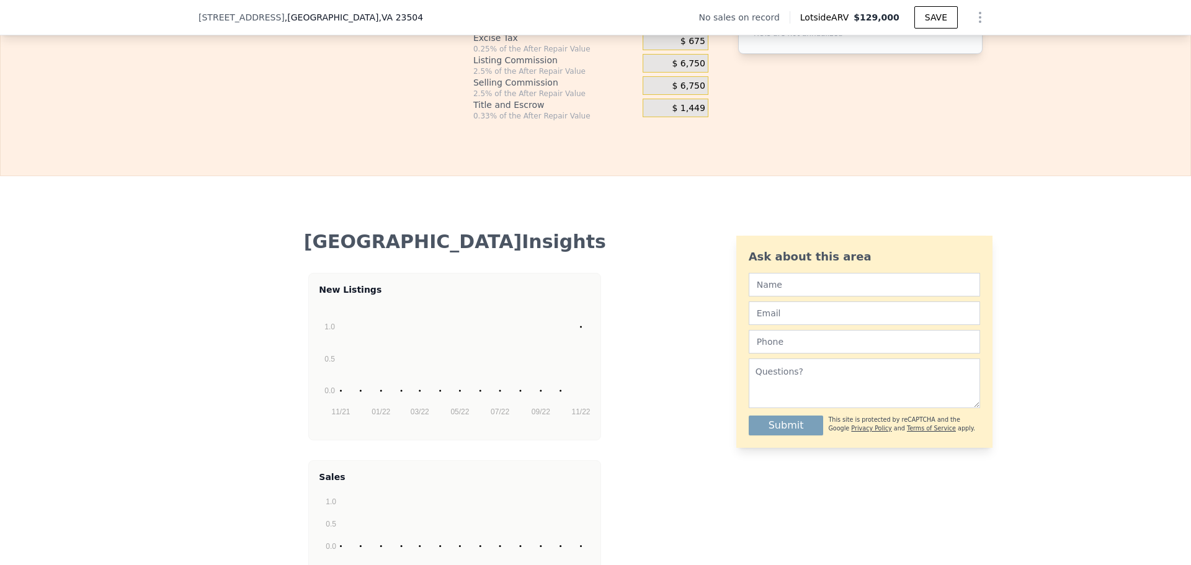
type input "$ 52,727"
type input "$ 5,000"
type input "$ 47,939"
type input "$ 50,000"
type input "$ 59"
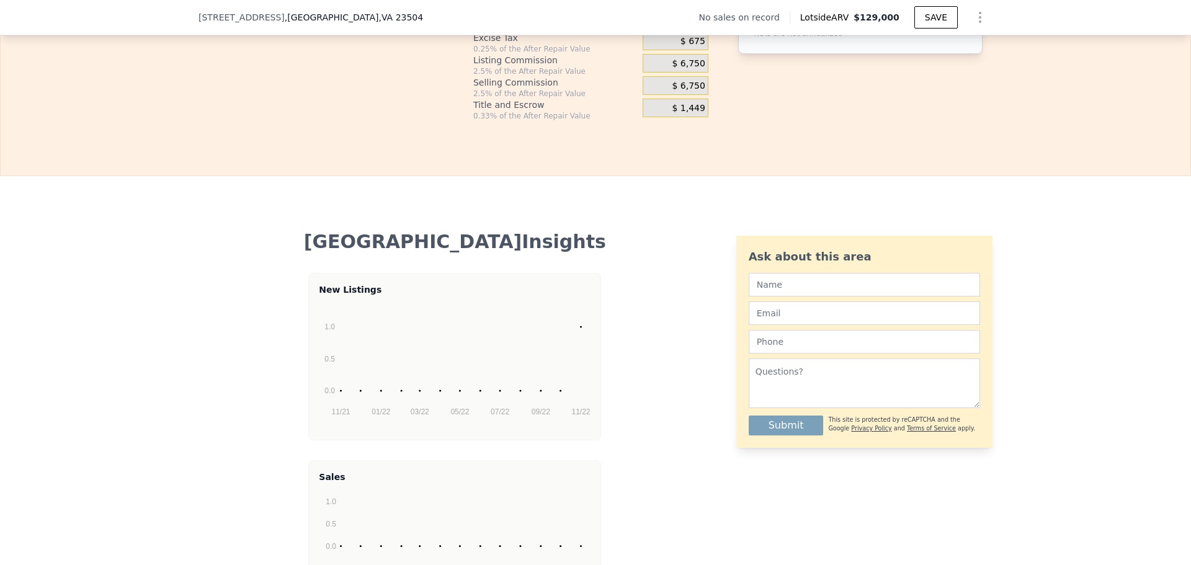
type input "$ 50,000"
type input "$ 146,000"
type input "$ 42,752"
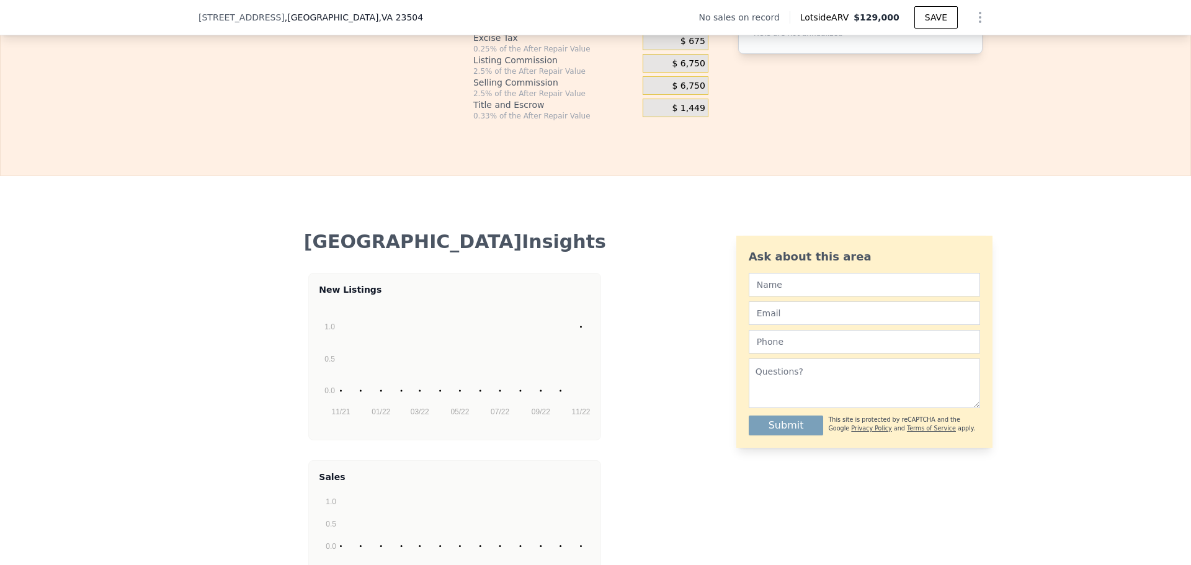
drag, startPoint x: 384, startPoint y: 228, endPoint x: 372, endPoint y: 228, distance: 11.8
type input "1 %"
type input "$ 43,920"
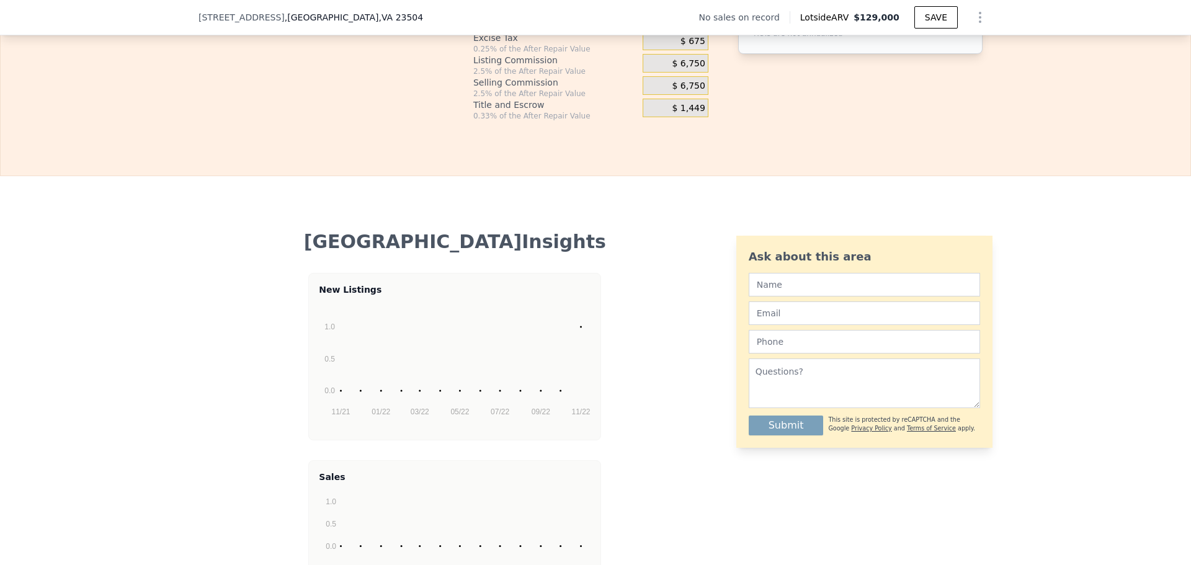
type input "1.2 %"
type input "$ 43,686"
type input "1.25 %"
type input "$ 43,628"
type input "1.25 %"
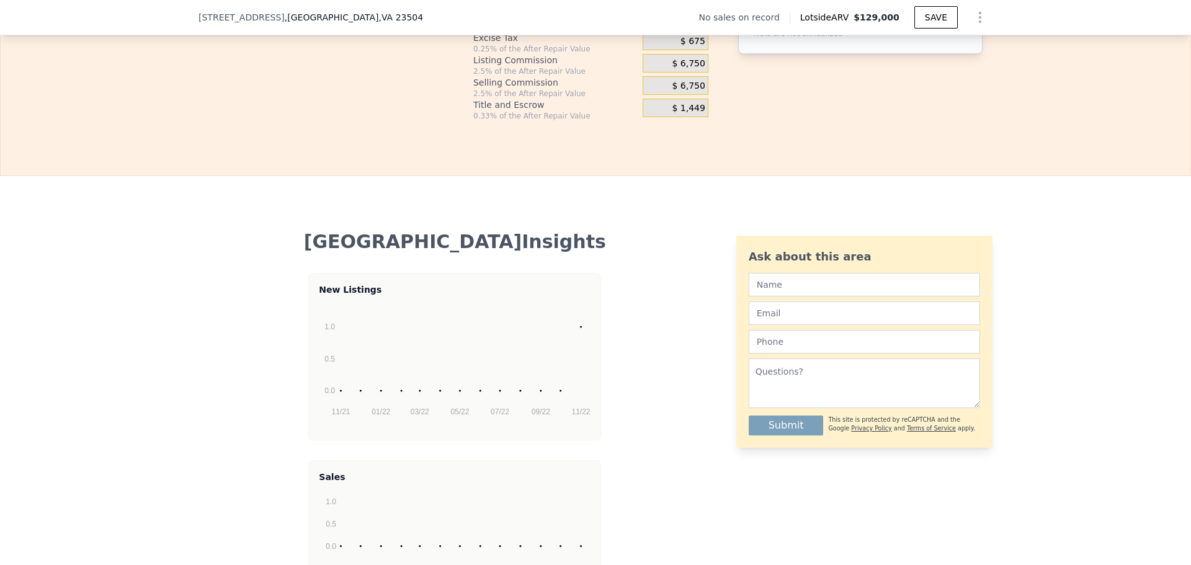
type input "1 %"
type input "$ 44,028"
type input "1.2 %"
type input "$ 43,948"
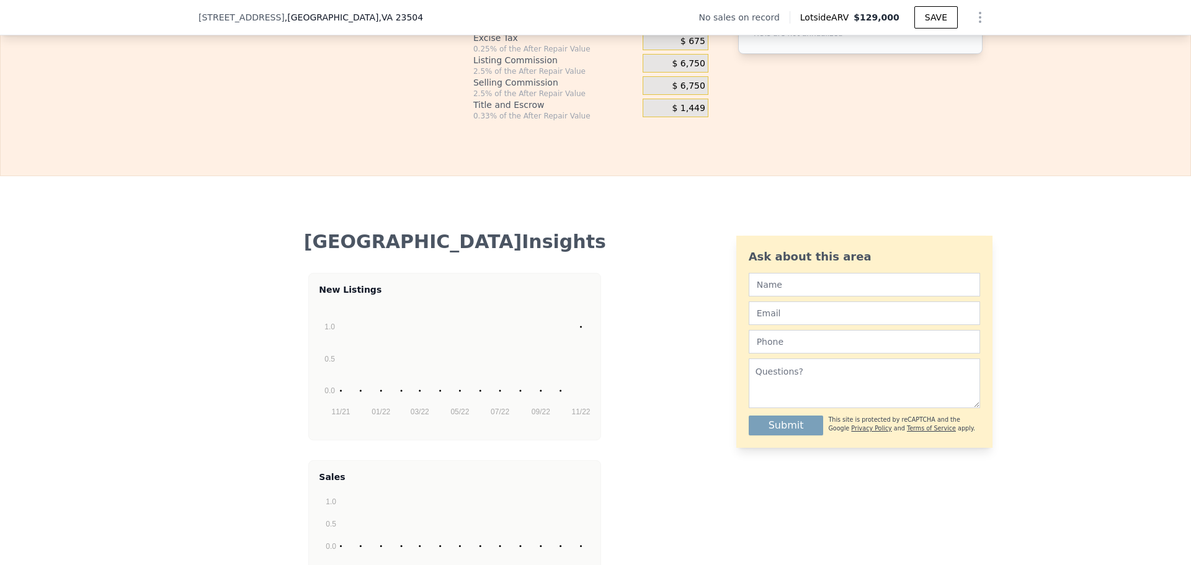
type input "1.25 %"
type input "$ 43,928"
type input "1.25 %"
drag, startPoint x: 382, startPoint y: 205, endPoint x: 359, endPoint y: 202, distance: 23.7
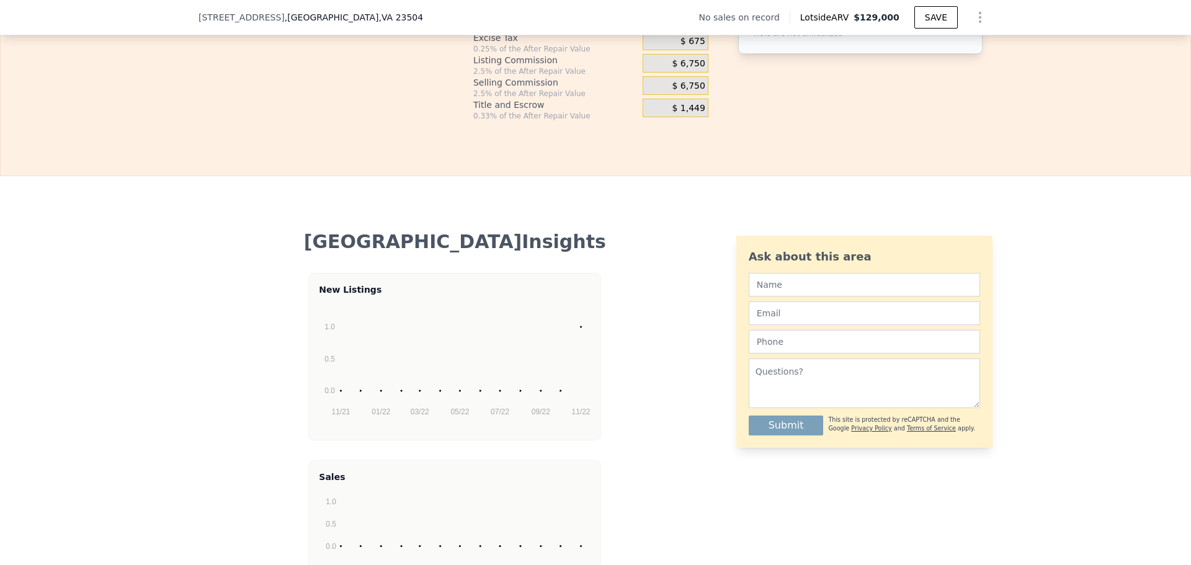
type input "1. %"
type input "$ 50,354"
type input "10 %"
type input "$ 45,098"
type input "10.5 %"
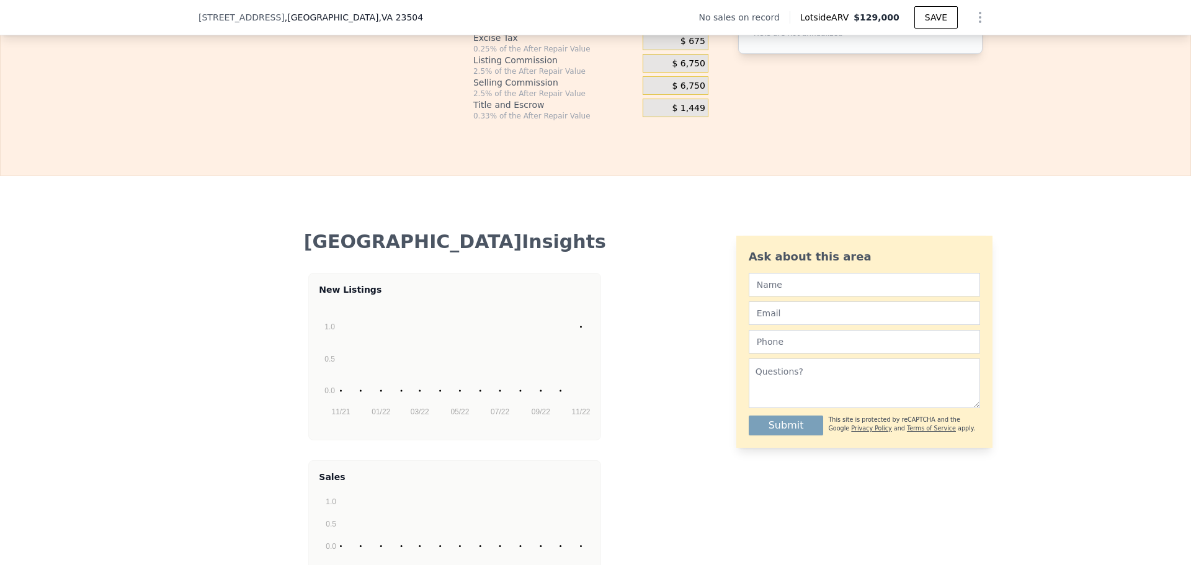
type input "$ 44,804"
type input "10.5 %"
drag, startPoint x: 387, startPoint y: 352, endPoint x: 353, endPoint y: 346, distance: 34.7
type input "1 %"
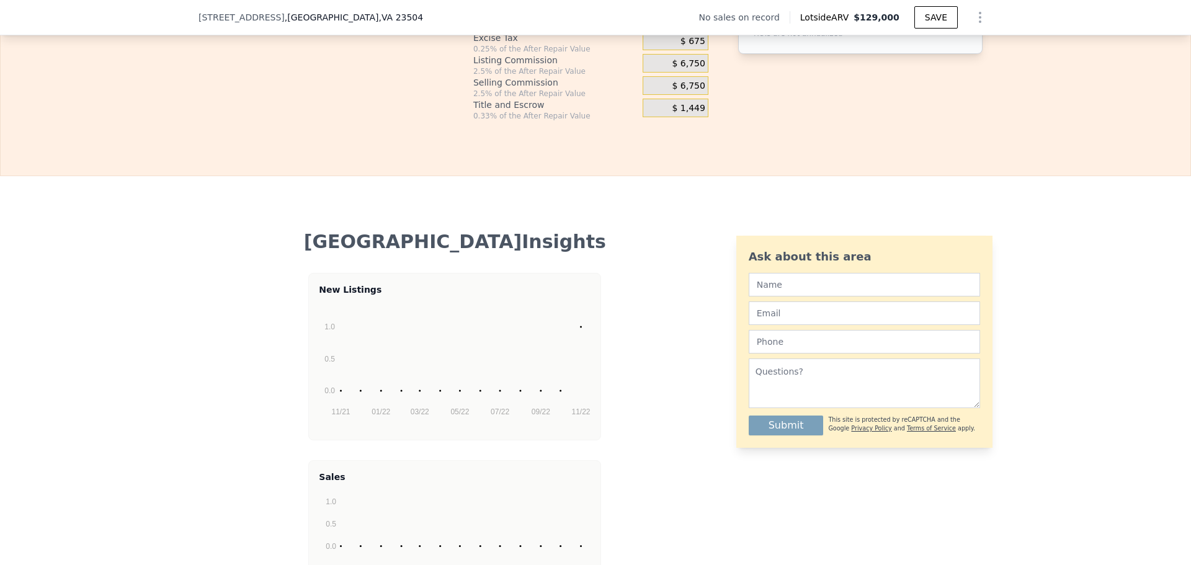
type input "$ 47,006"
type input "10 %"
type input "$ 45,206"
type input "10.5 %"
type input "$ 45,104"
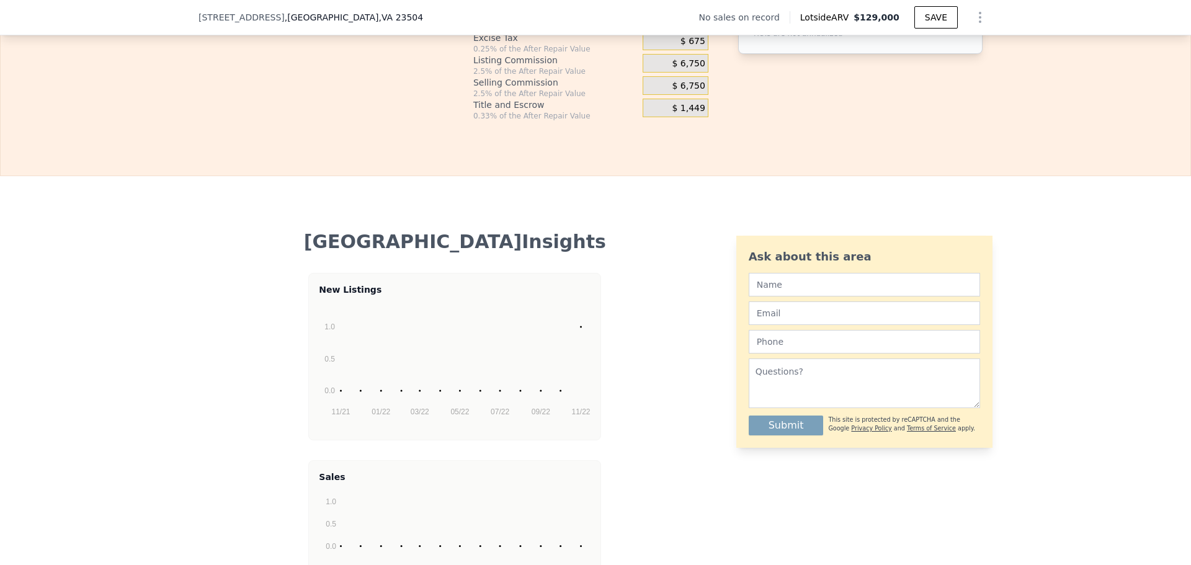
type input "10.5 %"
drag, startPoint x: 382, startPoint y: 323, endPoint x: 339, endPoint y: 317, distance: 42.6
type input "0 %"
type input "$ 44,457"
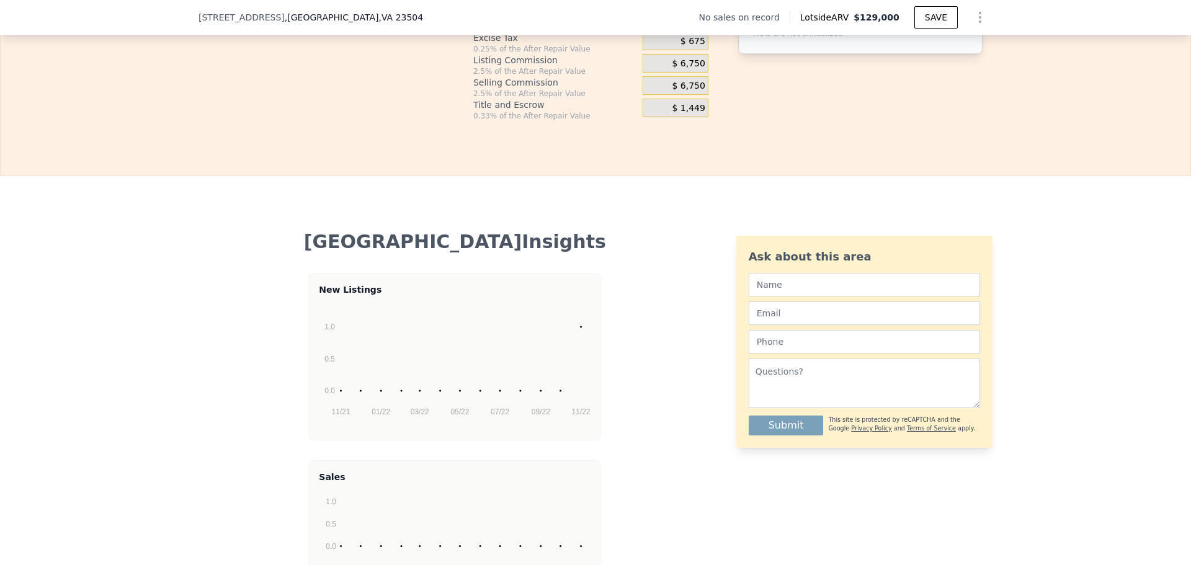
type input "0 %"
drag, startPoint x: 387, startPoint y: 176, endPoint x: 376, endPoint y: 174, distance: 11.2
type input "15 %"
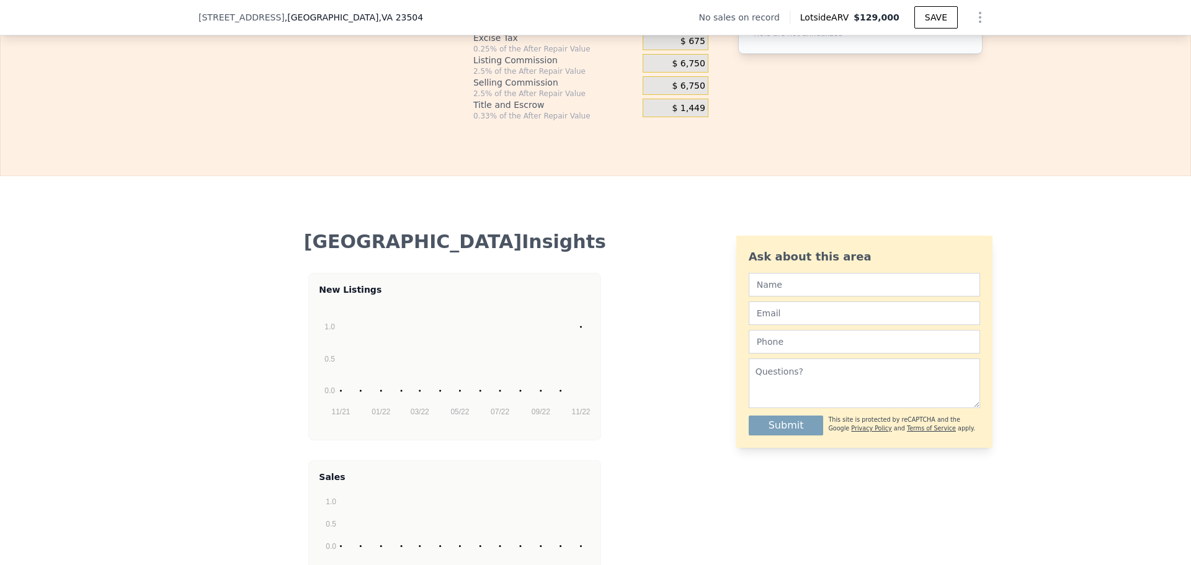
type input "$ 43,982"
type input "15 %"
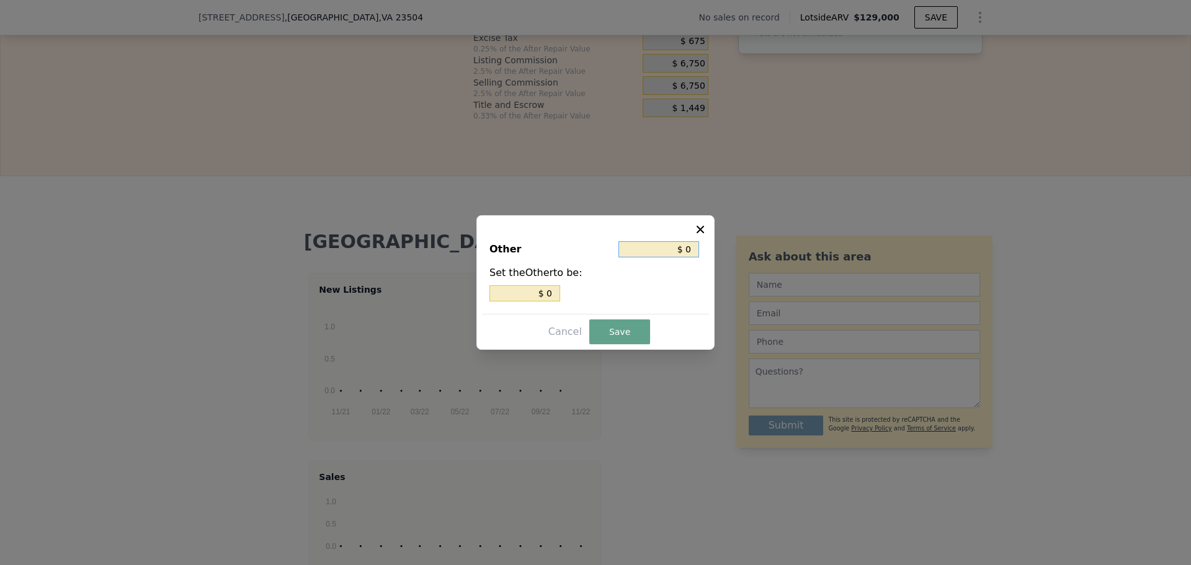
click at [682, 243] on input "$ 0" at bounding box center [658, 249] width 81 height 16
type input "$ 10"
type input "$ 130"
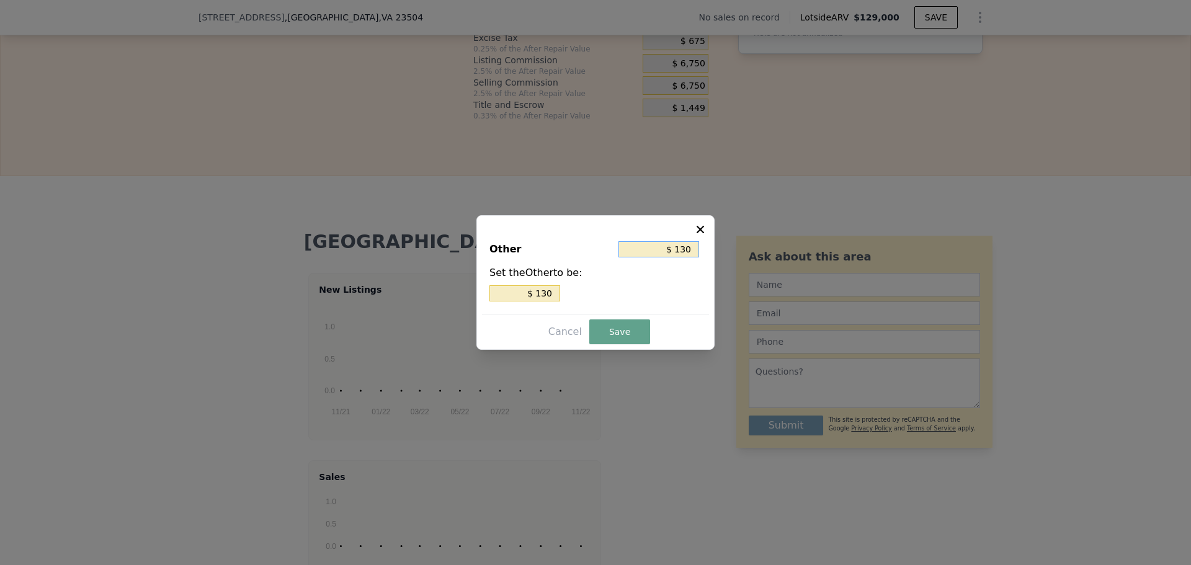
type input "$ 1,350"
type input "$ 13,500"
type input "$ 1,350"
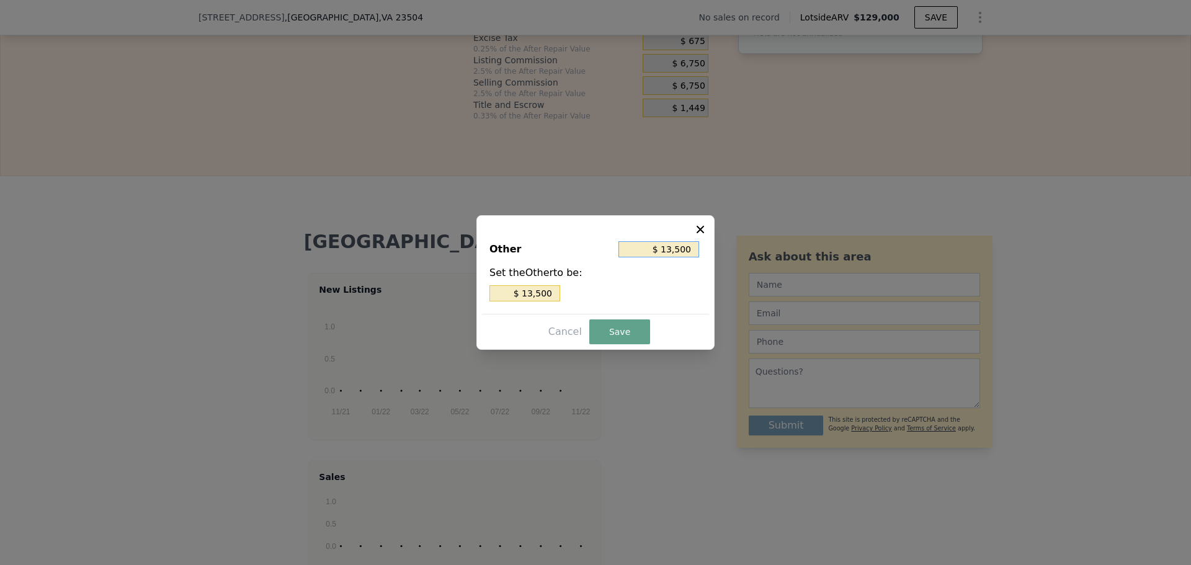
type input "$ 1,350"
click at [615, 344] on button "Save" at bounding box center [619, 331] width 61 height 25
type input "$ 42,632"
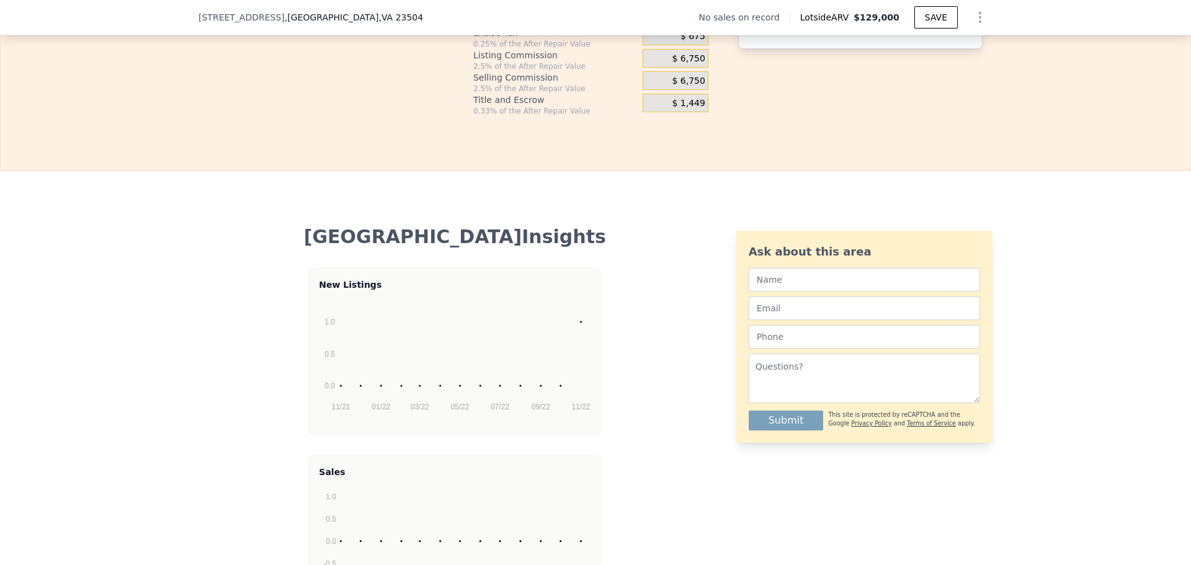
scroll to position [2127, 0]
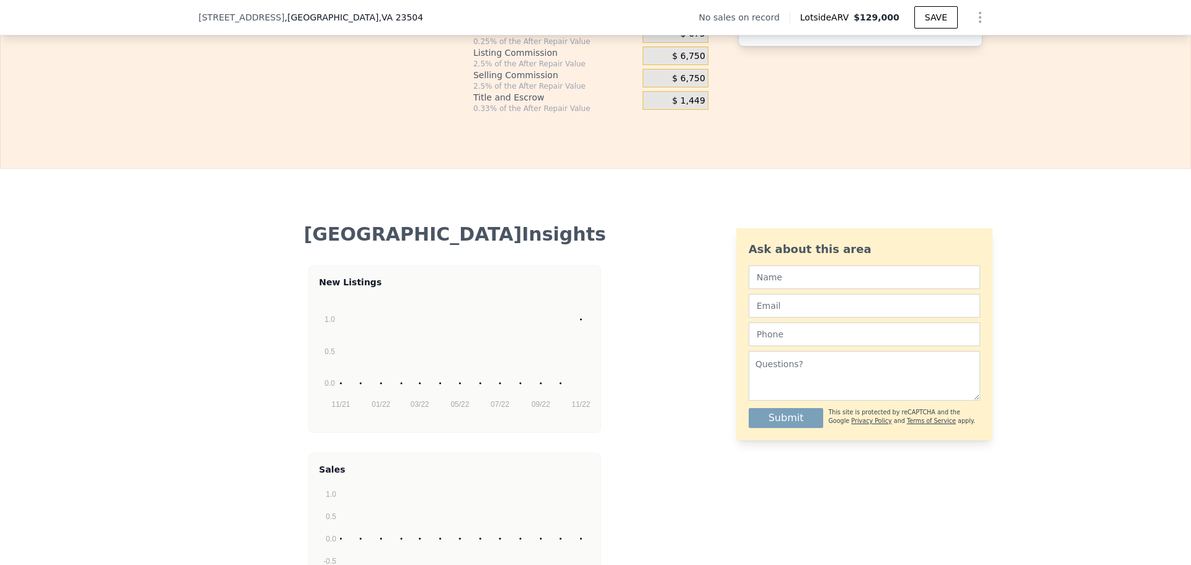
type input "$ 129,000"
type input "4"
type input "$ 0"
type input "$ 30,001"
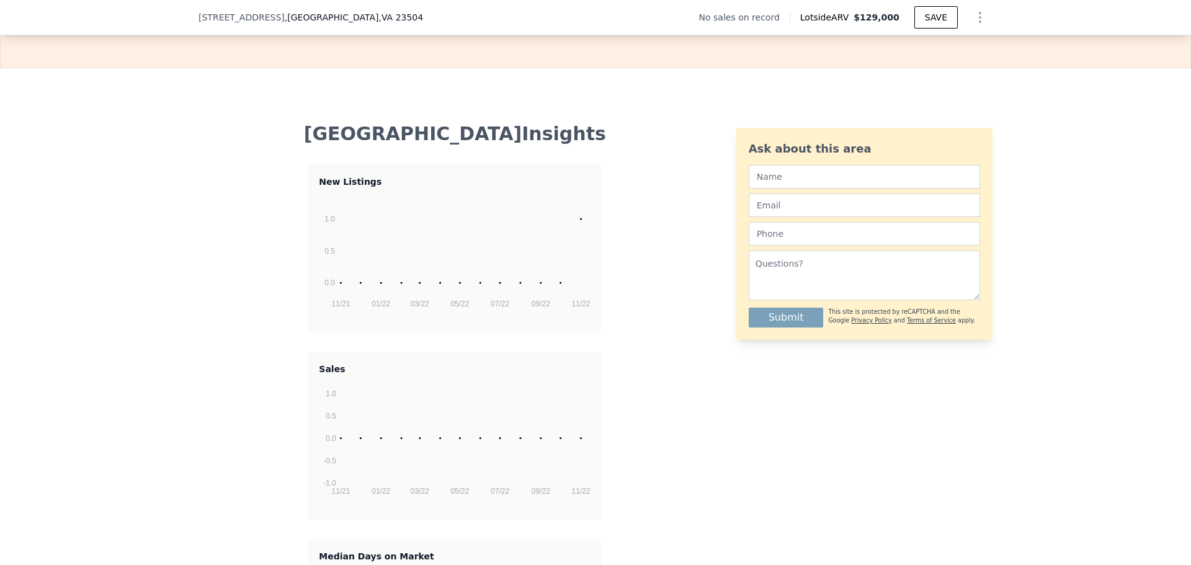
scroll to position [2233, 0]
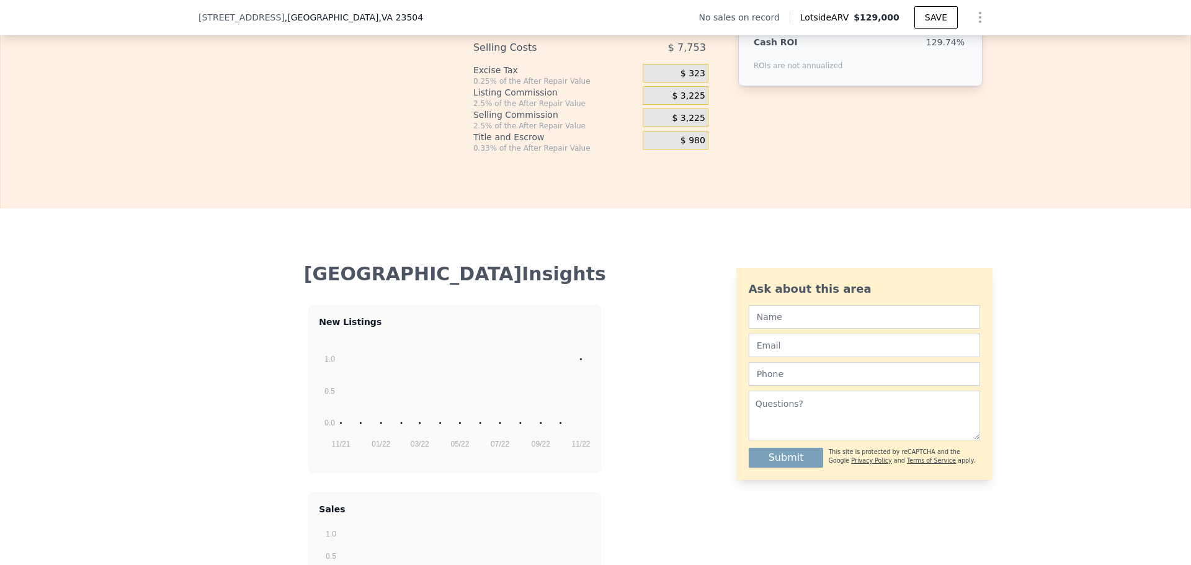
scroll to position [2092, 0]
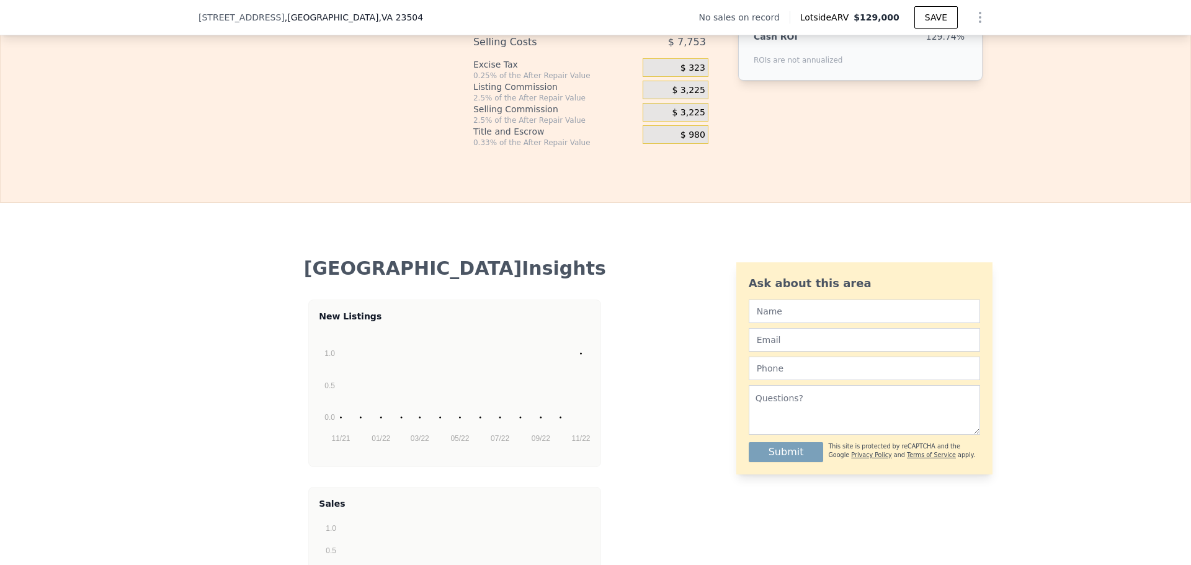
type input "$ 5"
type input "$ 29,996"
type input "$ 50"
type input "$ 29,950"
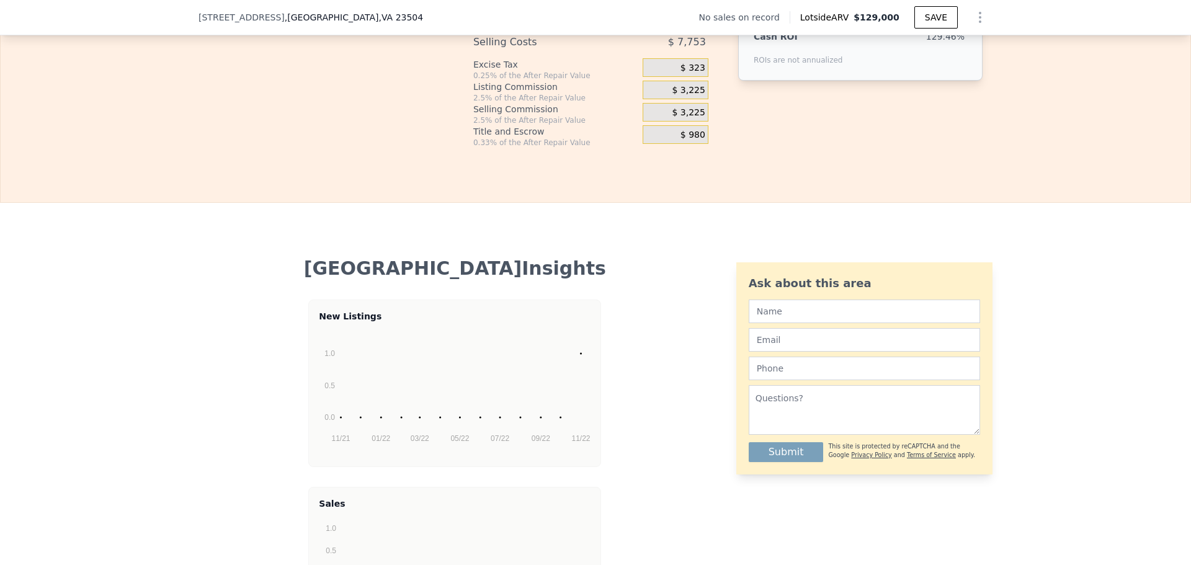
type input "$ 500"
type input "$ 29,477"
type input "$ 5,000"
type input "$ 24,761"
type input "$ 50,000"
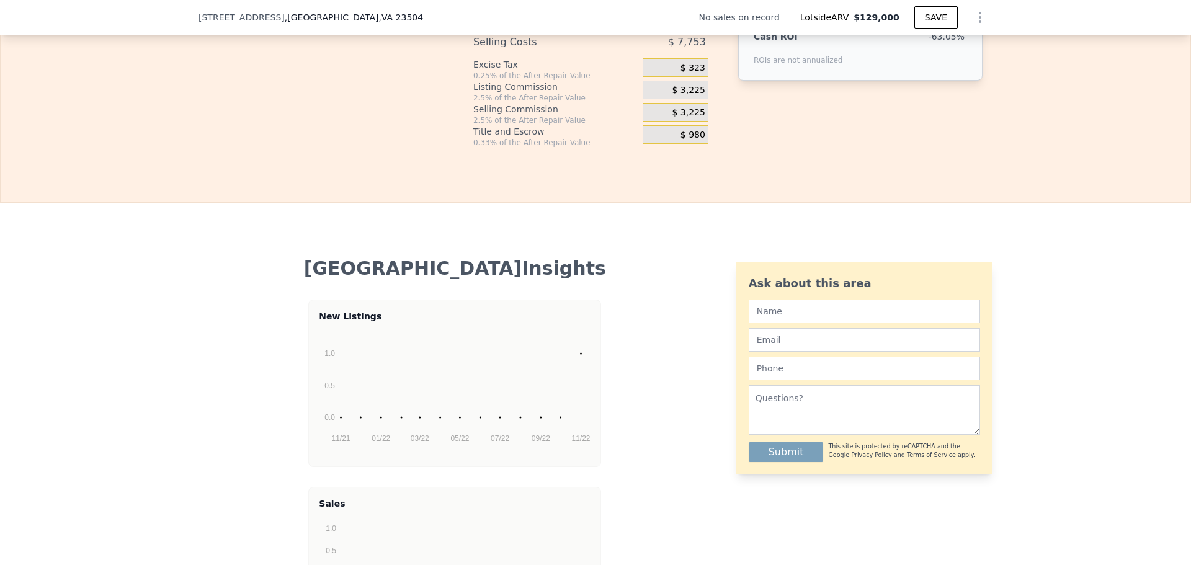
type input "-$ 22,399"
type input "$ 50,000"
drag, startPoint x: 1051, startPoint y: 135, endPoint x: 965, endPoint y: 138, distance: 86.9
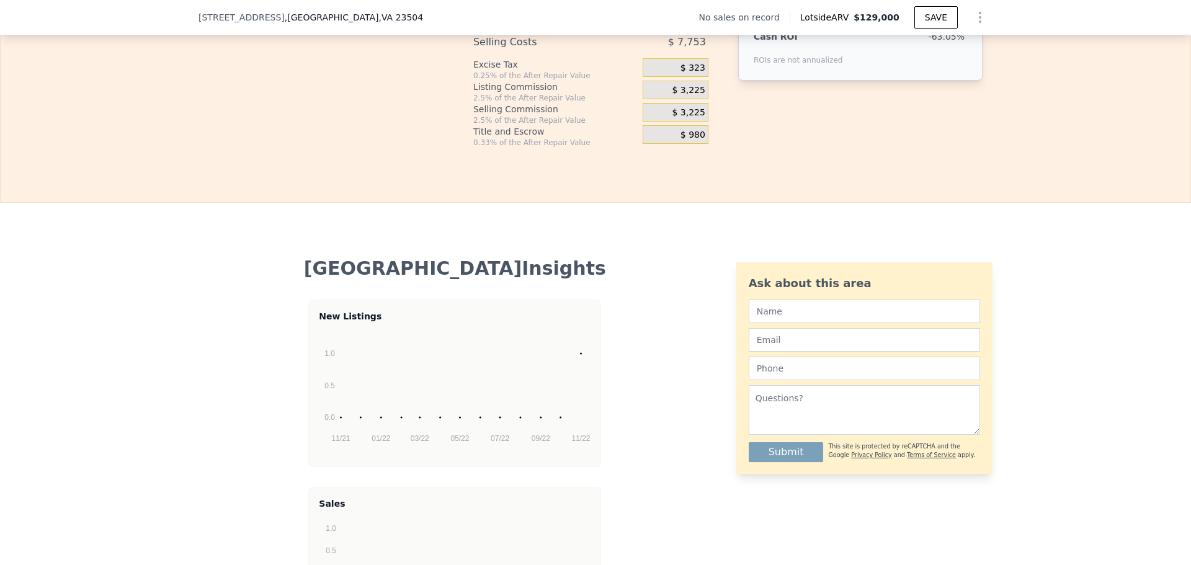
type input "$ 2"
type input "-$ 144,022"
type input "$ 22"
type input "-$ 144,004"
type input "$ 2"
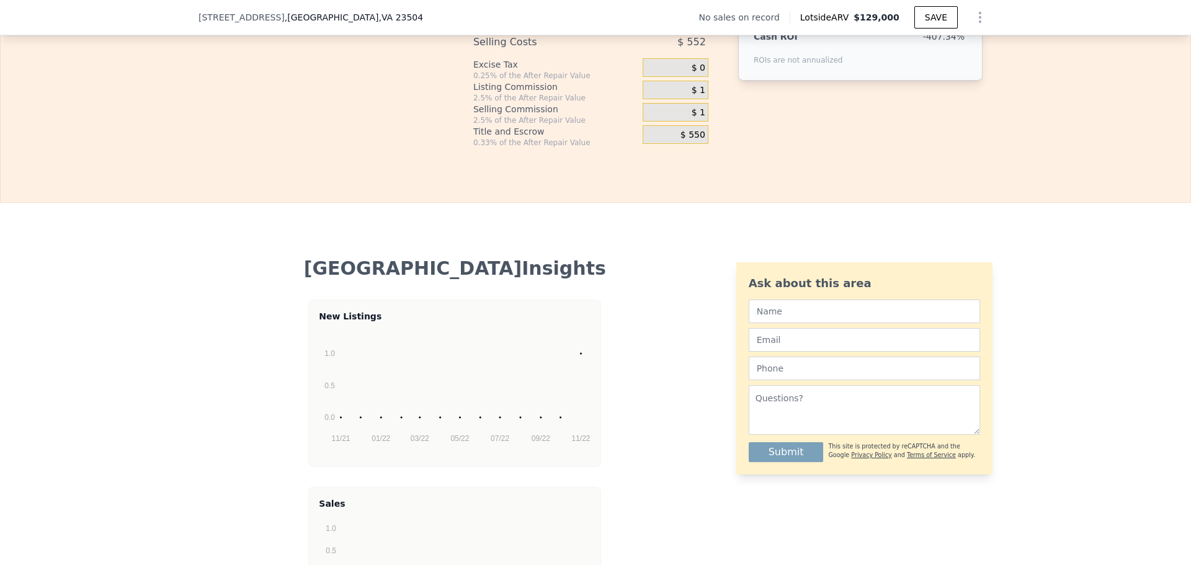
type input "-$ 144,022"
type input "$ 27"
type input "-$ 143,999"
type input "$ 270"
type input "-$ 143,770"
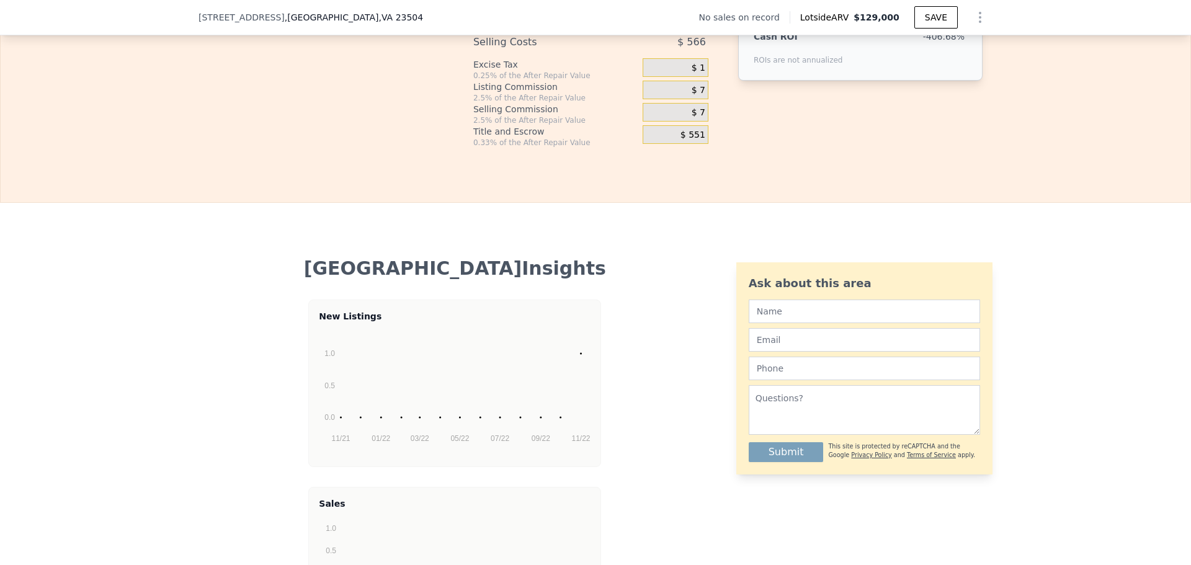
type input "$ 2,700"
type input "-$ 141,480"
type input "$ 27,000"
type input "-$ 118,568"
type input "$ 270,000"
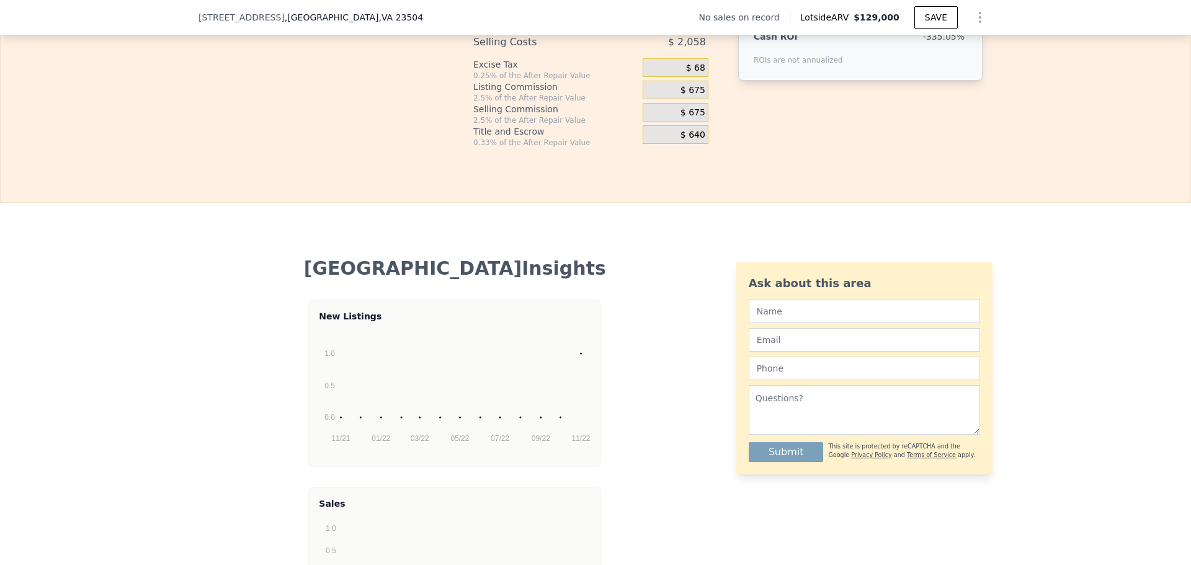
type input "$ 110,542"
type input "$ 270,000"
drag, startPoint x: 1050, startPoint y: 180, endPoint x: 1022, endPoint y: 180, distance: 27.9
type input "6"
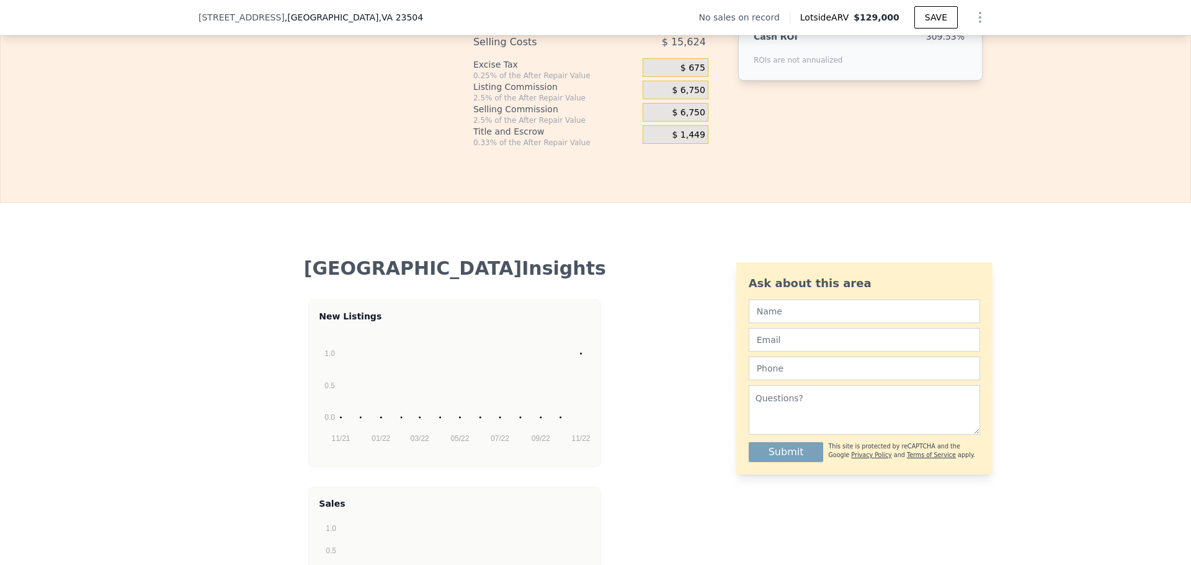
type input "$ 107,698"
type input "6"
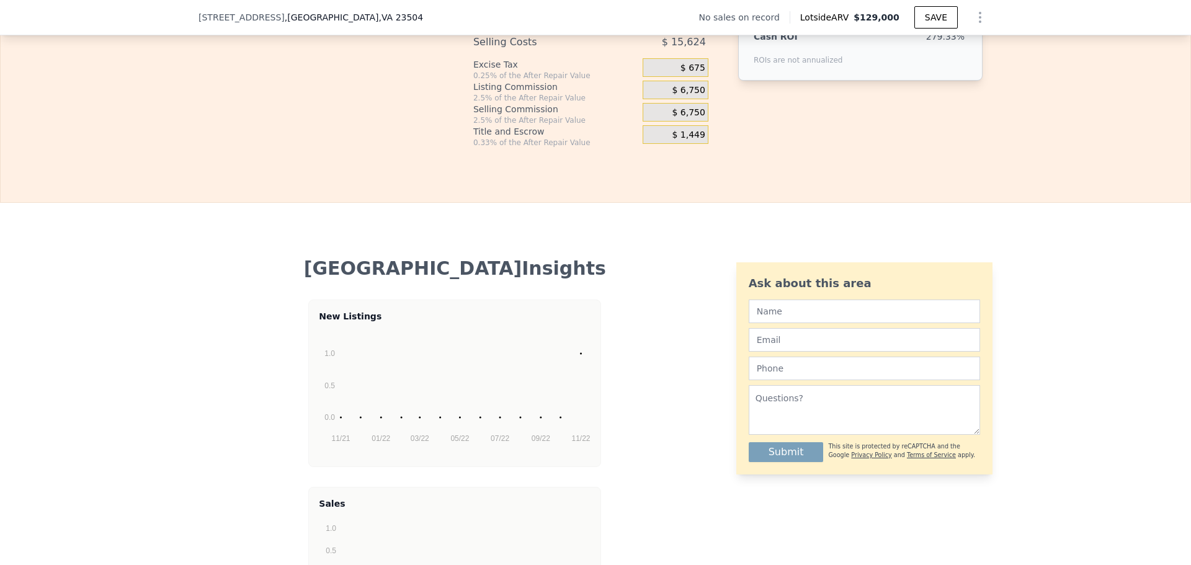
drag, startPoint x: 1016, startPoint y: 236, endPoint x: 1122, endPoint y: 238, distance: 106.7
type input "$ 146,000"
type input "$ 42,752"
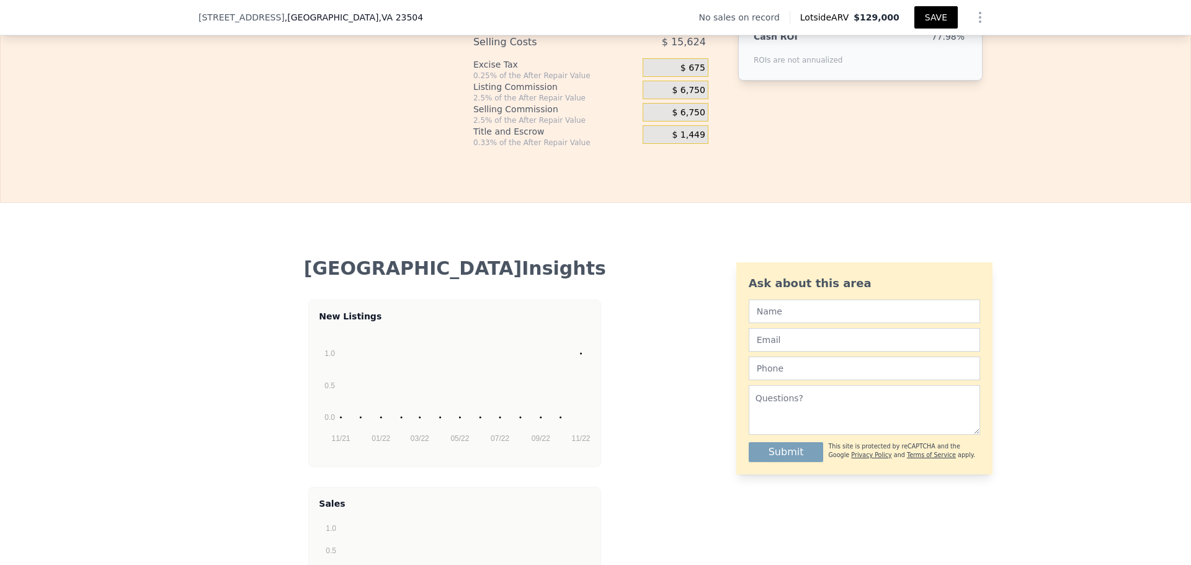
click at [958, 24] on button "SAVE" at bounding box center [935, 17] width 43 height 22
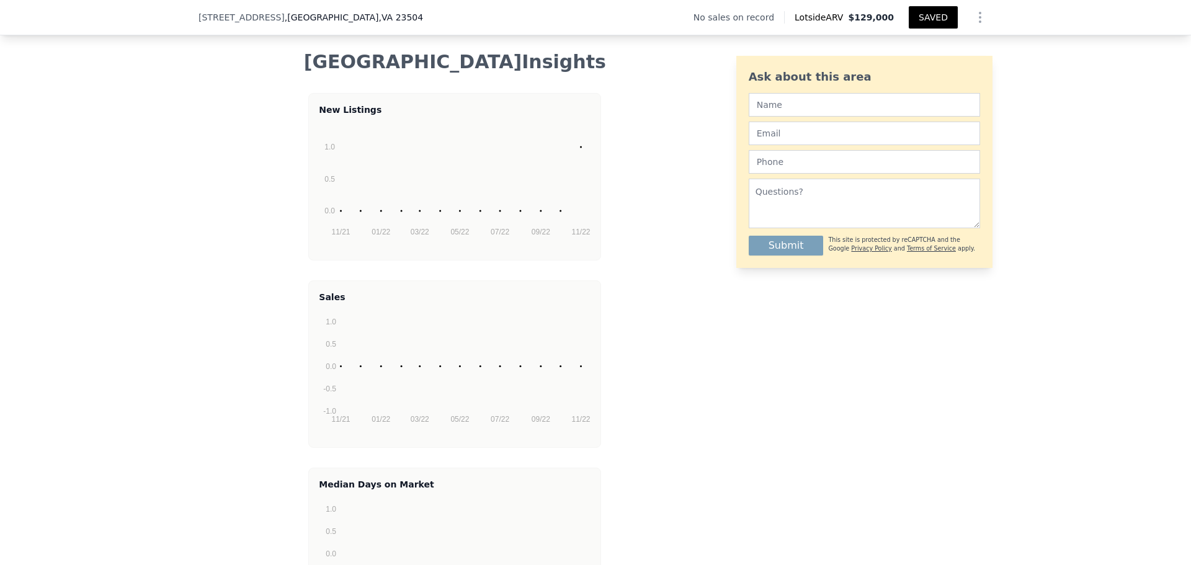
scroll to position [2078, 0]
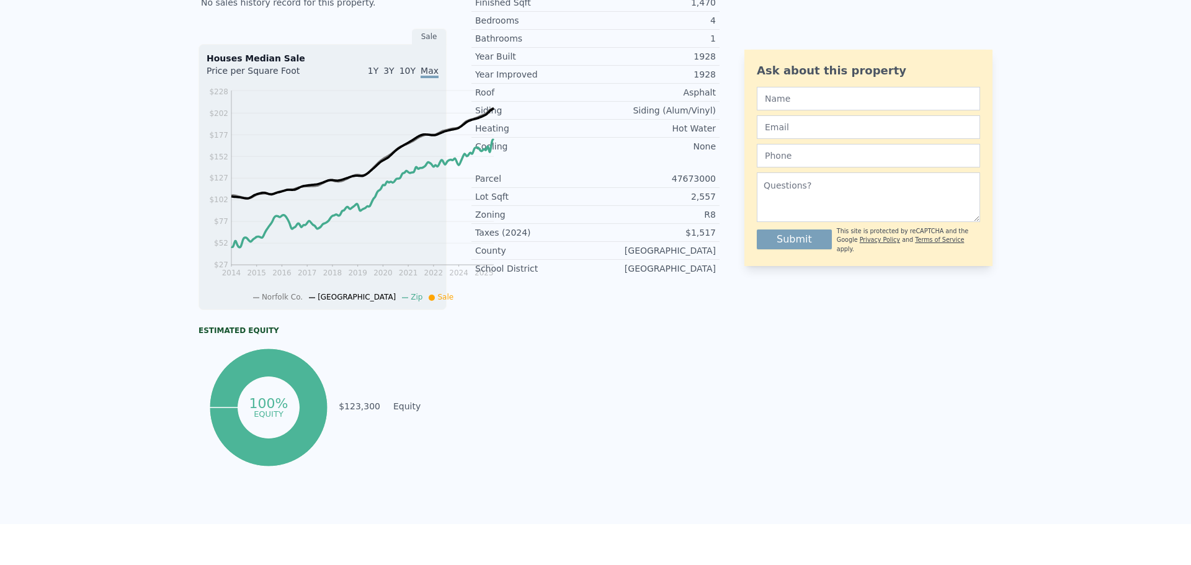
scroll to position [0, 0]
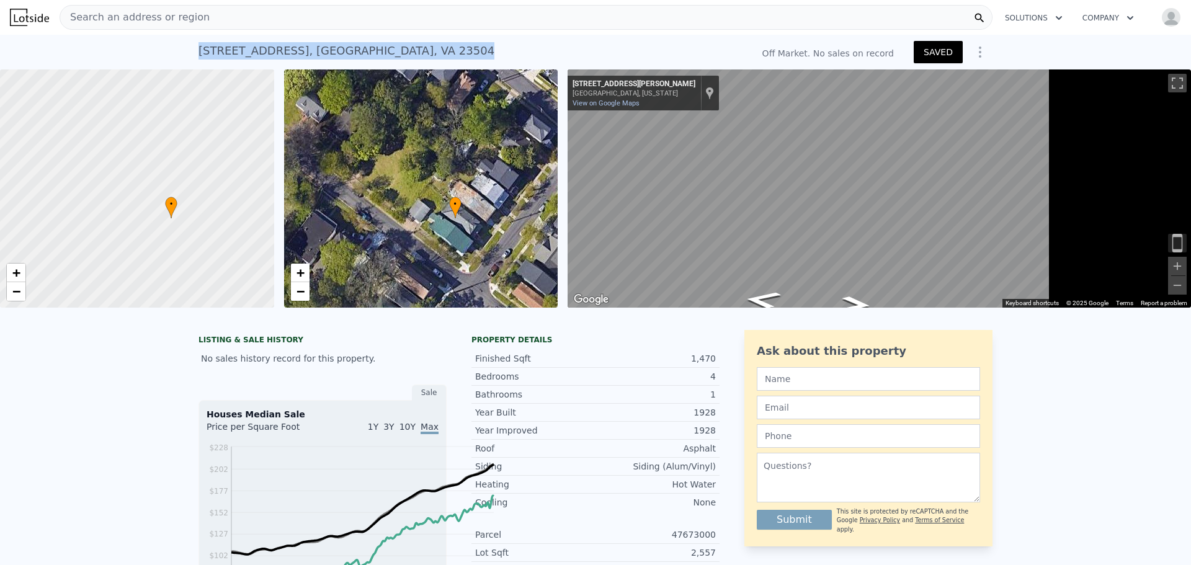
drag, startPoint x: 319, startPoint y: 63, endPoint x: 87, endPoint y: 55, distance: 231.5
click at [87, 55] on div "2603 Middle Ave , Norfolk , VA 23504 No sales on record Off Market. No sales on…" at bounding box center [595, 52] width 1191 height 35
copy div "2603 Middle Ave , Norfolk , VA 23504"
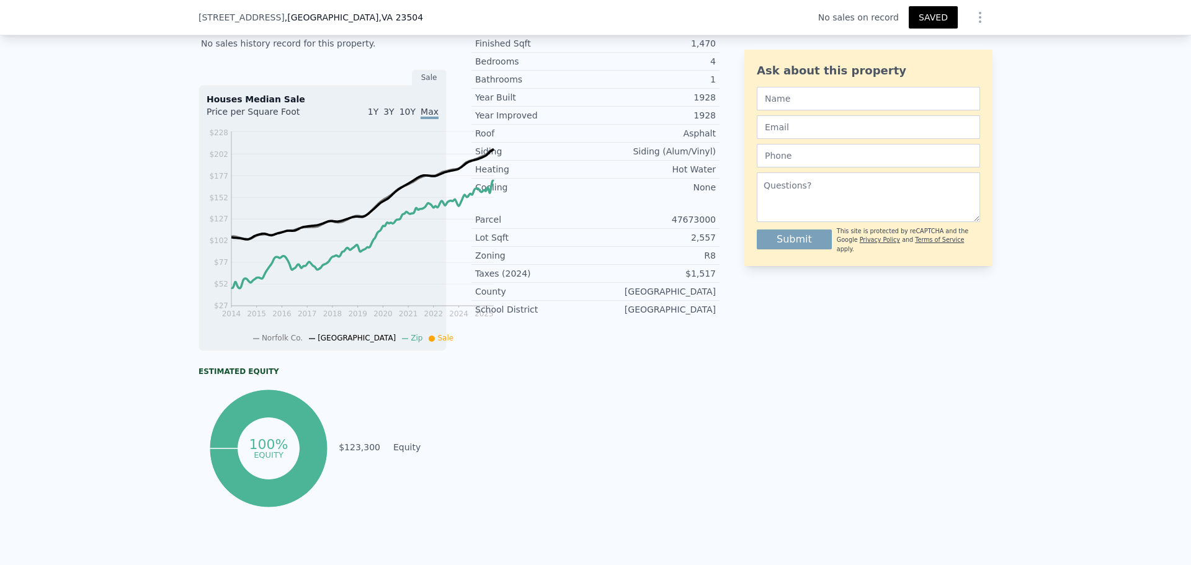
scroll to position [226, 0]
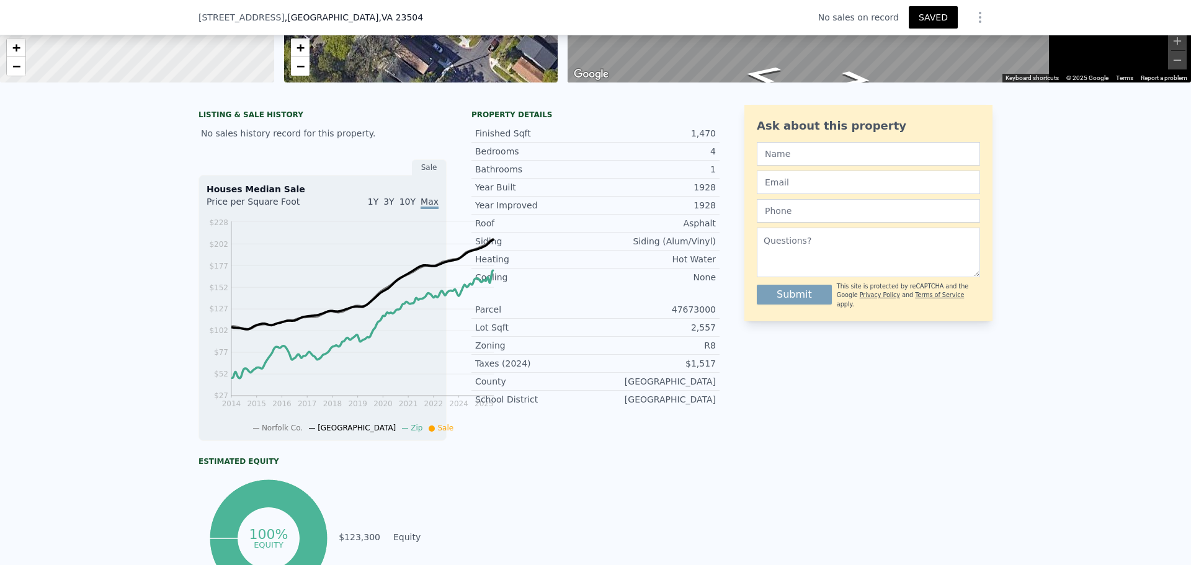
click at [720, 161] on div "Bedrooms 4" at bounding box center [595, 152] width 248 height 18
click at [716, 158] on div "4" at bounding box center [656, 151] width 120 height 12
drag, startPoint x: 745, startPoint y: 247, endPoint x: 722, endPoint y: 246, distance: 23.0
click at [716, 158] on div "4" at bounding box center [656, 151] width 120 height 12
click at [1131, 231] on div "LISTING & SALE HISTORY No sales history record for this property. Sale Houses M…" at bounding box center [595, 375] width 1191 height 560
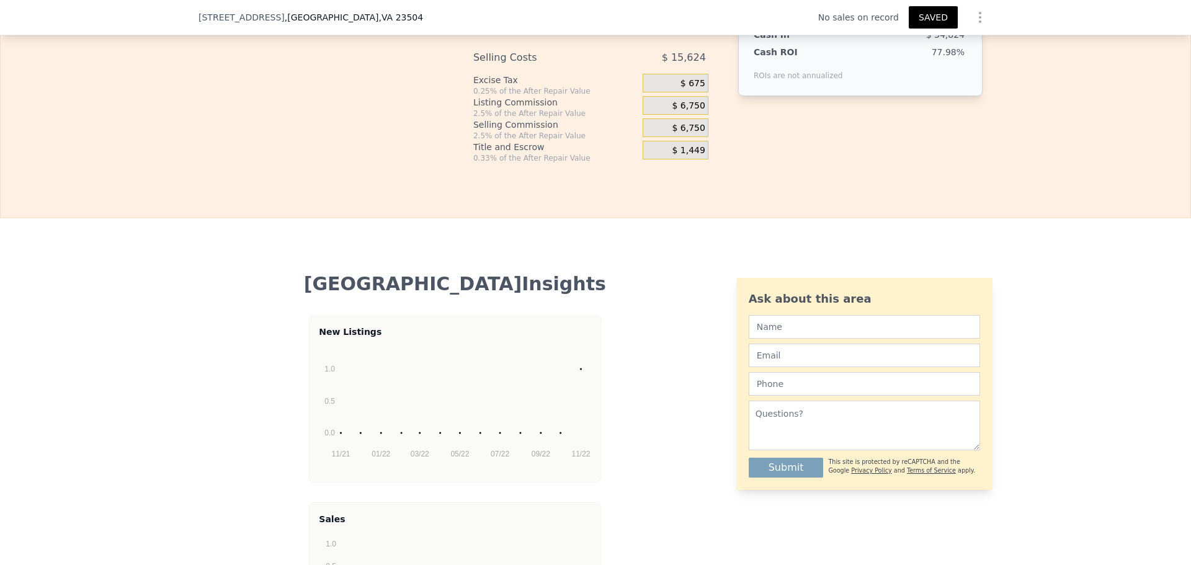
scroll to position [2082, 0]
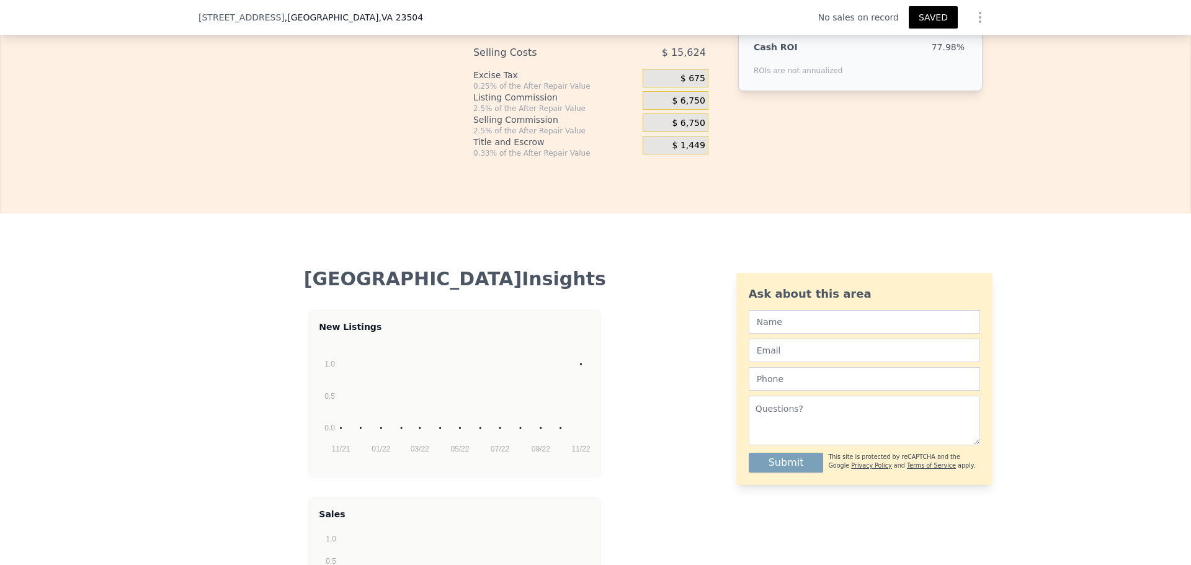
drag, startPoint x: 1056, startPoint y: 252, endPoint x: 978, endPoint y: 250, distance: 78.2
type input "$ 125,000"
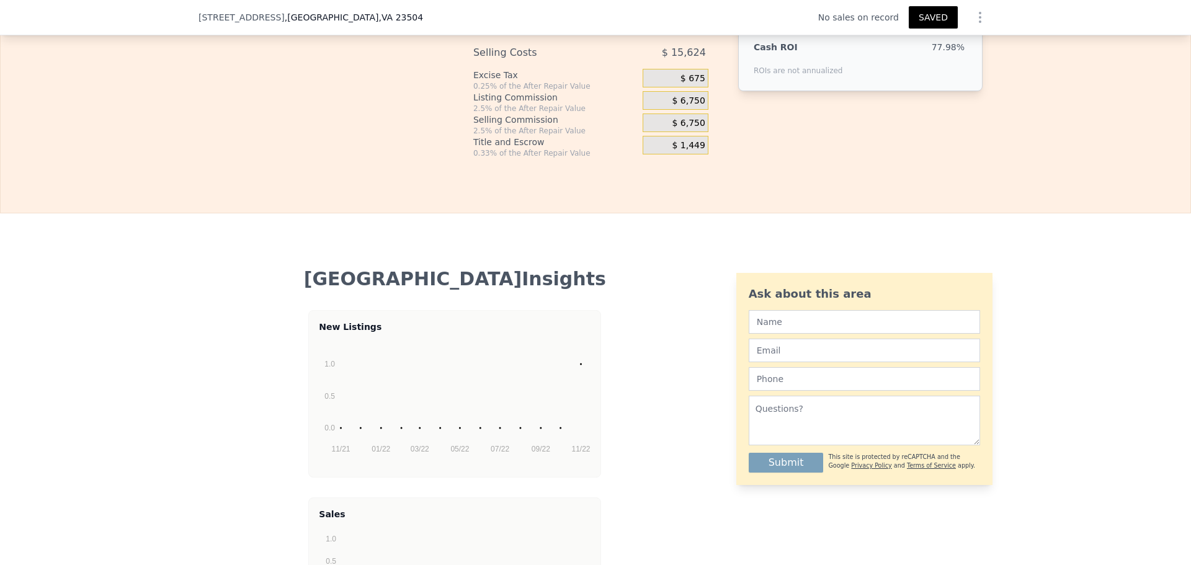
type input "$ 65,166"
type input "$ 2,000"
type input "-$ 187,336"
type input "$ 25,000"
type input "-$ 165,666"
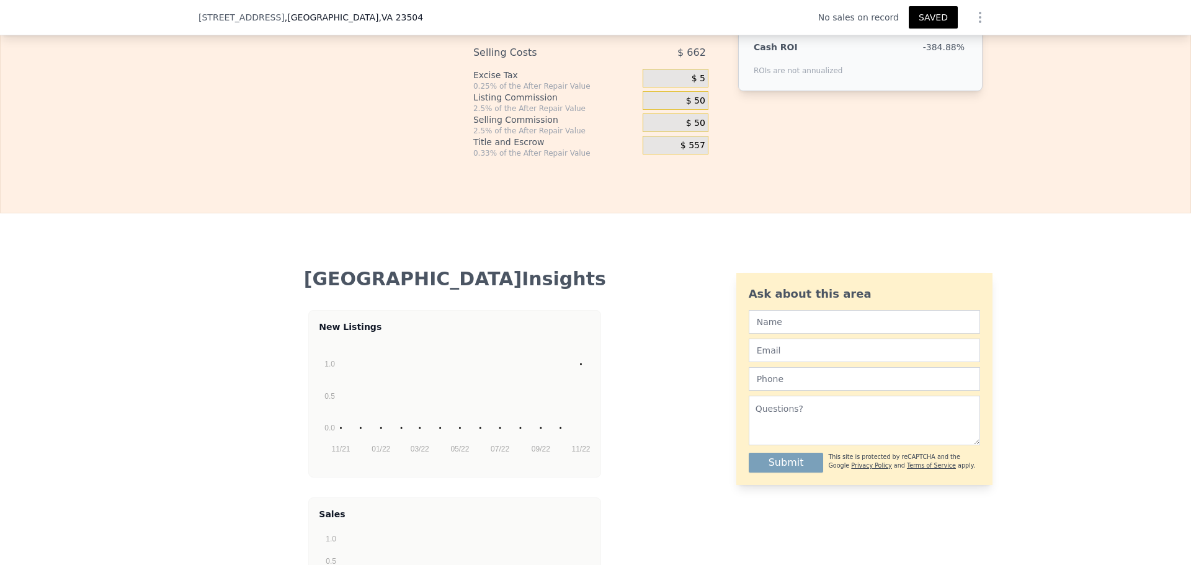
type input "$ 250,000"
type input "$ 46,322"
type input "$ 250,000"
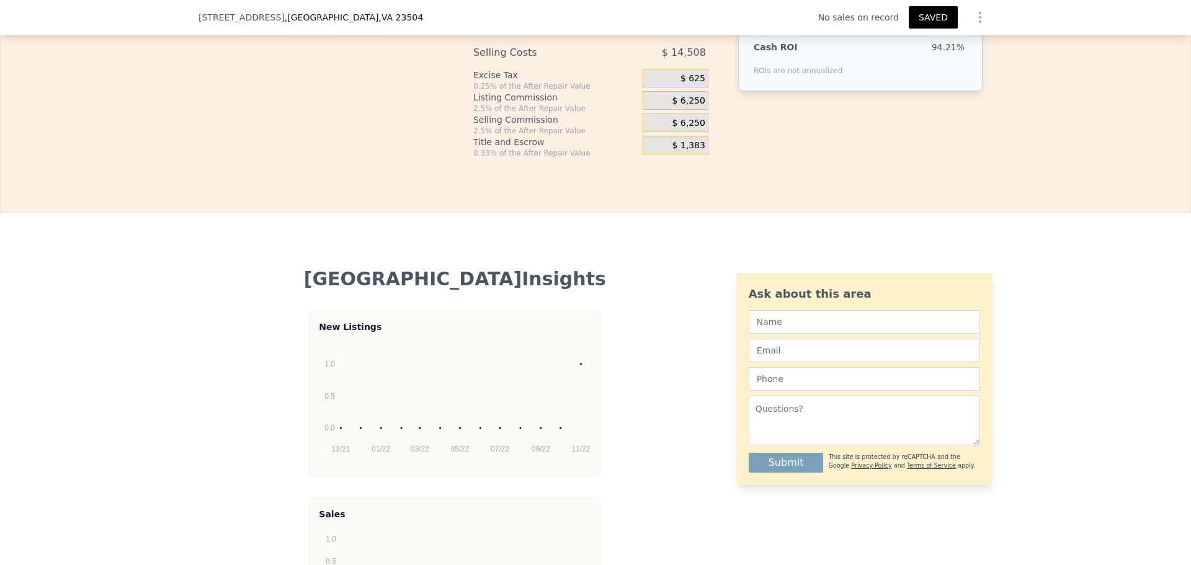
type input "$ 0000"
type input "$ 99,522"
type input "$ 60,000"
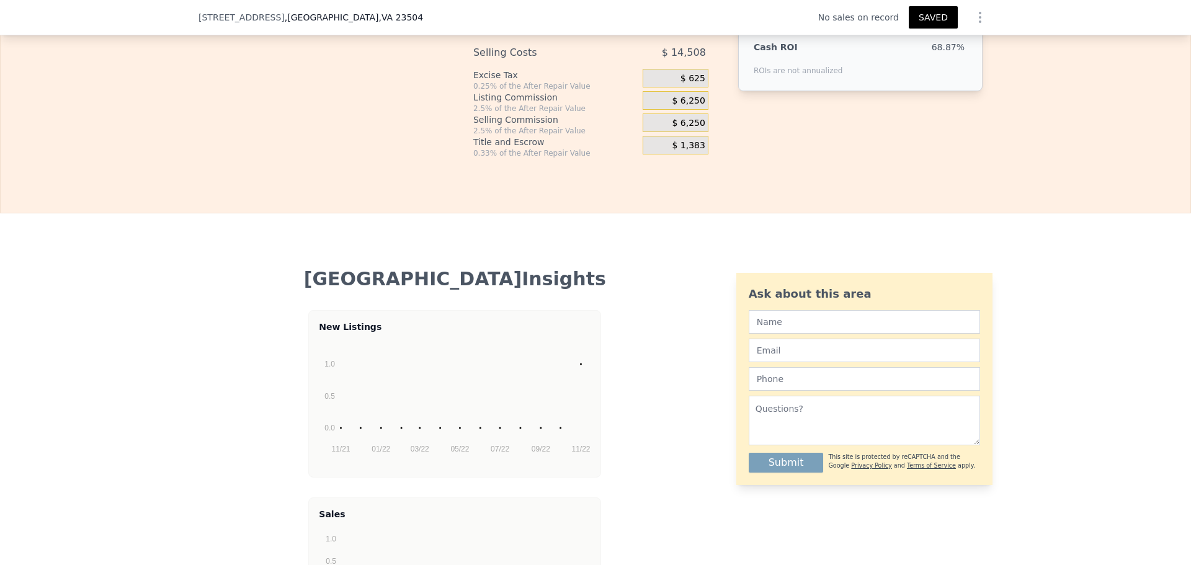
type input "$ 35,682"
type input "$ 60,000"
type input "$ 25,000"
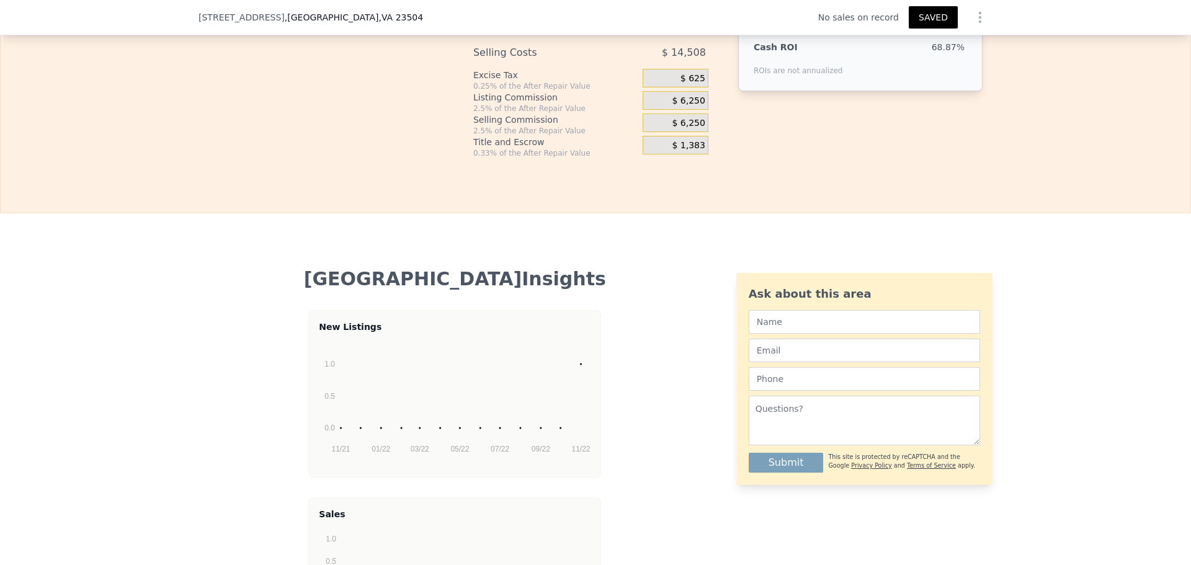
type input "-$ 176,306"
type input "$ 255,000"
type input "$ 40,393"
type input "$ 270,000"
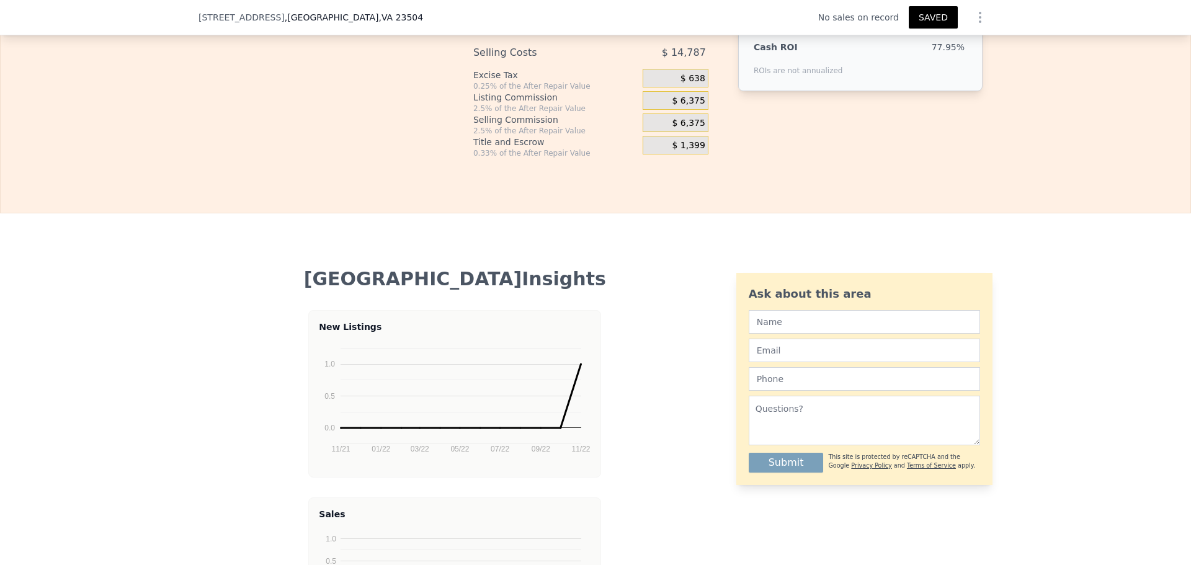
type input "$ 50,000"
type input "$ 42,752"
type input "$ 27,000"
type input "-$ 186,196"
type input "$ 2,700"
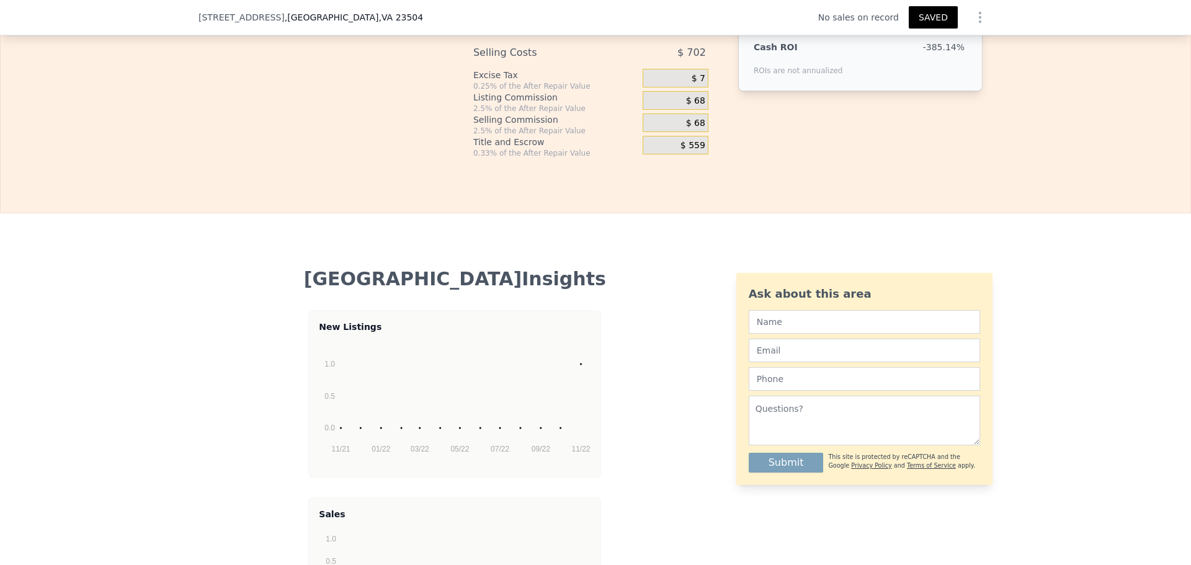
type input "-$ 209,091"
type input "$ 270"
type input "-$ 211,381"
type input "$ 27"
type input "-$ 211,609"
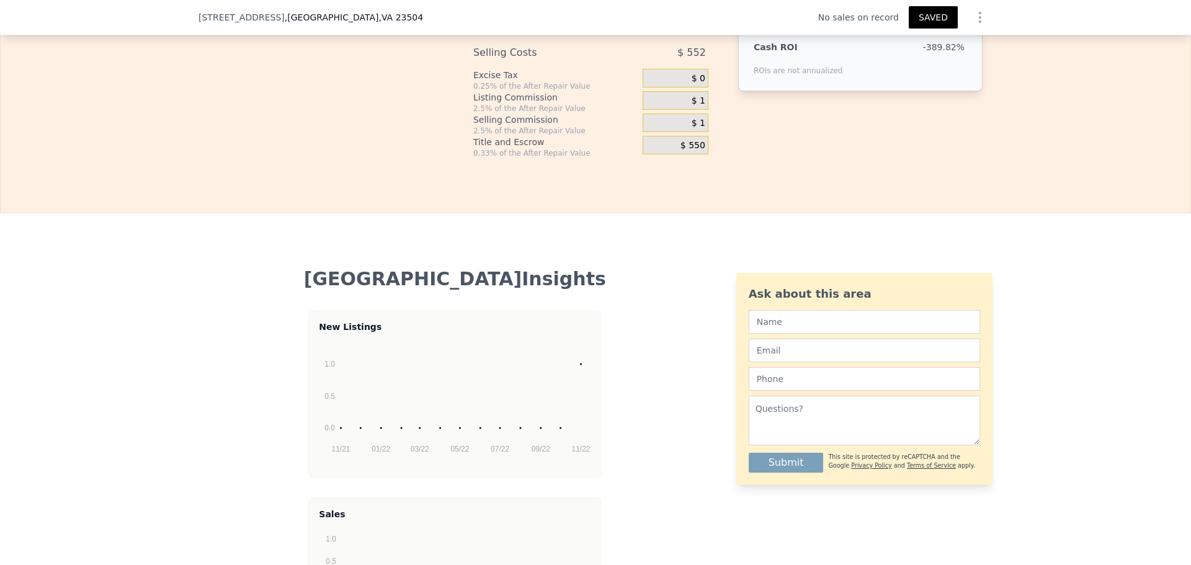
type input "$ 2"
type input "-$ 211,632"
type input "$ 260"
type input "-$ 211,391"
type input "$ 2,600"
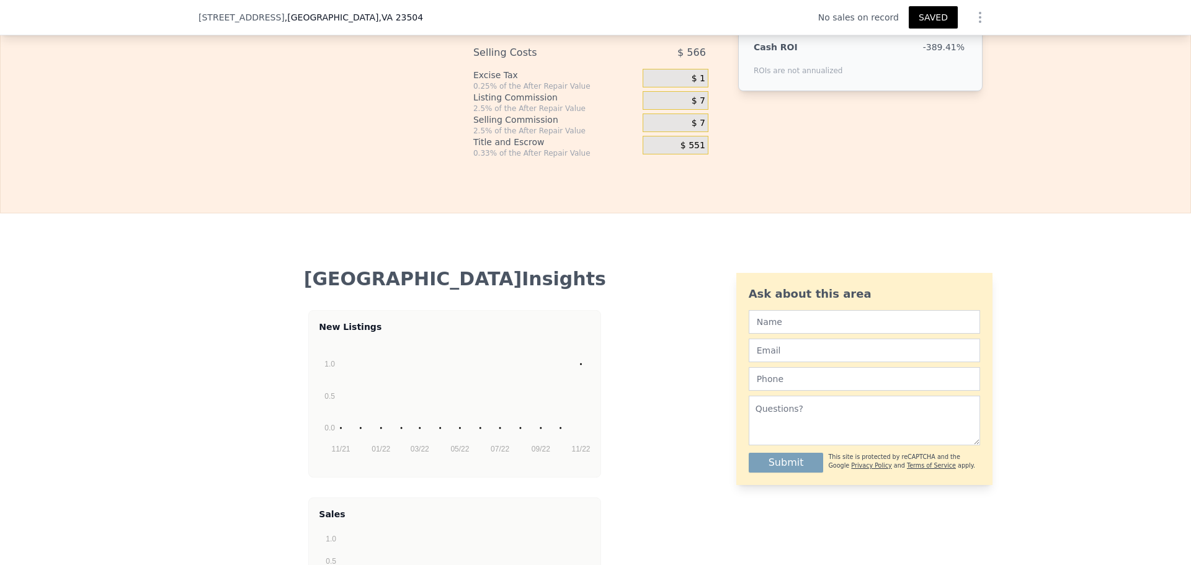
type input "-$ 209,185"
type input "$ 26,000"
type input "-$ 187,138"
type input "$ 260,000"
type input "$ 33,330"
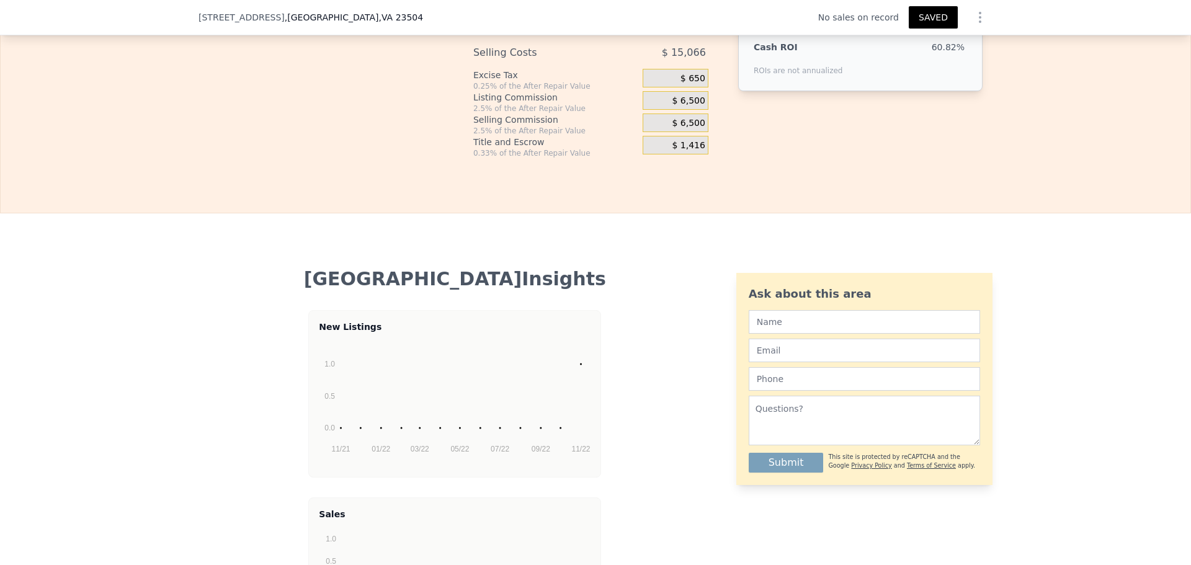
type input "$ 260,000"
type input "$ 55,744"
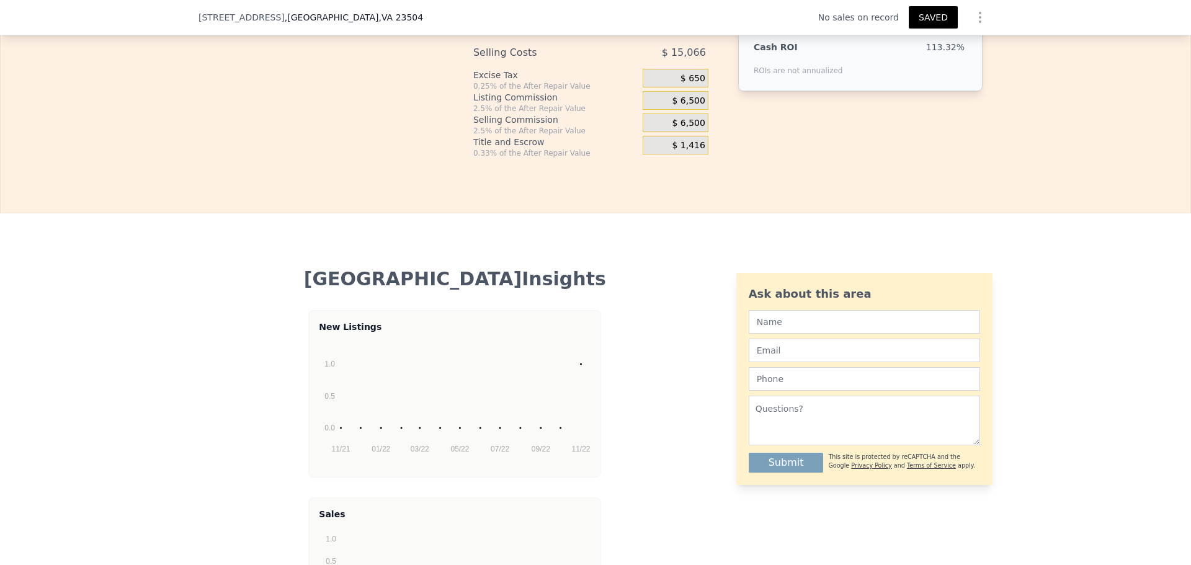
type input "$ 0000"
type input "$ 108,944"
type input "$ 60,000"
type input "$ 45,104"
type input "$ 60,000"
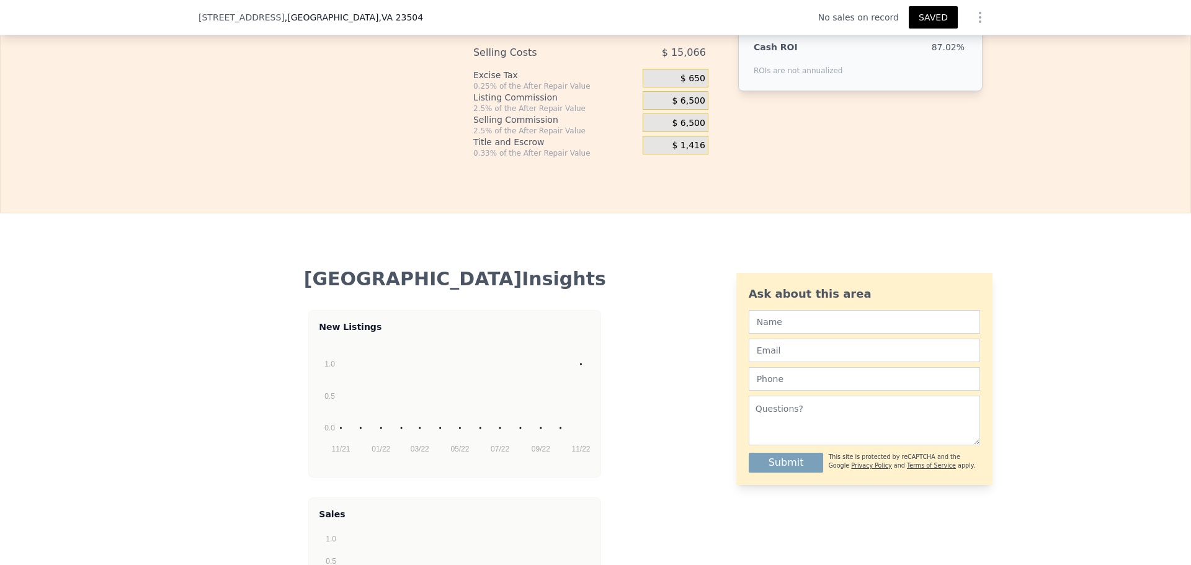
click at [965, 35] on span "$ 51,830" at bounding box center [945, 30] width 38 height 10
click at [958, 26] on button "SAVED" at bounding box center [933, 17] width 49 height 22
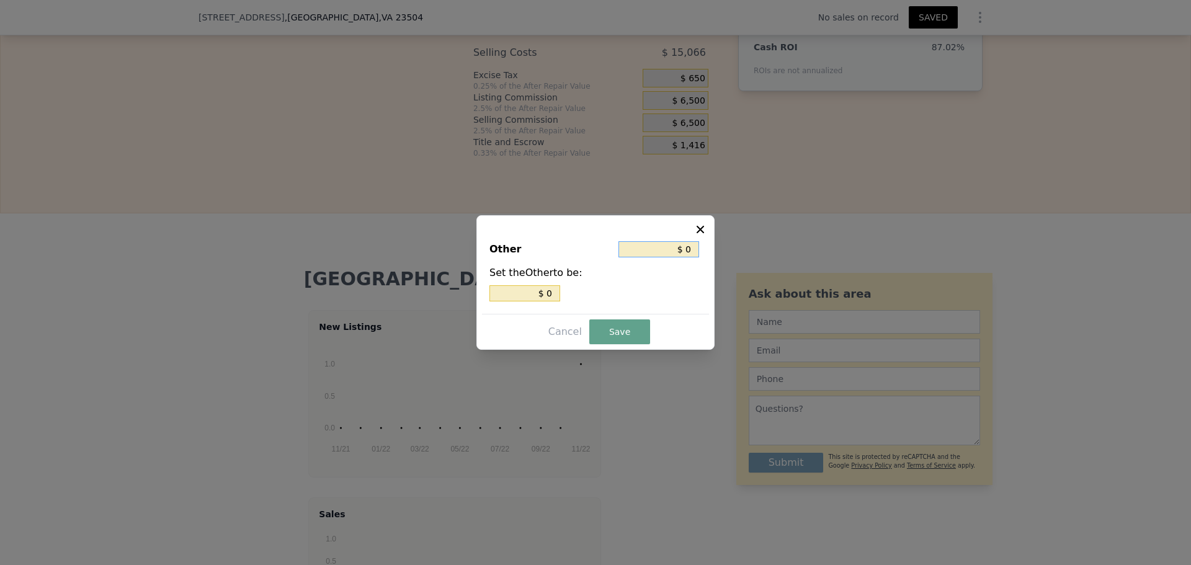
click at [659, 244] on input "$ 0" at bounding box center [658, 249] width 81 height 16
type input "$ 10"
type input "$ 130"
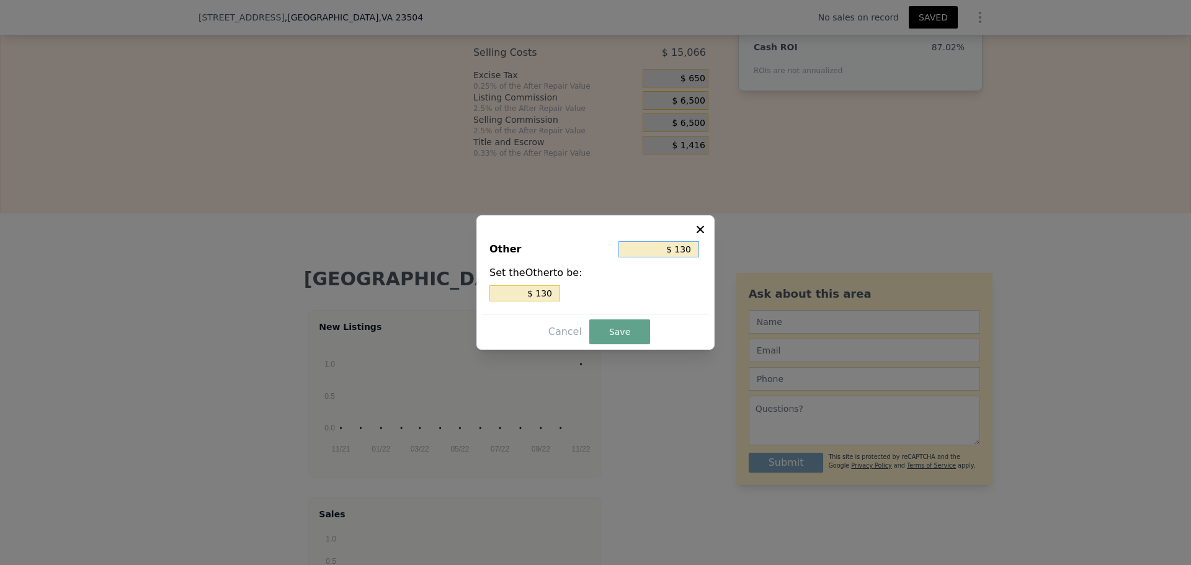
type input "$ 1,350"
type input "$ 13,500"
type input "$ 1,350"
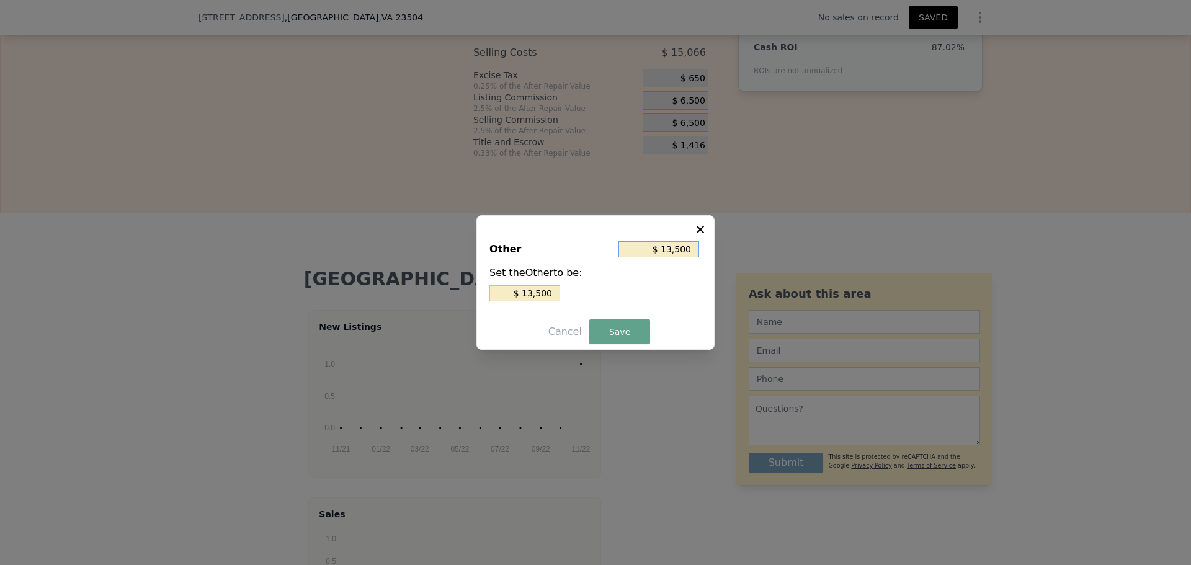
type input "$ 1,350"
click at [648, 339] on button "Save" at bounding box center [619, 331] width 61 height 25
type input "$ 43,754"
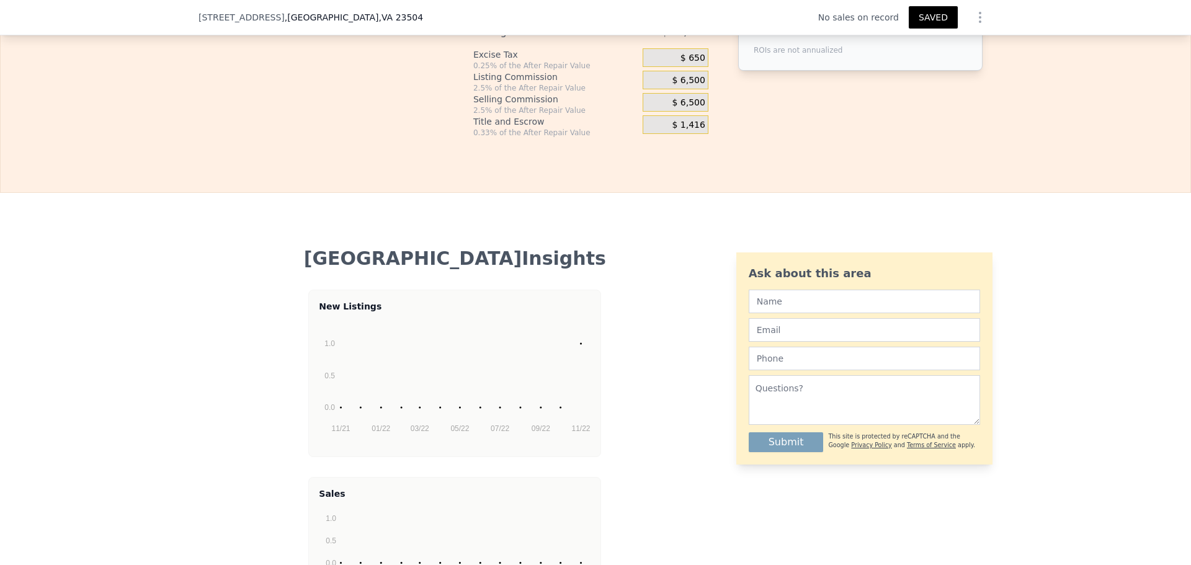
scroll to position [2092, 0]
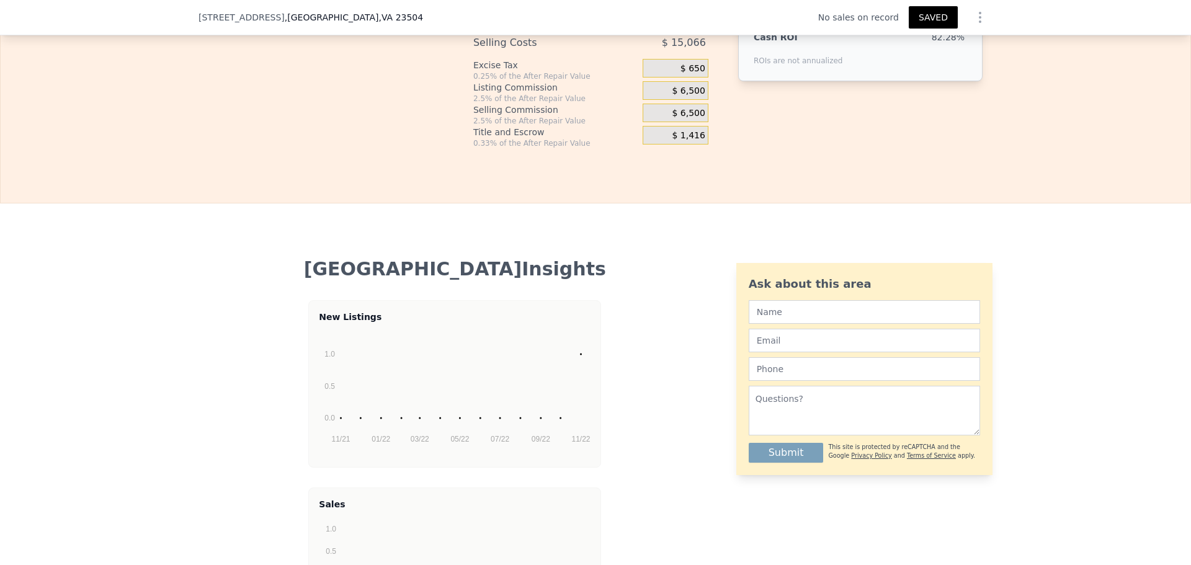
click at [958, 22] on button "SAVED" at bounding box center [933, 17] width 49 height 22
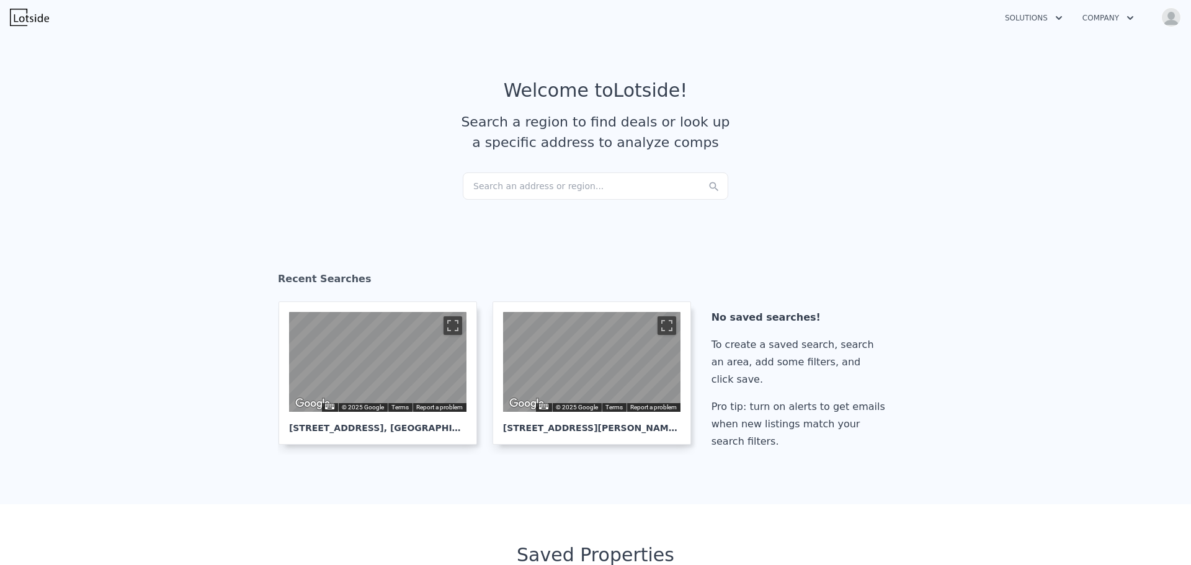
click at [43, 23] on img at bounding box center [29, 17] width 39 height 17
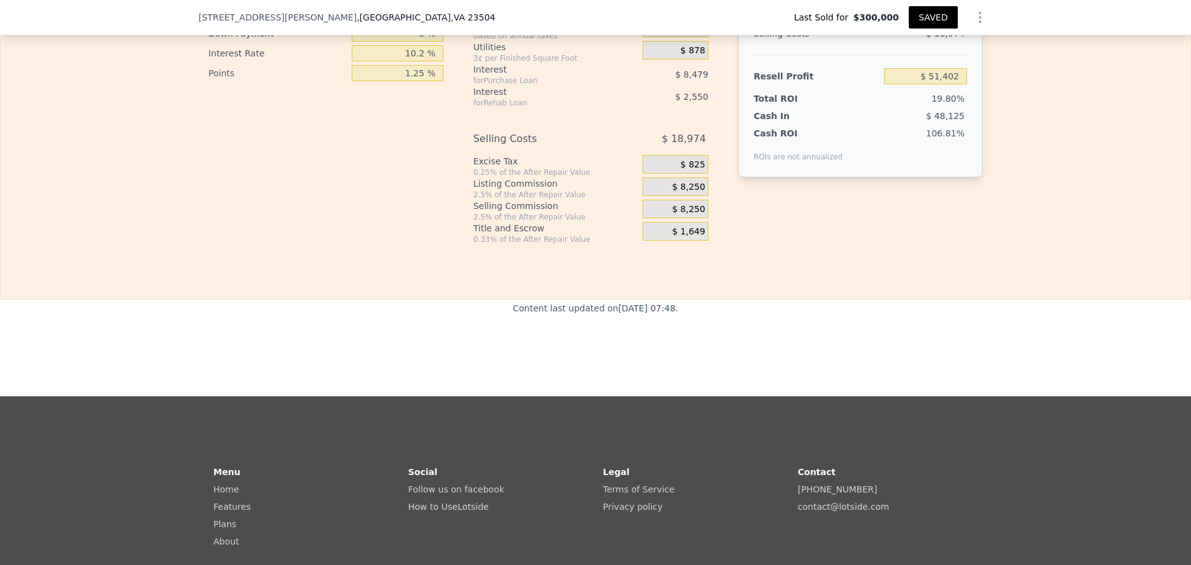
scroll to position [1880, 0]
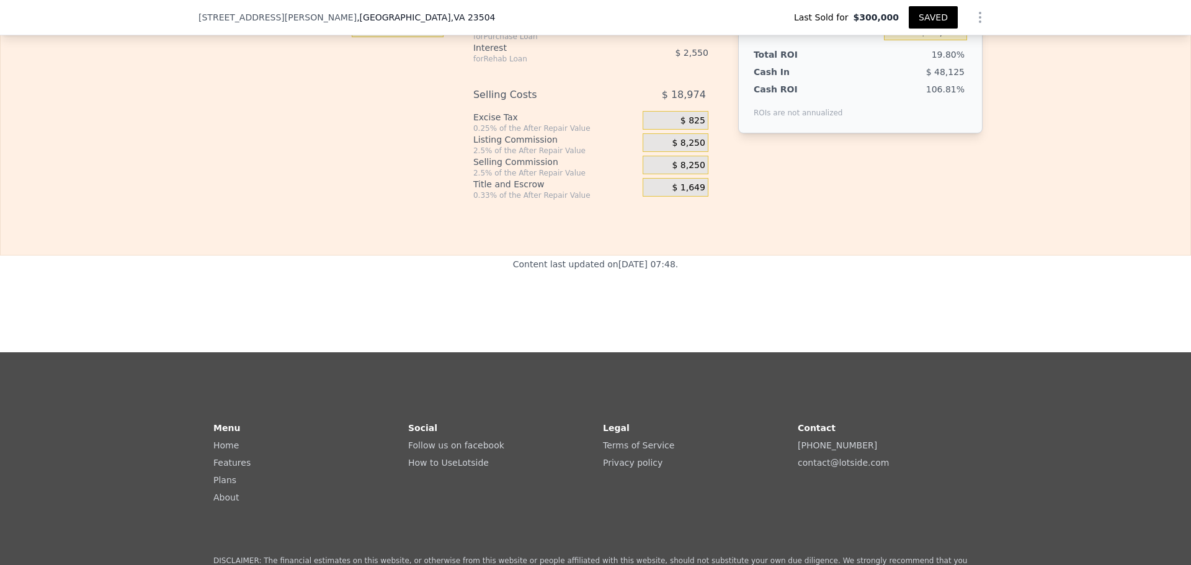
drag, startPoint x: 1021, startPoint y: 177, endPoint x: 1050, endPoint y: 177, distance: 29.2
type input "$ 33,000"
type input "-$ 228,423"
type input "$ 3,000"
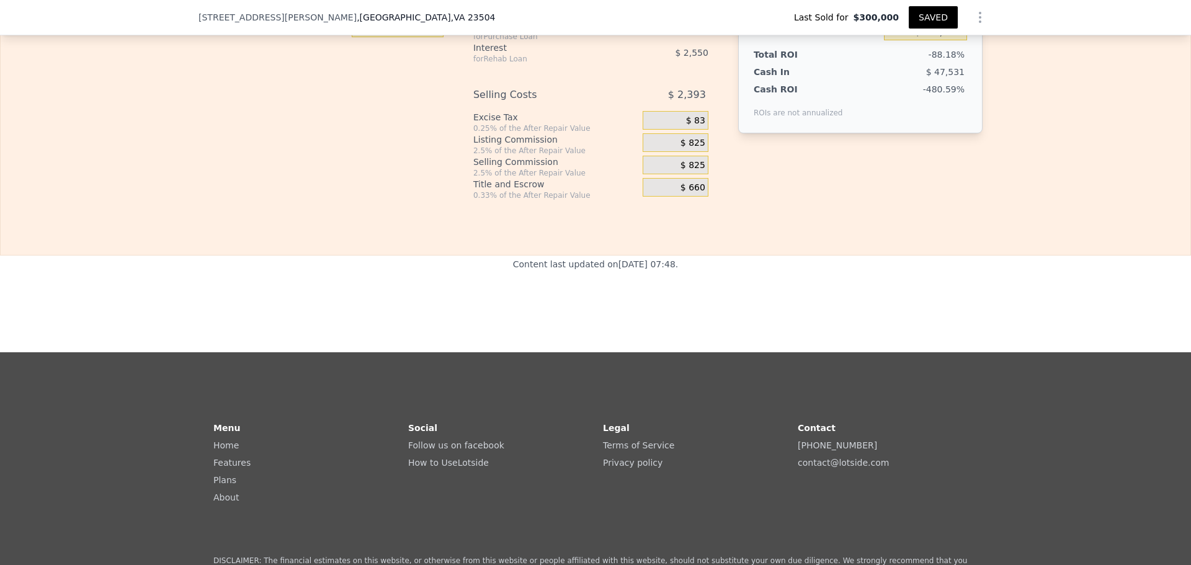
type input "-$ 256,688"
type input "$ 30,000"
type input "-$ 231,249"
type input "$ 305,000"
type input "$ 27,847"
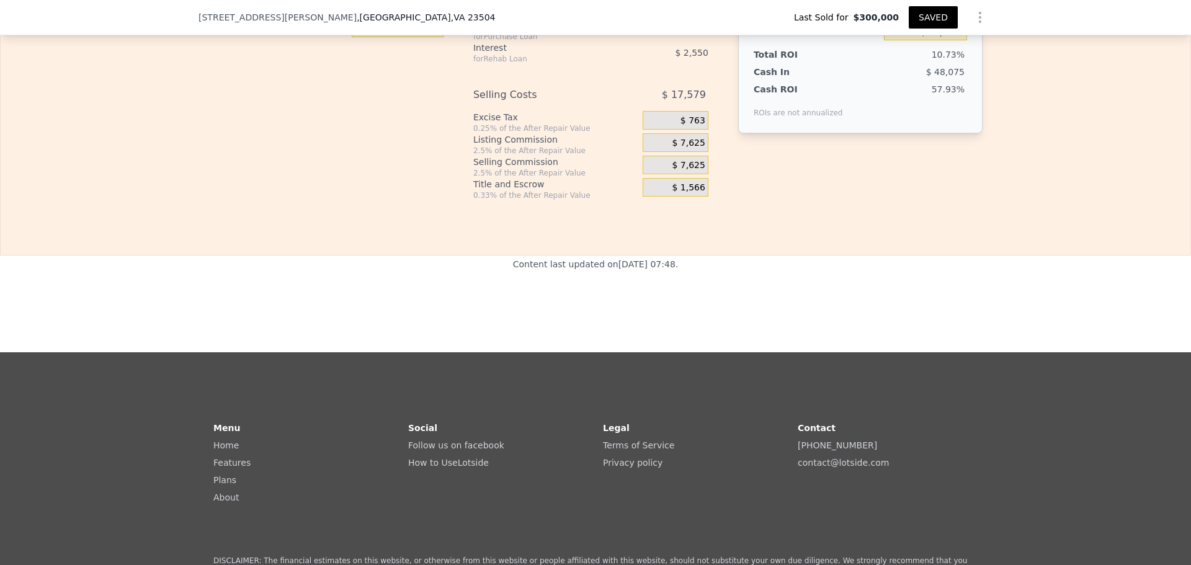
type input "$ 305,000"
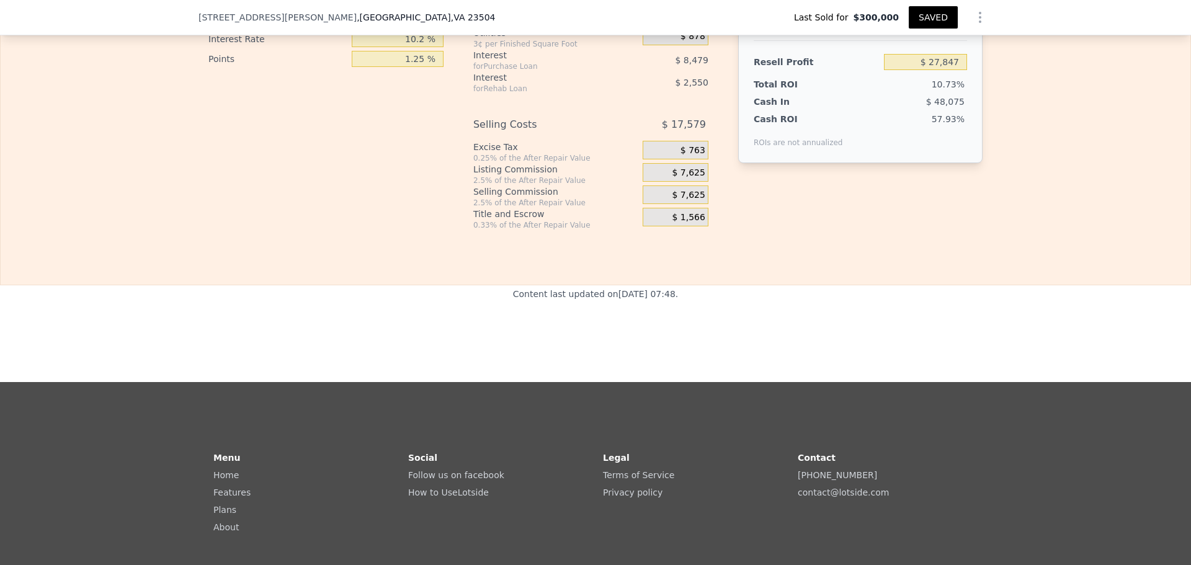
scroll to position [1806, 0]
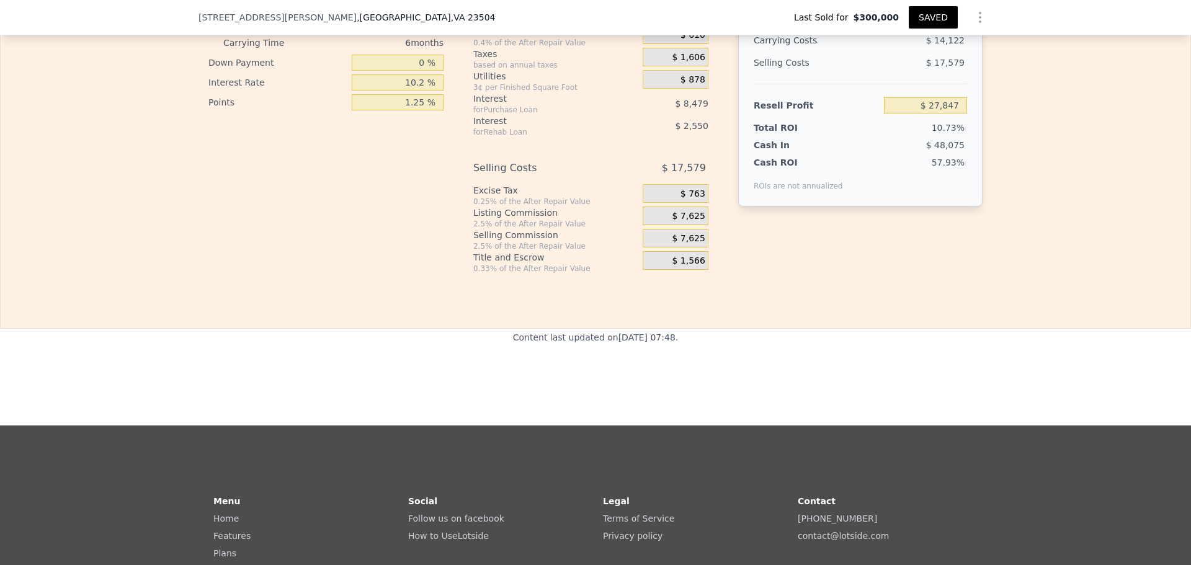
type input "$ 170,000"
type input "$ 49,021"
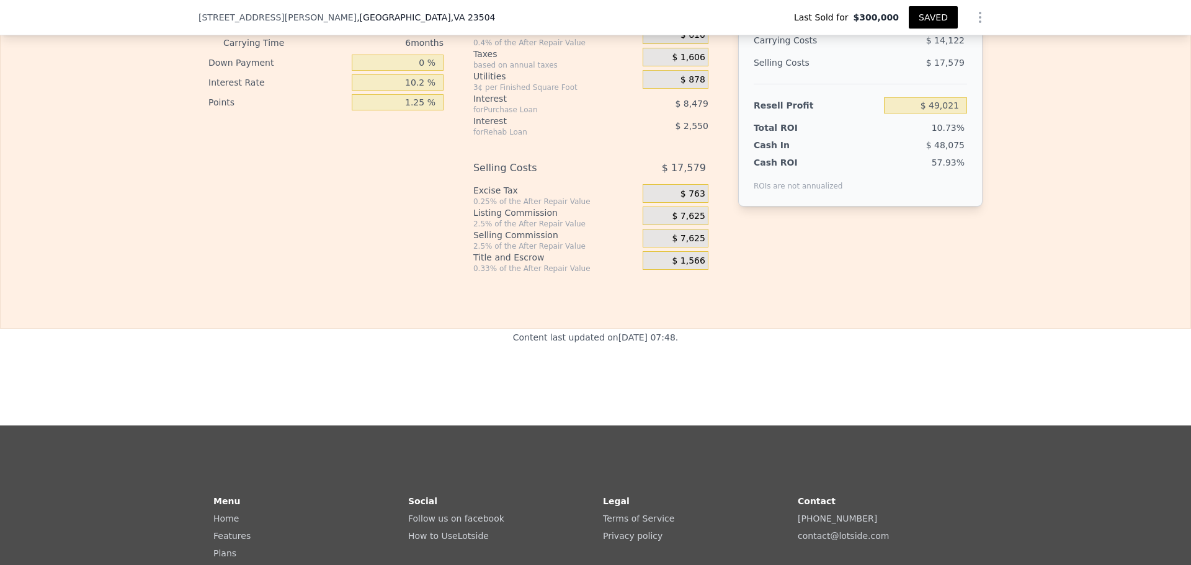
type input "$ 165,000"
type input "$ 54,313"
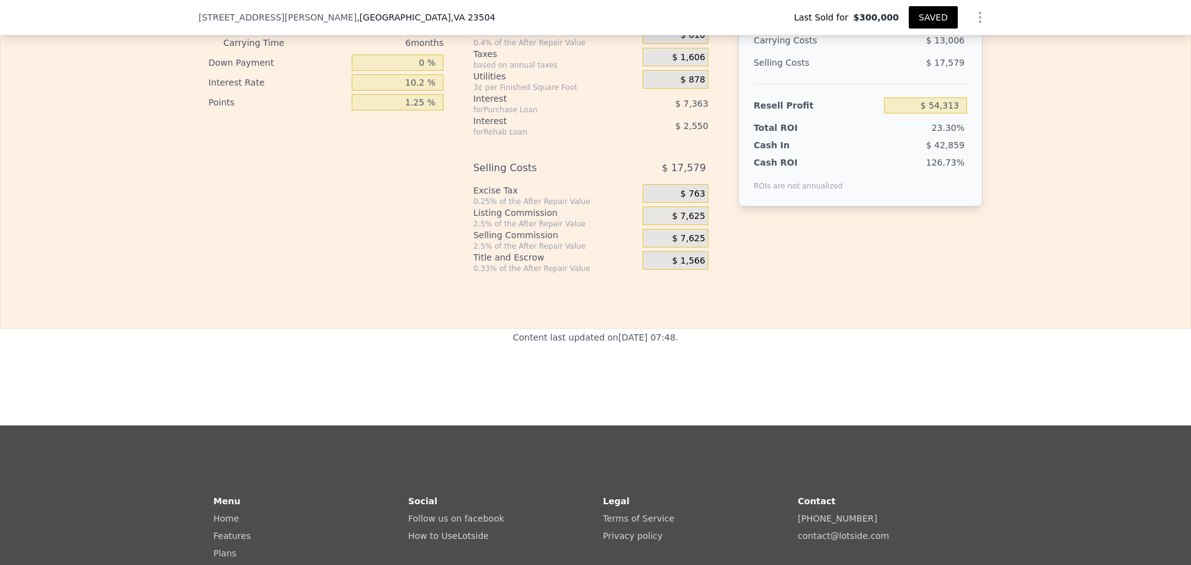
type input "$ 175,000"
type input "$ 43,723"
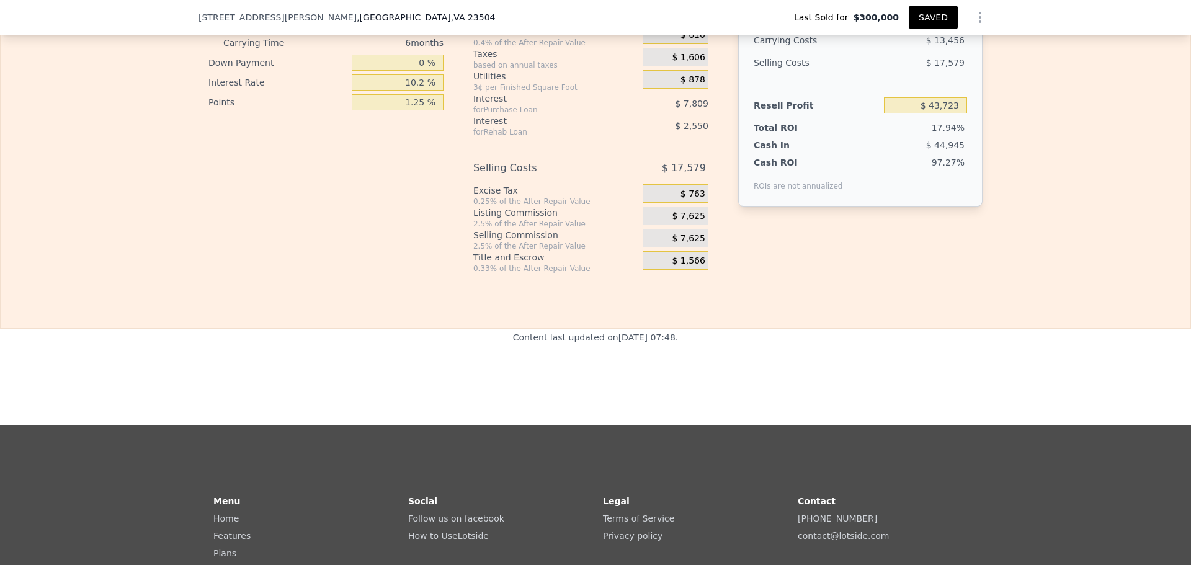
type input "$ 176,000"
type input "$ 42,667"
type input "$ 172,000"
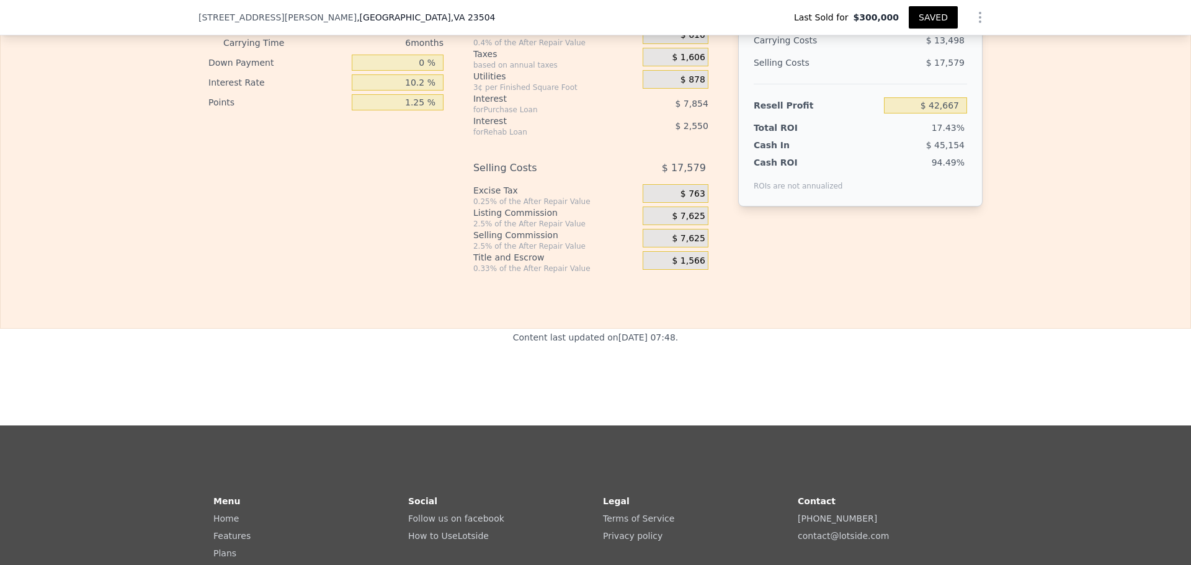
type input "$ 46,902"
type input "$ 17,000"
type input "$ 210,983"
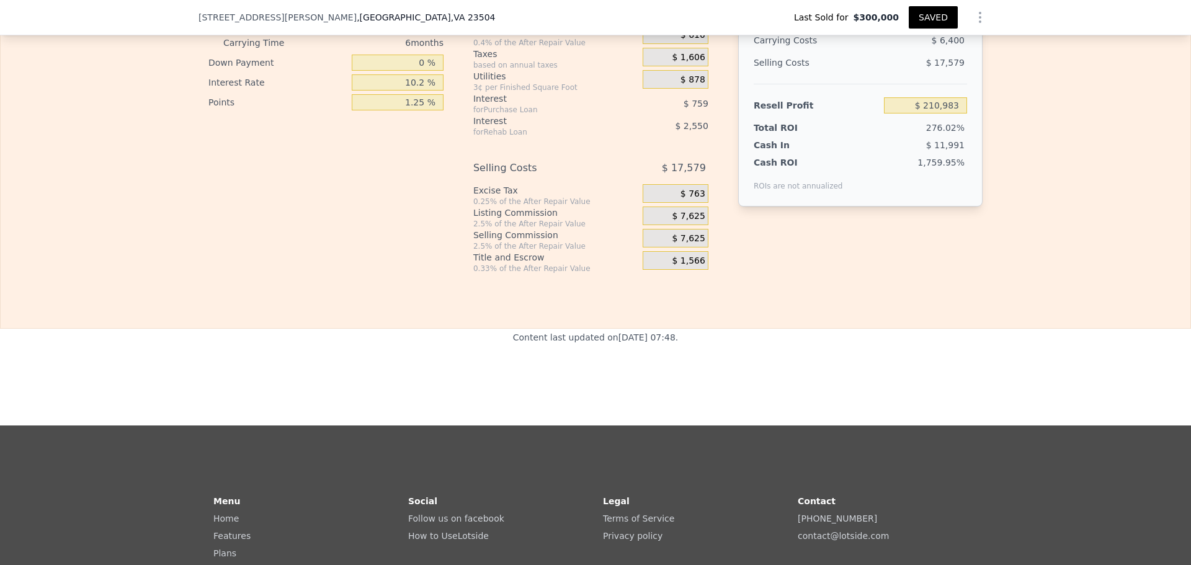
type input "$ 170,000"
type input "$ 330,000"
type input "$ 17,000"
type input "$ 51,402"
type input "$ 170,000"
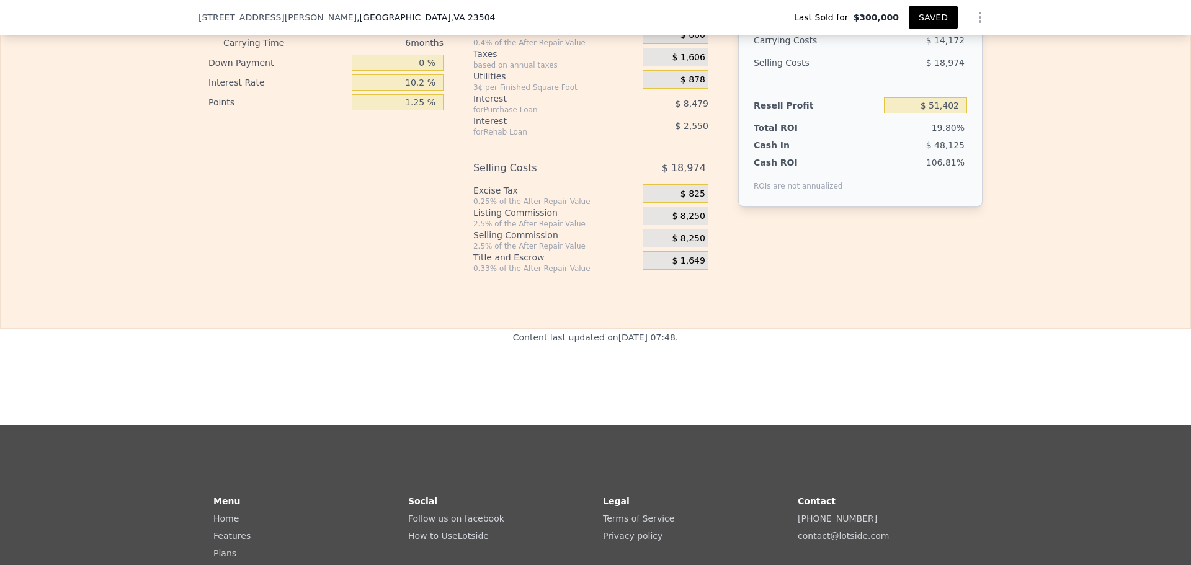
type input "$ 72,576"
type input "$ 30,000"
type input "-$ 210,075"
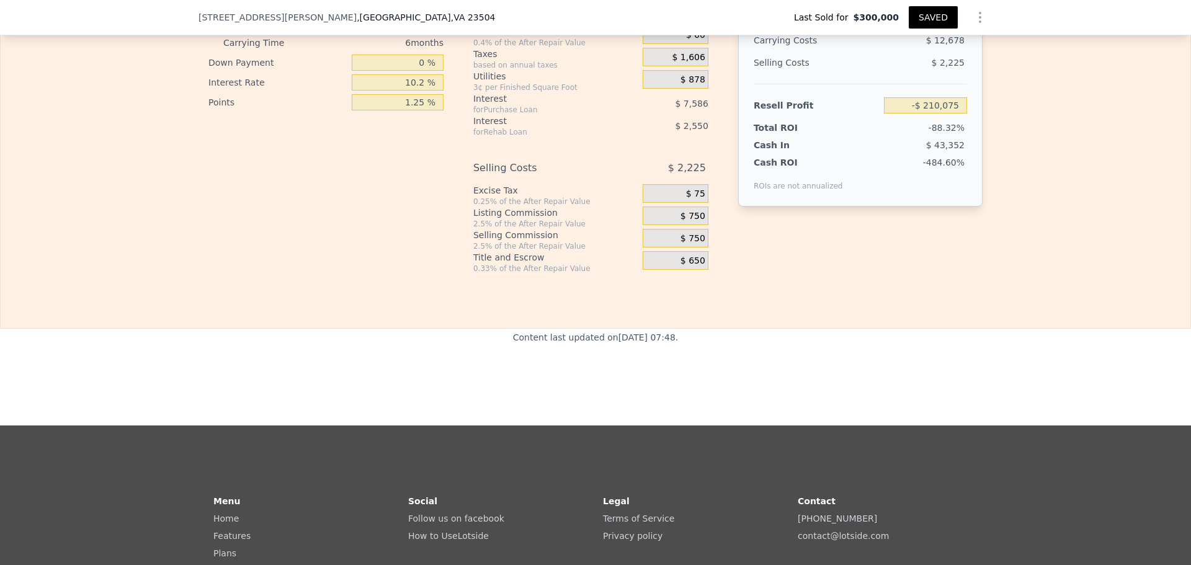
type input "$ 3,000"
type input "-$ 235,514"
type input "$ 30,000"
type input "-$ 210,075"
type input "$ 305,000"
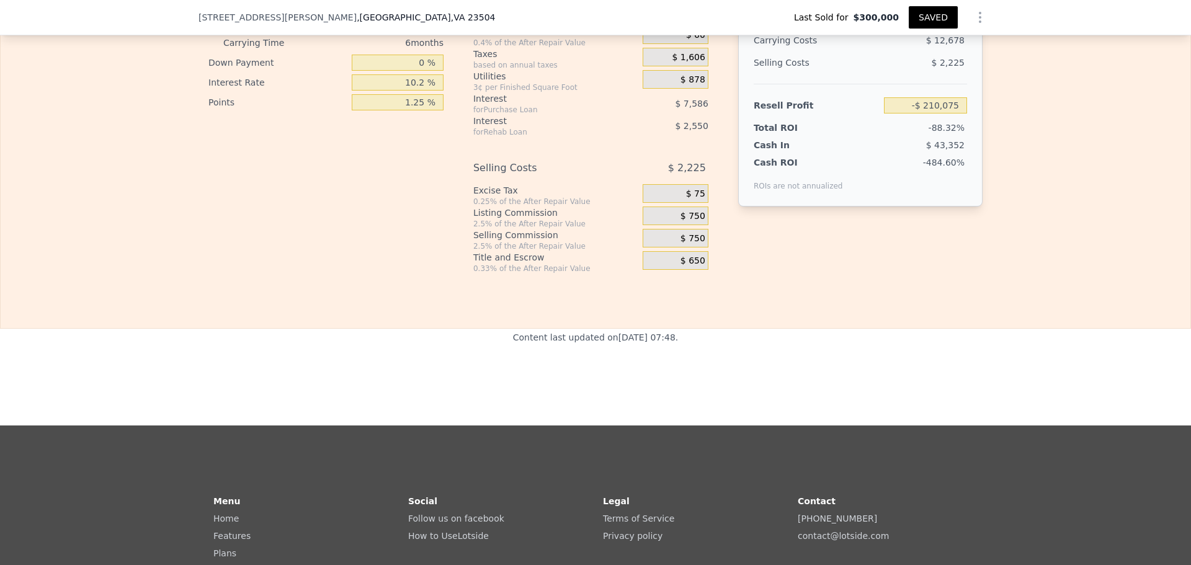
type input "$ 49,021"
type input "$ 305,000"
type input "$ 172,000"
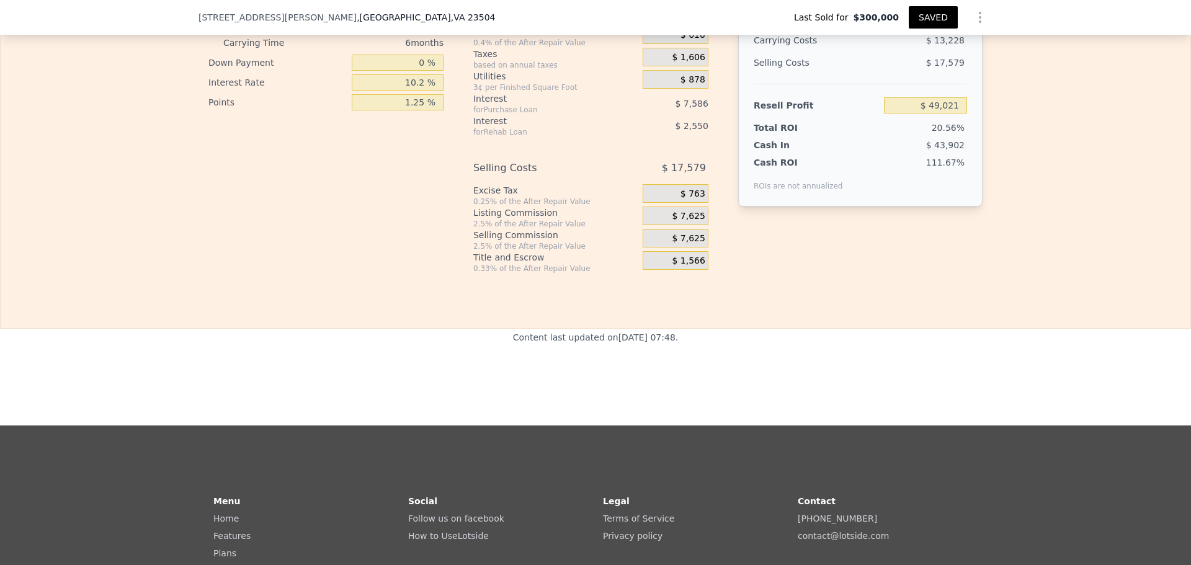
type input "$ 46,902"
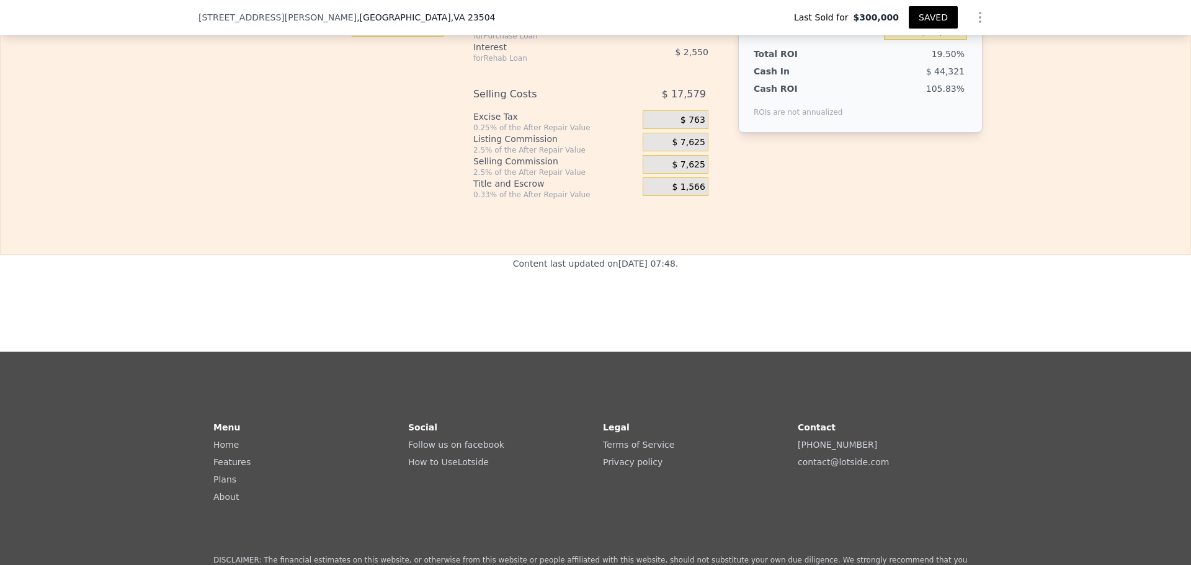
scroll to position [1876, 0]
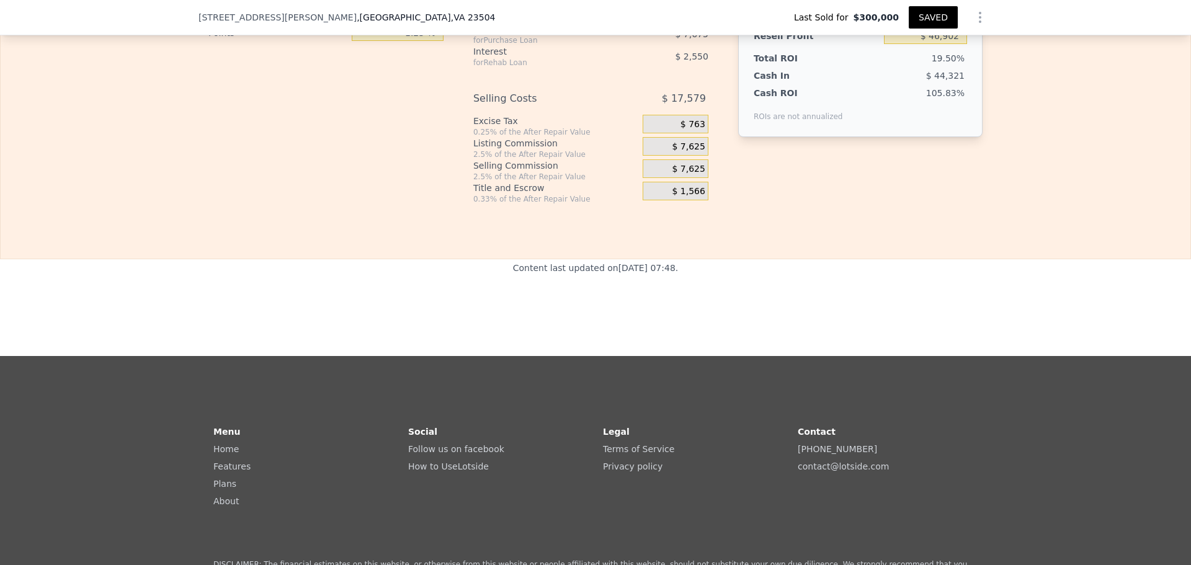
click at [958, 21] on button "SAVED" at bounding box center [933, 17] width 49 height 22
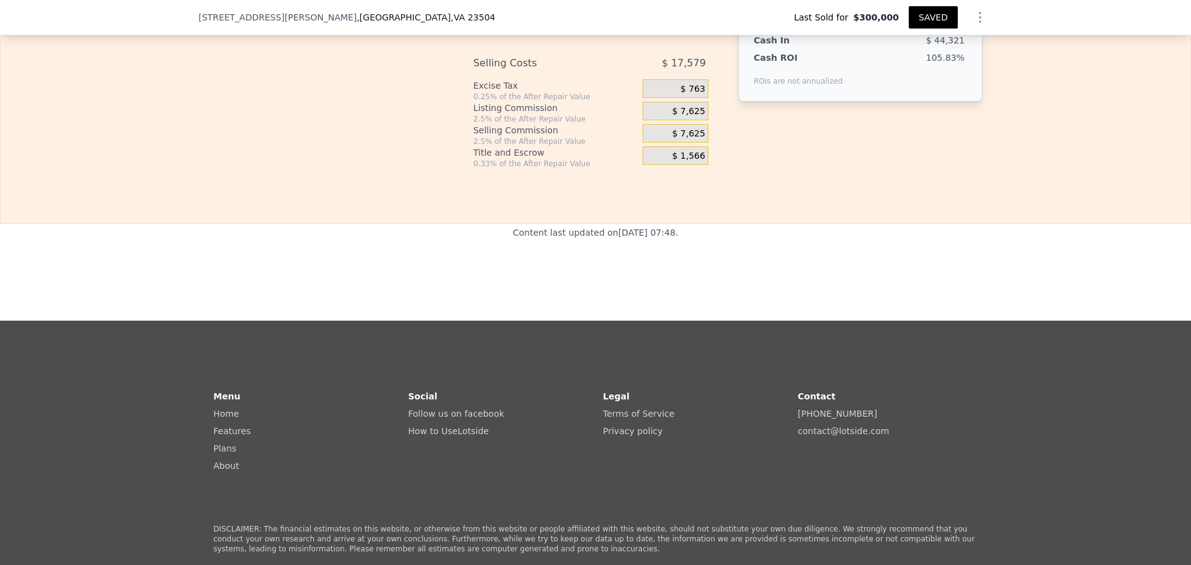
scroll to position [1916, 0]
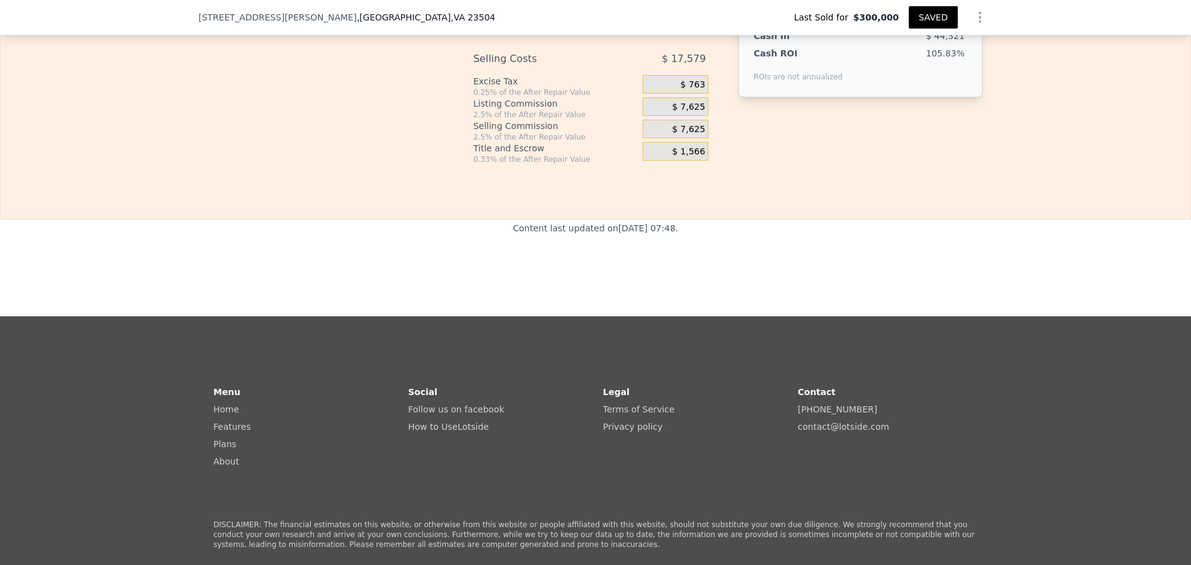
drag, startPoint x: 1184, startPoint y: 305, endPoint x: 1185, endPoint y: 297, distance: 8.3
click at [1185, 297] on div "Search an address or region Solutions Company Open main menu Open user menu 955…" at bounding box center [595, 282] width 1191 height 565
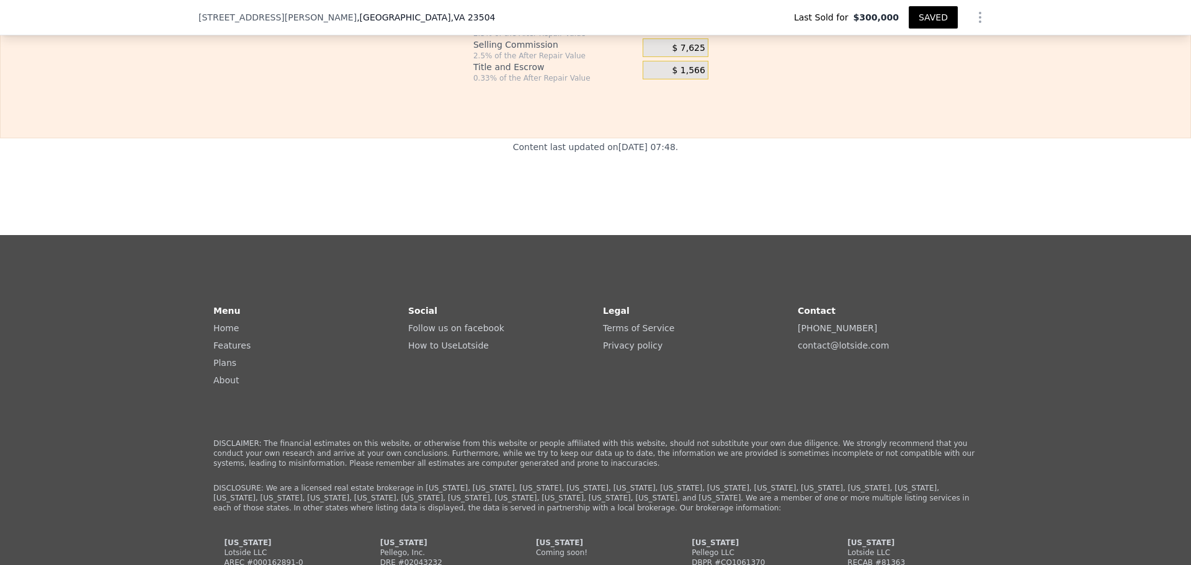
scroll to position [1975, 0]
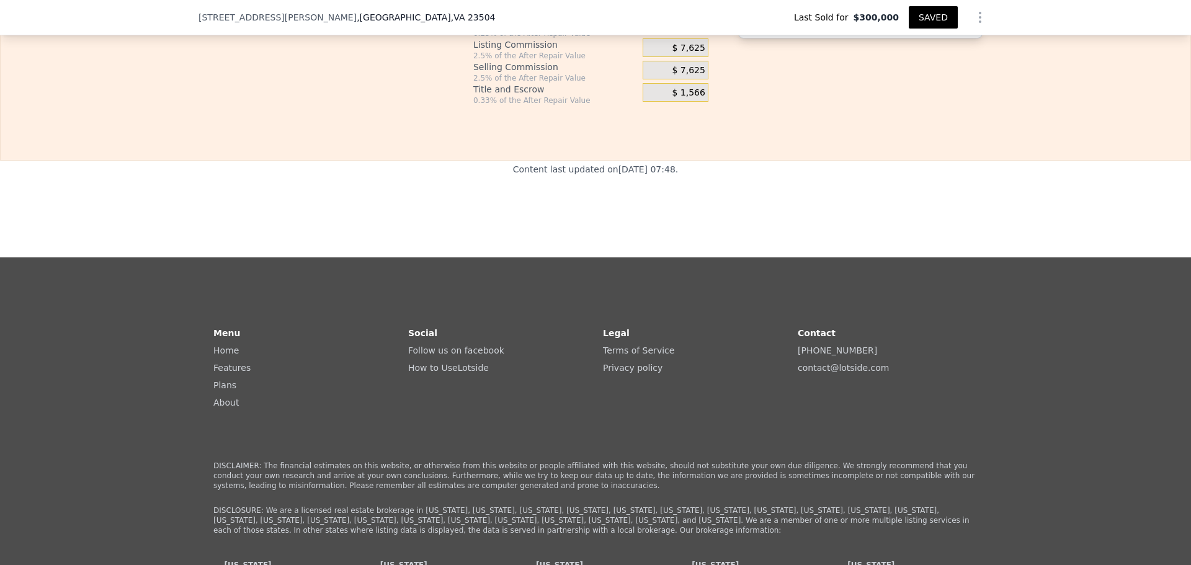
click at [958, 24] on button "SAVED" at bounding box center [933, 17] width 49 height 22
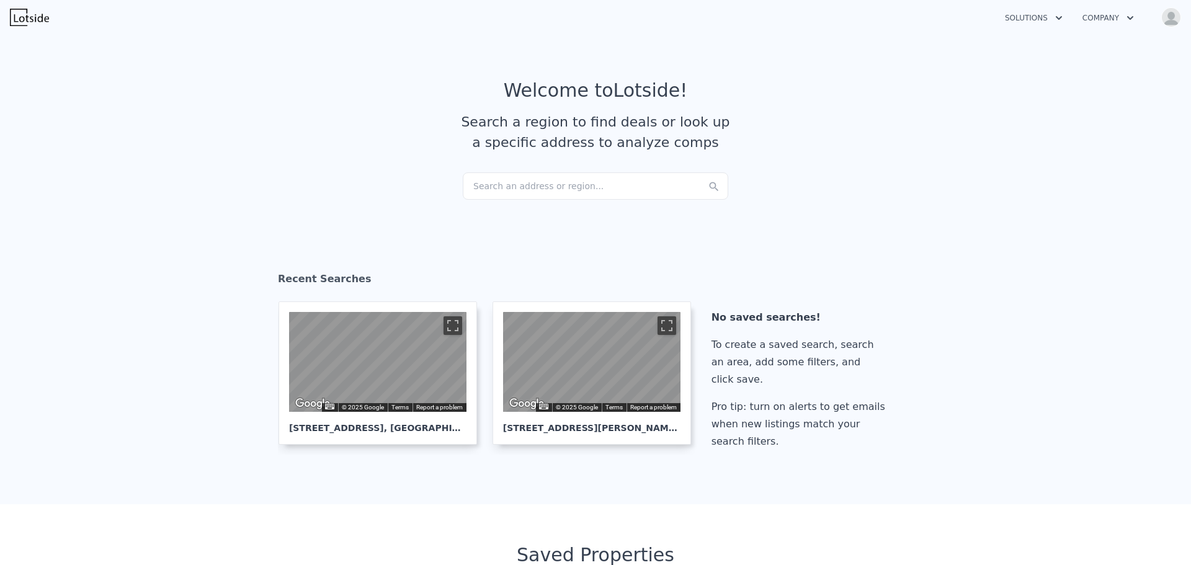
click at [1169, 24] on img "button" at bounding box center [1171, 17] width 20 height 20
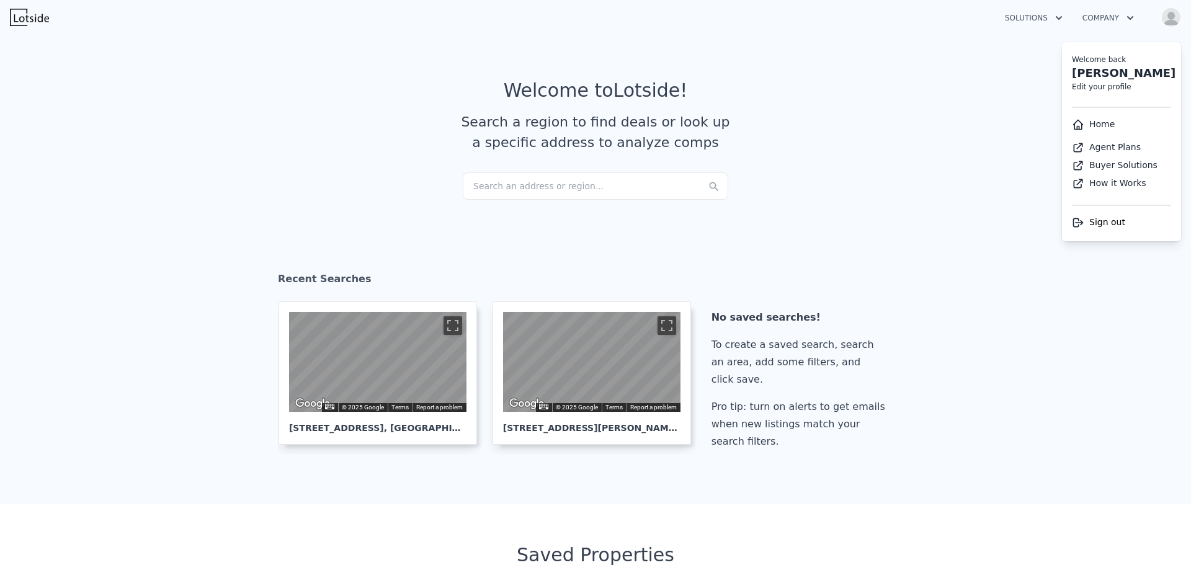
click at [1077, 129] on link "Home" at bounding box center [1093, 124] width 43 height 10
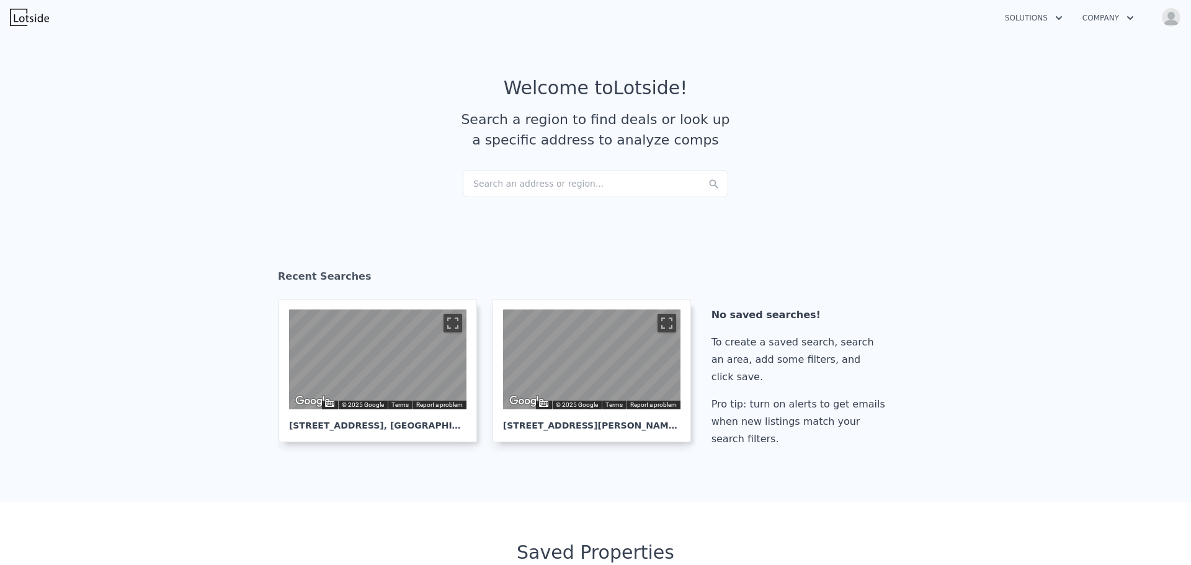
scroll to position [6, 0]
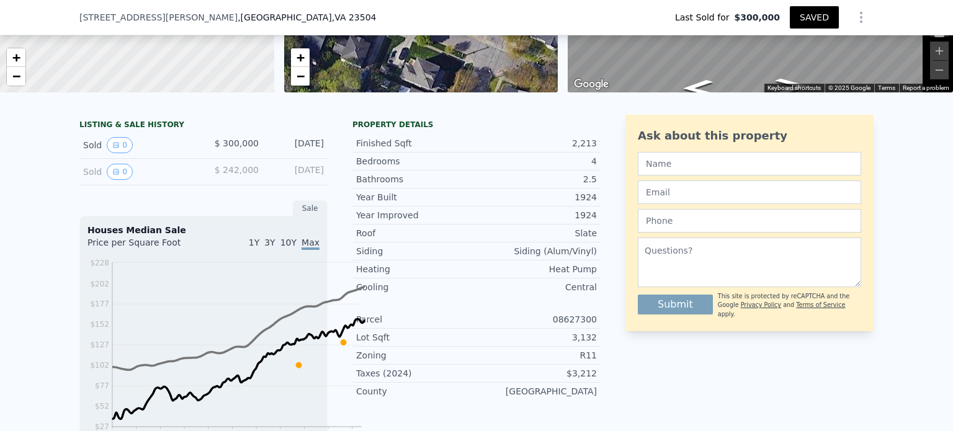
scroll to position [0, 6]
